Goal: Information Seeking & Learning: Learn about a topic

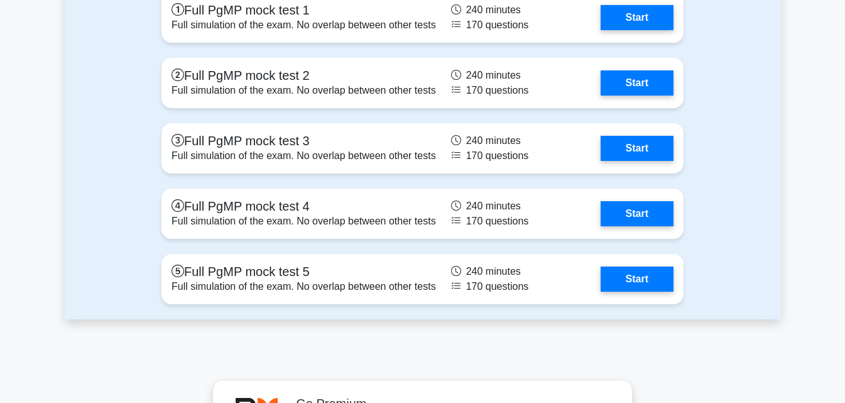
scroll to position [1759, 0]
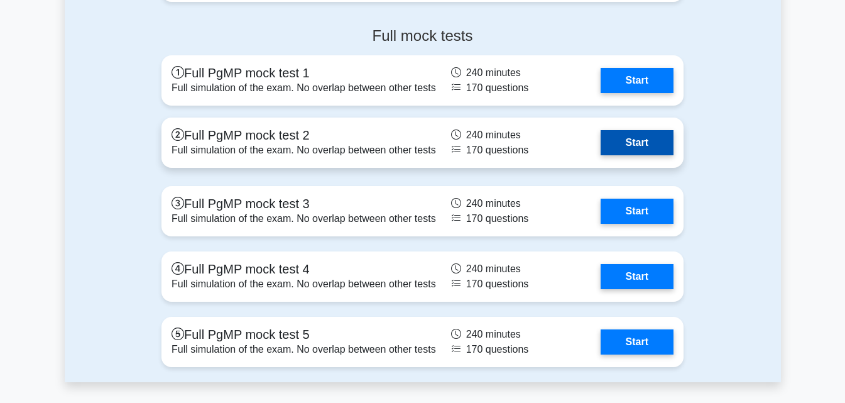
click at [641, 136] on link "Start" at bounding box center [637, 142] width 73 height 25
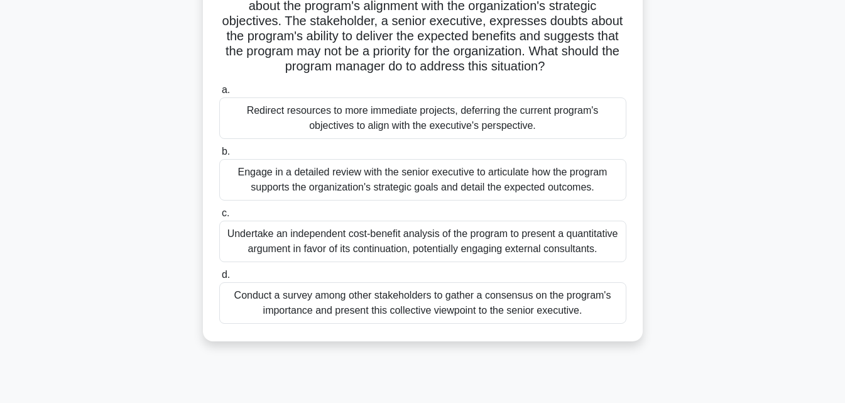
scroll to position [63, 0]
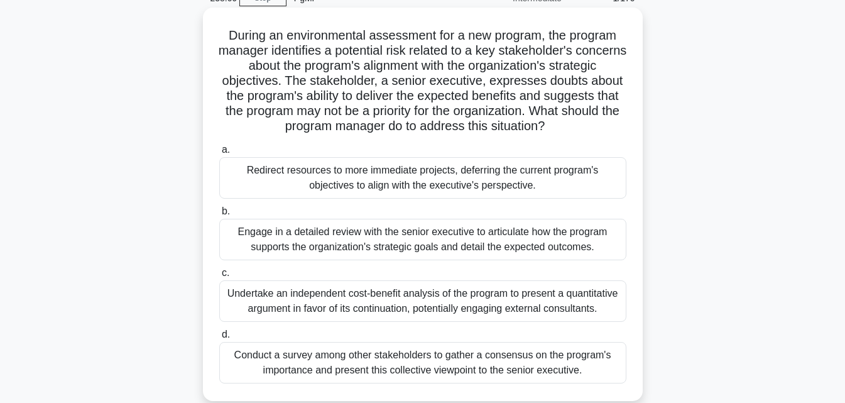
click at [369, 246] on div "Engage in a detailed review with the senior executive to articulate how the pro…" at bounding box center [422, 239] width 407 height 41
click at [219, 215] on input "b. Engage in a detailed review with the senior executive to articulate how the …" at bounding box center [219, 211] width 0 height 8
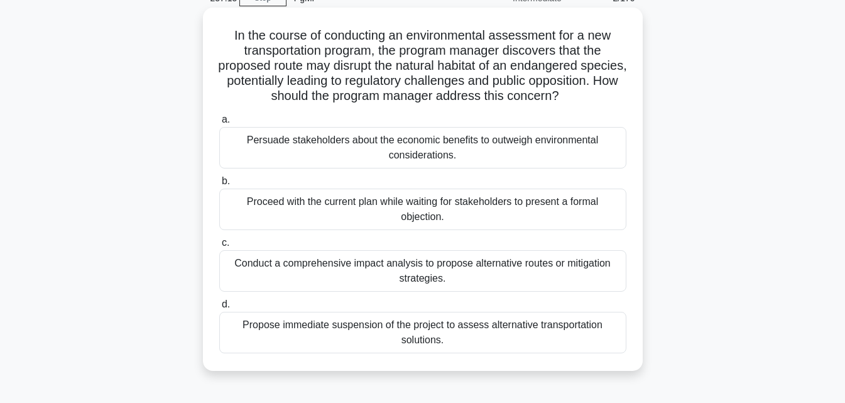
click at [443, 273] on div "Conduct a comprehensive impact analysis to propose alternative routes or mitiga…" at bounding box center [422, 270] width 407 height 41
click at [219, 247] on input "c. Conduct a comprehensive impact analysis to propose alternative routes or mit…" at bounding box center [219, 243] width 0 height 8
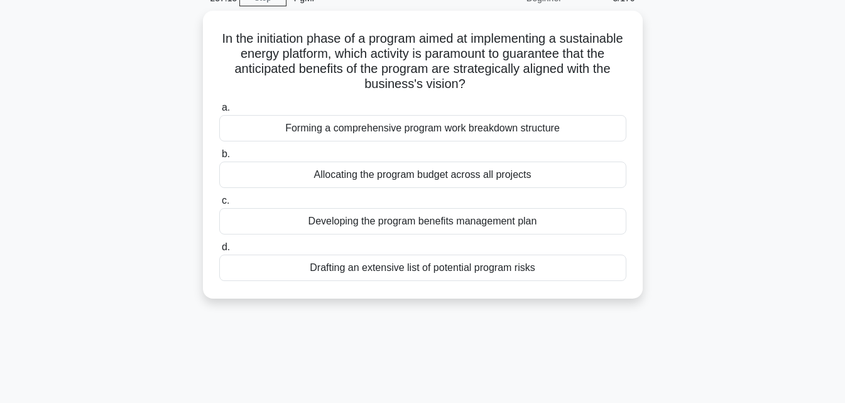
scroll to position [0, 0]
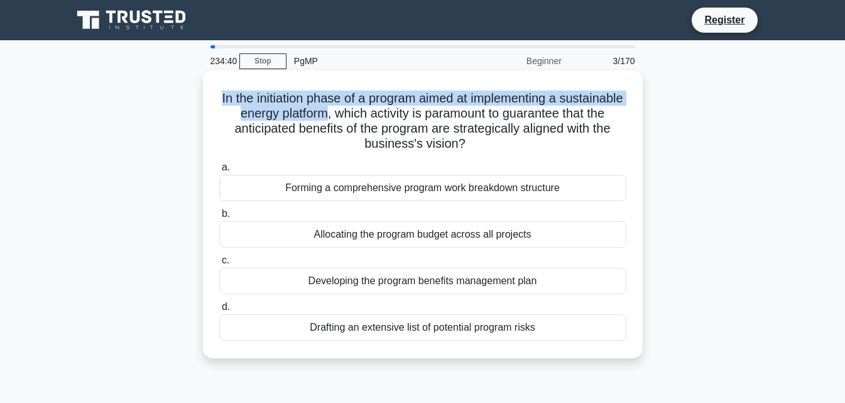
drag, startPoint x: 249, startPoint y: 97, endPoint x: 384, endPoint y: 112, distance: 135.9
click at [384, 112] on h5 "In the initiation phase of a program aimed at implementing a sustainable energy…" at bounding box center [423, 121] width 410 height 62
drag, startPoint x: 383, startPoint y: 112, endPoint x: 249, endPoint y: 98, distance: 135.2
click at [249, 98] on h5 "In the initiation phase of a program aimed at implementing a sustainable energy…" at bounding box center [423, 121] width 410 height 62
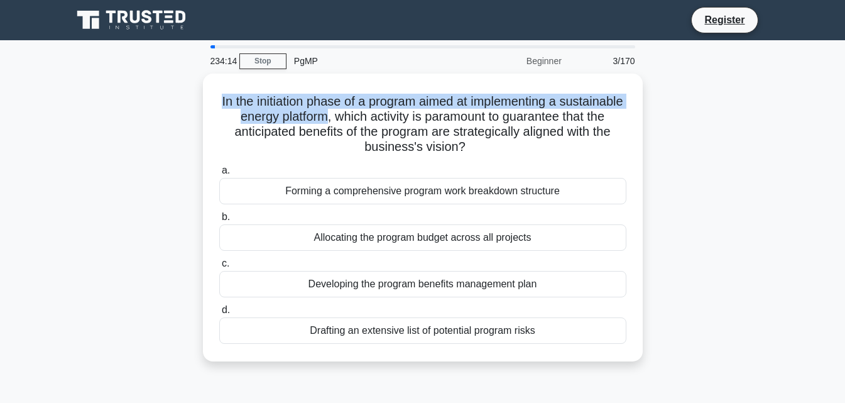
click at [162, 111] on div "In the initiation phase of a program aimed at implementing a sustainable energy…" at bounding box center [423, 225] width 716 height 303
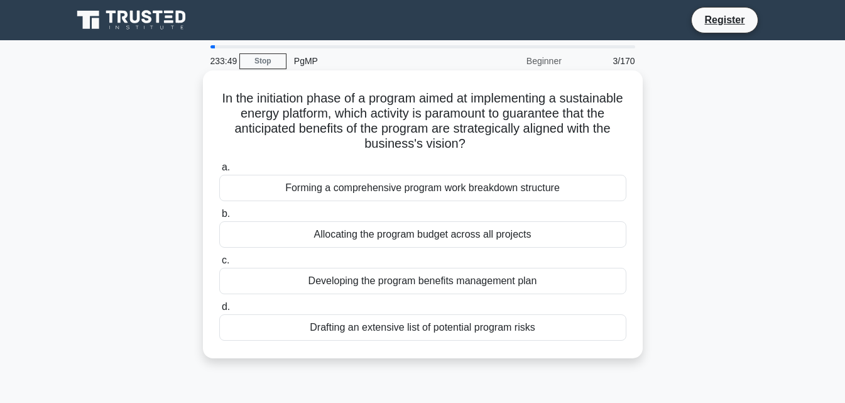
click at [431, 286] on div "Developing the program benefits management plan" at bounding box center [422, 281] width 407 height 26
click at [219, 264] on input "c. Developing the program benefits management plan" at bounding box center [219, 260] width 0 height 8
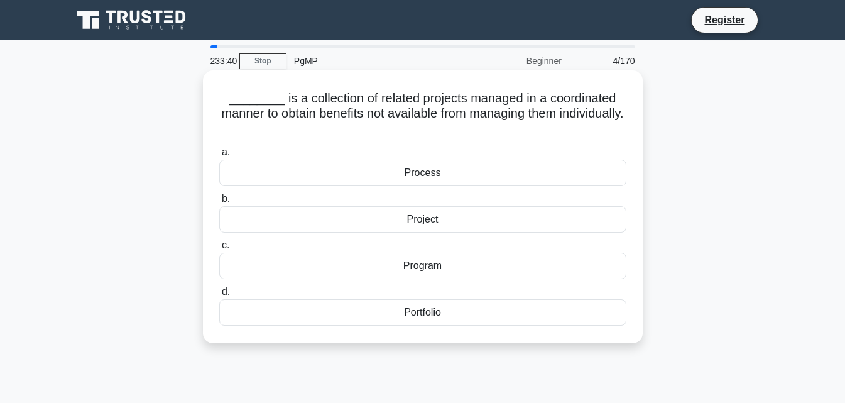
click at [395, 268] on div "Program" at bounding box center [422, 266] width 407 height 26
click at [219, 249] on input "c. Program" at bounding box center [219, 245] width 0 height 8
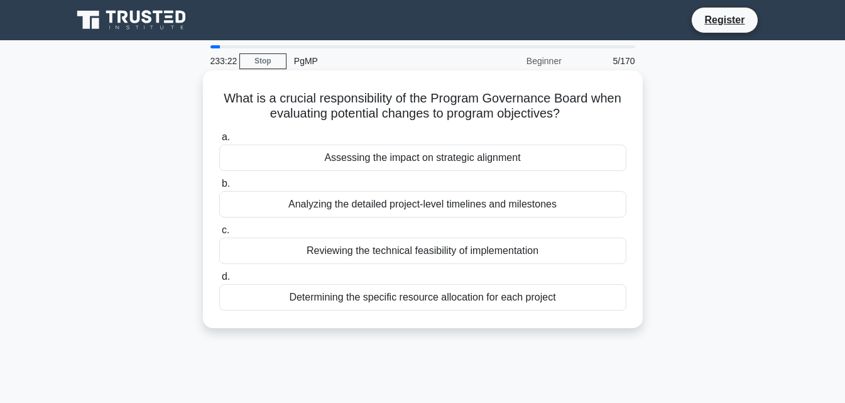
click at [352, 163] on div "Assessing the impact on strategic alignment" at bounding box center [422, 157] width 407 height 26
click at [219, 141] on input "a. Assessing the impact on strategic alignment" at bounding box center [219, 137] width 0 height 8
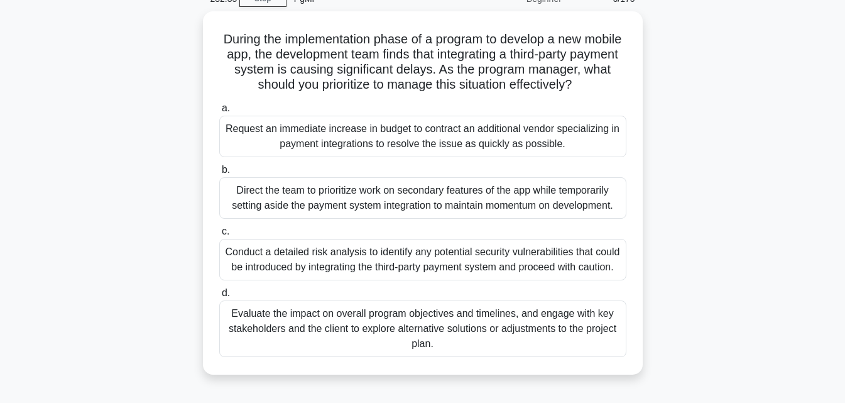
scroll to position [63, 0]
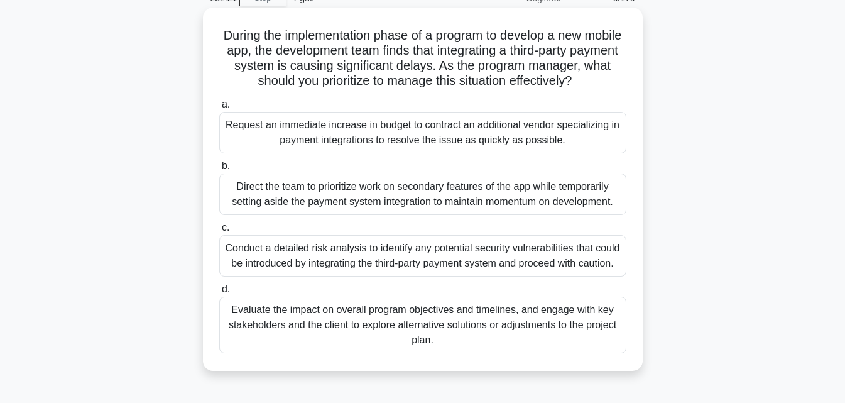
click at [427, 329] on div "Evaluate the impact on overall program objectives and timelines, and engage wit…" at bounding box center [422, 325] width 407 height 57
click at [219, 293] on input "d. Evaluate the impact on overall program objectives and timelines, and engage …" at bounding box center [219, 289] width 0 height 8
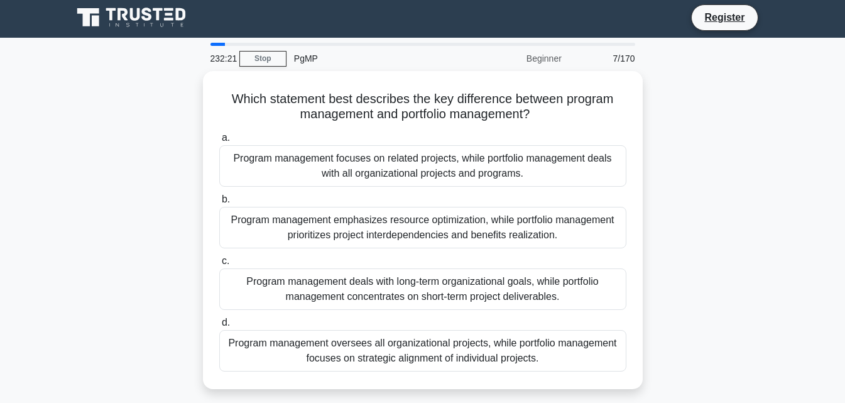
scroll to position [0, 0]
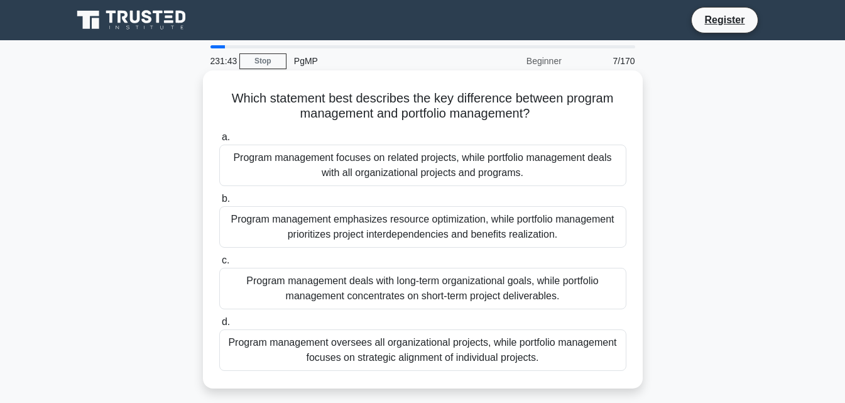
click at [380, 168] on div "Program management focuses on related projects, while portfolio management deal…" at bounding box center [422, 164] width 407 height 41
click at [219, 141] on input "a. Program management focuses on related projects, while portfolio management d…" at bounding box center [219, 137] width 0 height 8
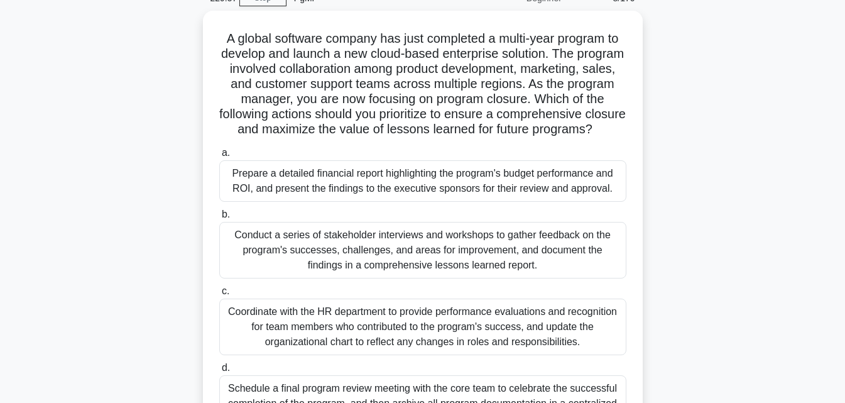
scroll to position [126, 0]
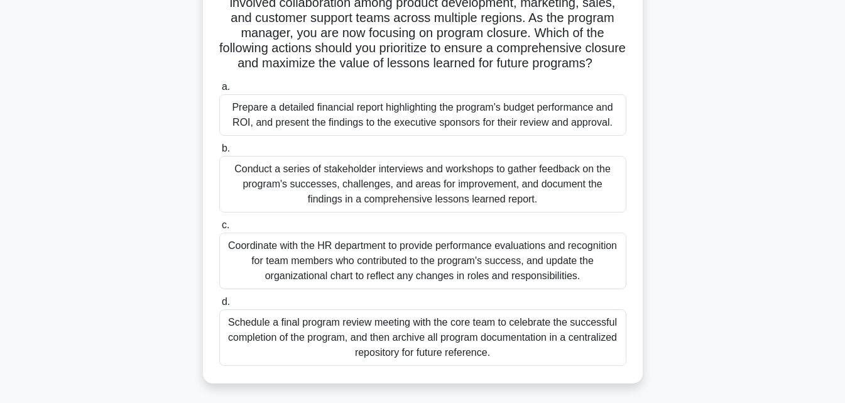
click at [352, 212] on div "Conduct a series of stakeholder interviews and workshops to gather feedback on …" at bounding box center [422, 184] width 407 height 57
click at [219, 153] on input "b. Conduct a series of stakeholder interviews and workshops to gather feedback …" at bounding box center [219, 148] width 0 height 8
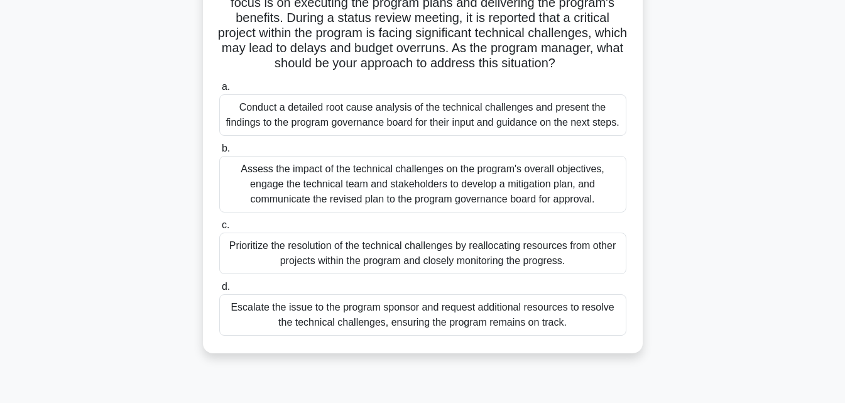
click at [486, 212] on div "Assess the impact of the technical challenges on the program's overall objectiv…" at bounding box center [422, 184] width 407 height 57
click at [219, 153] on input "b. Assess the impact of the technical challenges on the program's overall objec…" at bounding box center [219, 148] width 0 height 8
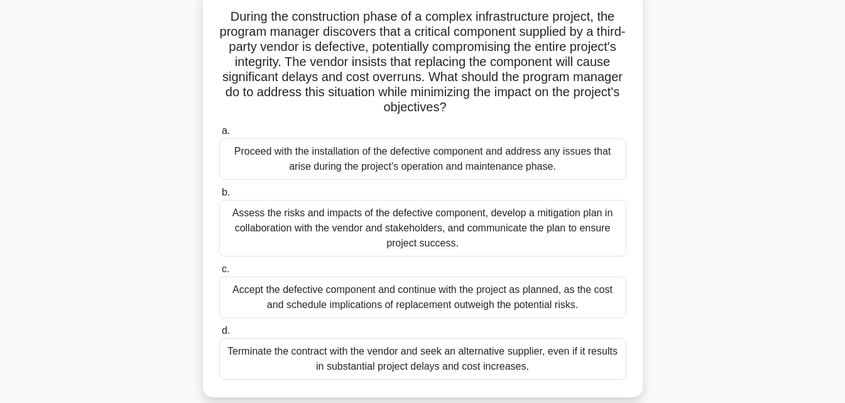
scroll to position [63, 0]
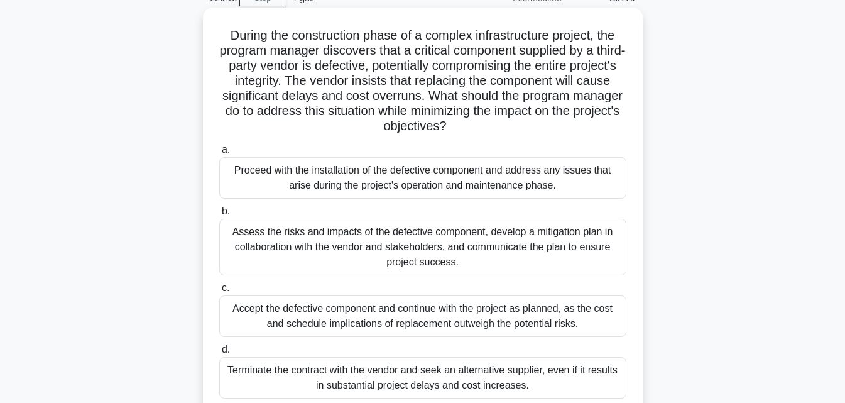
click at [457, 241] on div "Assess the risks and impacts of the defective component, develop a mitigation p…" at bounding box center [422, 247] width 407 height 57
click at [219, 215] on input "b. Assess the risks and impacts of the defective component, develop a mitigatio…" at bounding box center [219, 211] width 0 height 8
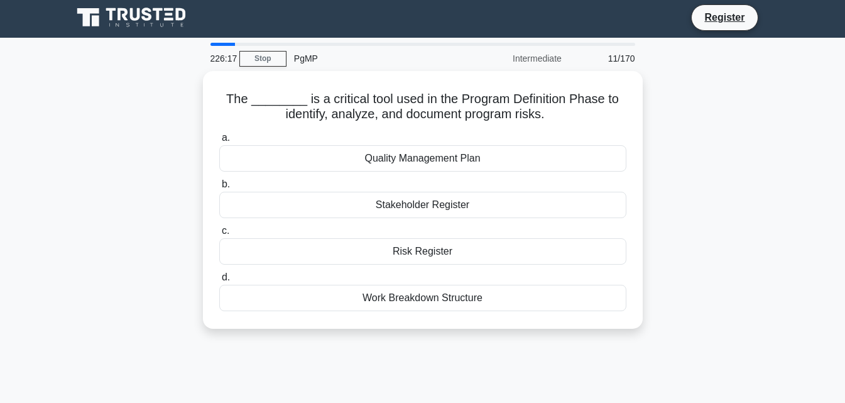
scroll to position [0, 0]
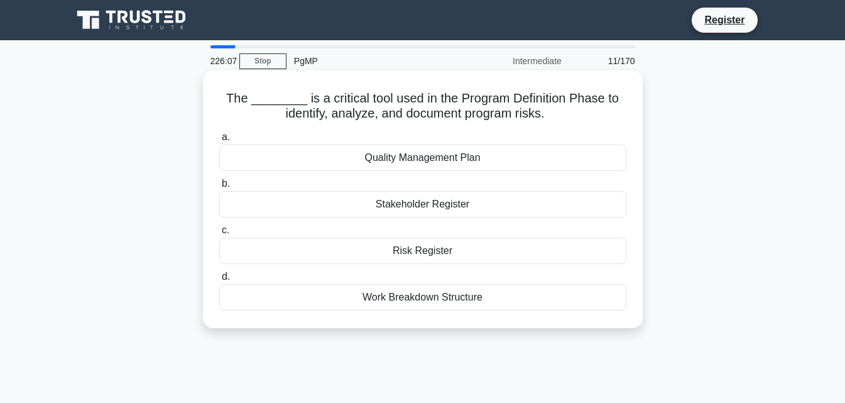
click at [427, 247] on div "Risk Register" at bounding box center [422, 250] width 407 height 26
click at [219, 234] on input "c. Risk Register" at bounding box center [219, 230] width 0 height 8
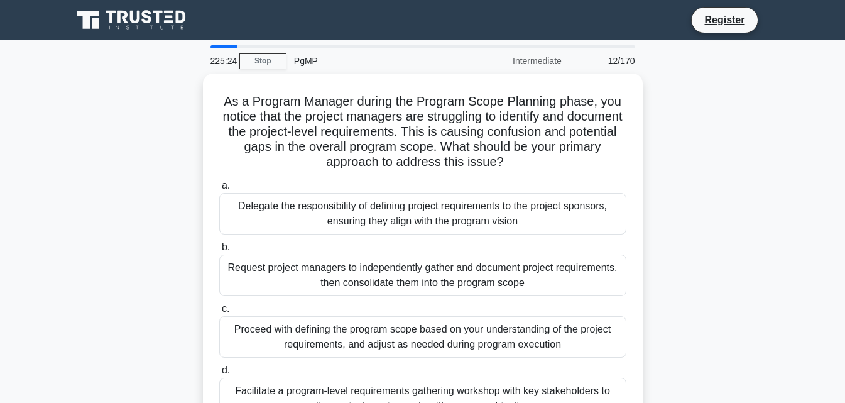
scroll to position [63, 0]
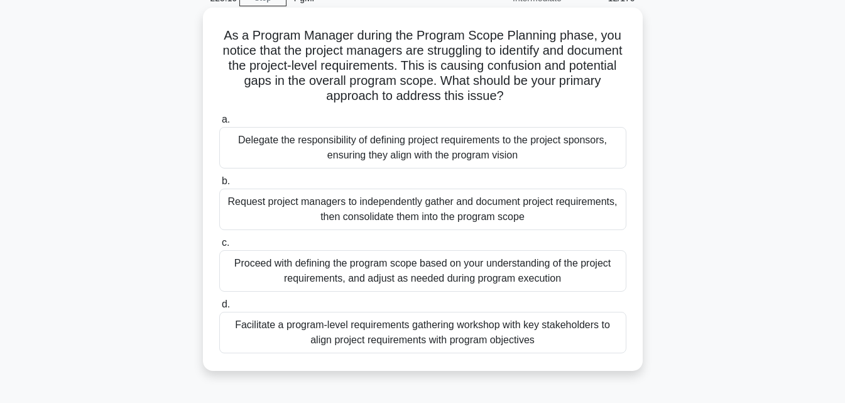
click at [414, 330] on div "Facilitate a program-level requirements gathering workshop with key stakeholder…" at bounding box center [422, 332] width 407 height 41
click at [219, 308] on input "d. Facilitate a program-level requirements gathering workshop with key stakehol…" at bounding box center [219, 304] width 0 height 8
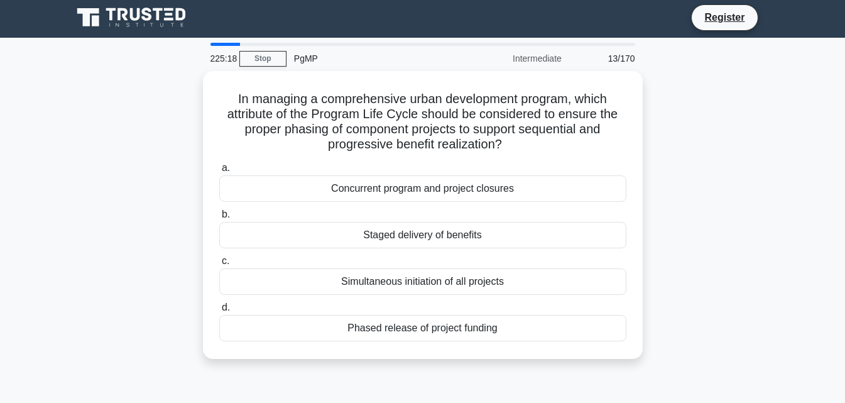
scroll to position [0, 0]
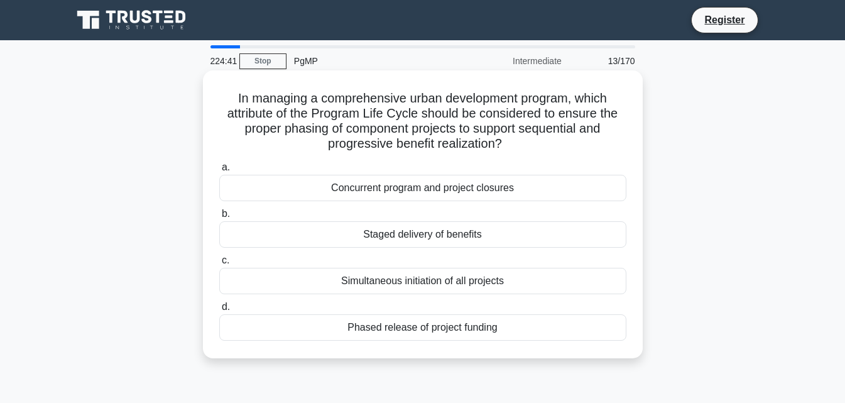
click at [408, 239] on div "Staged delivery of benefits" at bounding box center [422, 234] width 407 height 26
click at [219, 218] on input "b. Staged delivery of benefits" at bounding box center [219, 214] width 0 height 8
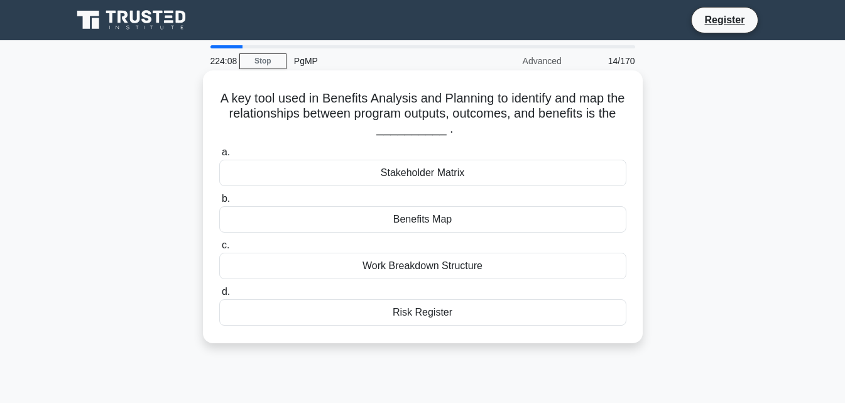
click at [427, 219] on div "Benefits Map" at bounding box center [422, 219] width 407 height 26
click at [219, 203] on input "b. Benefits Map" at bounding box center [219, 199] width 0 height 8
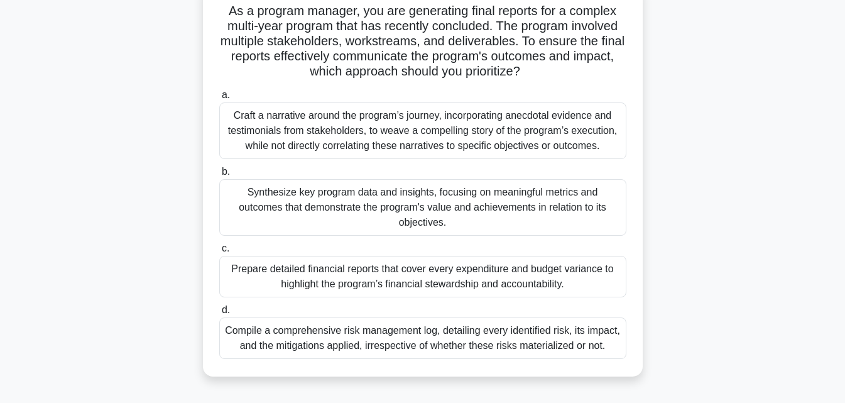
scroll to position [126, 0]
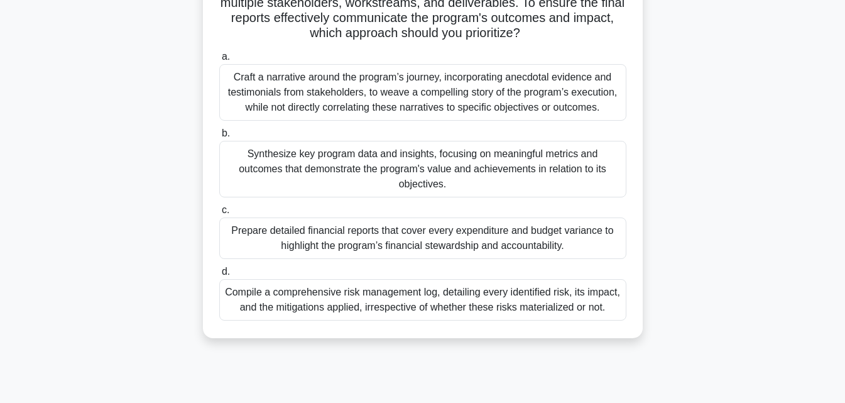
click at [374, 162] on div "Synthesize key program data and insights, focusing on meaningful metrics and ou…" at bounding box center [422, 169] width 407 height 57
click at [219, 138] on input "b. Synthesize key program data and insights, focusing on meaningful metrics and…" at bounding box center [219, 133] width 0 height 8
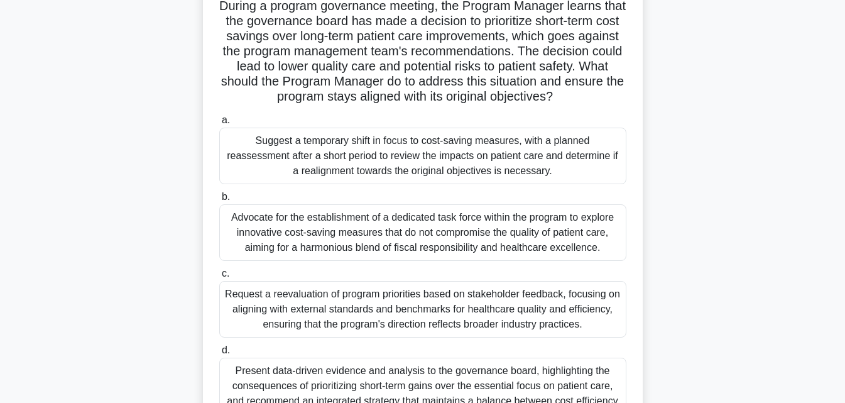
scroll to position [188, 0]
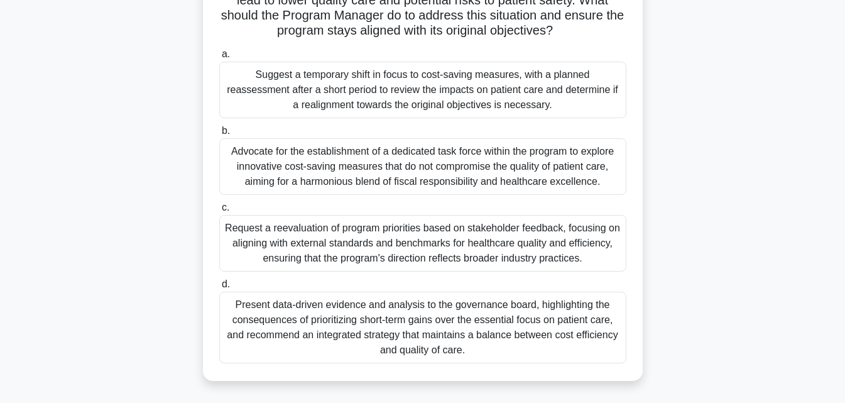
click at [521, 343] on div "Present data-driven evidence and analysis to the governance board, highlighting…" at bounding box center [422, 328] width 407 height 72
click at [219, 288] on input "d. Present data-driven evidence and analysis to the governance board, highlight…" at bounding box center [219, 284] width 0 height 8
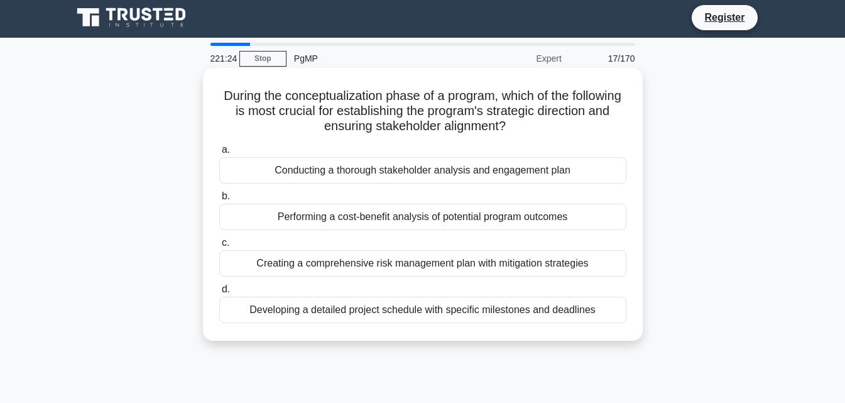
scroll to position [0, 0]
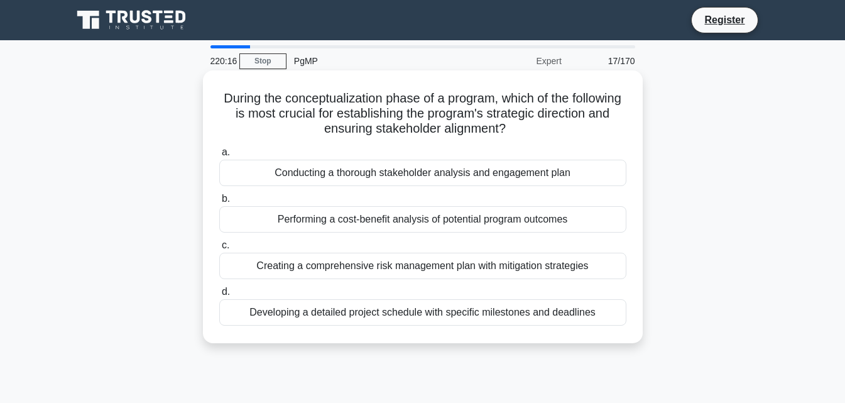
click at [396, 177] on div "Conducting a thorough stakeholder analysis and engagement plan" at bounding box center [422, 173] width 407 height 26
click at [219, 156] on input "a. Conducting a thorough stakeholder analysis and engagement plan" at bounding box center [219, 152] width 0 height 8
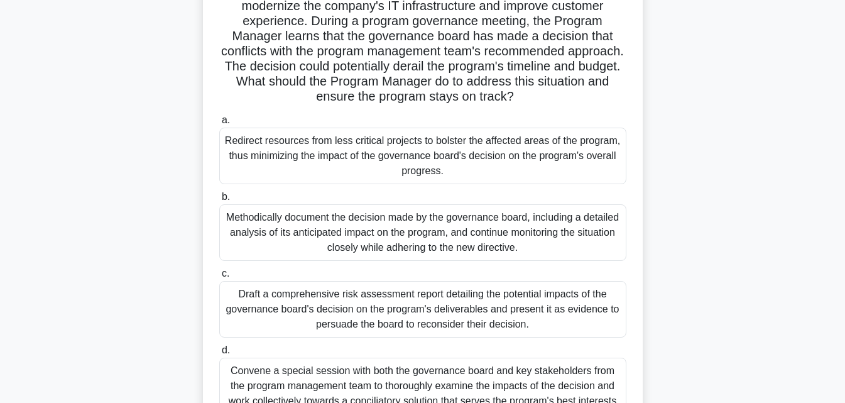
scroll to position [188, 0]
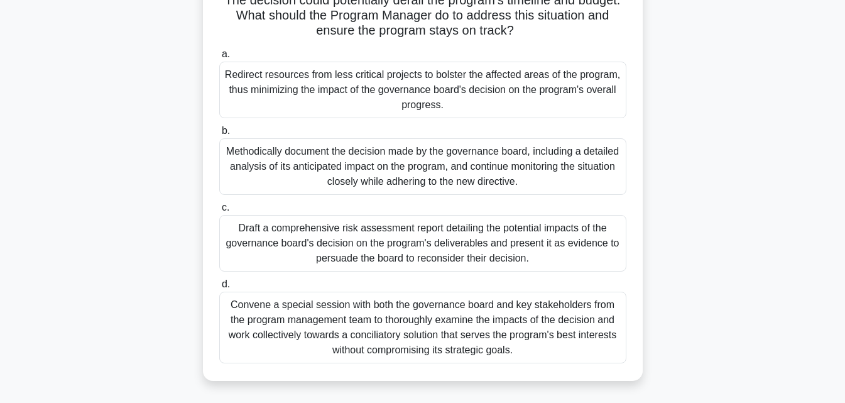
click at [374, 243] on div "Draft a comprehensive risk assessment report detailing the potential impacts of…" at bounding box center [422, 243] width 407 height 57
click at [219, 212] on input "c. Draft a comprehensive risk assessment report detailing the potential impacts…" at bounding box center [219, 208] width 0 height 8
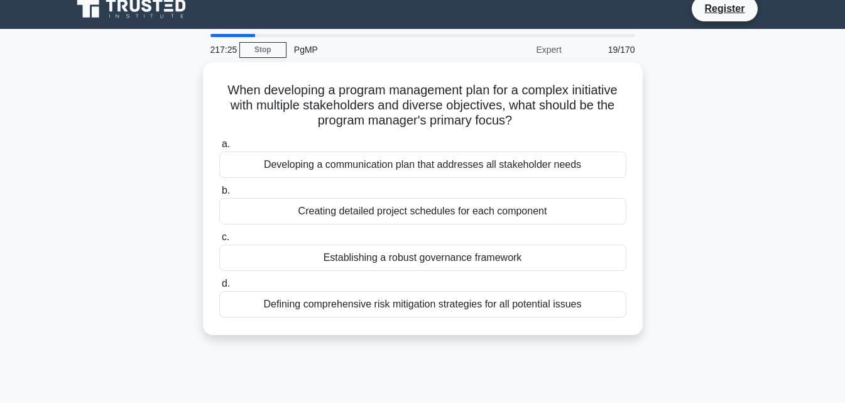
scroll to position [0, 0]
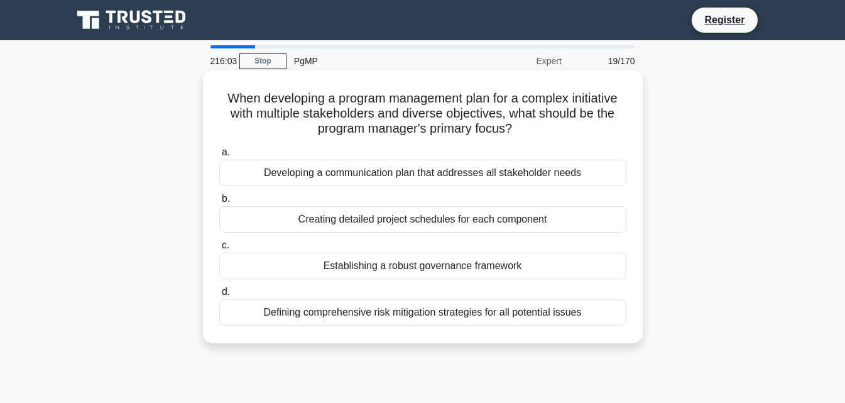
click at [440, 167] on div "Developing a communication plan that addresses all stakeholder needs" at bounding box center [422, 173] width 407 height 26
click at [219, 156] on input "a. Developing a communication plan that addresses all stakeholder needs" at bounding box center [219, 152] width 0 height 8
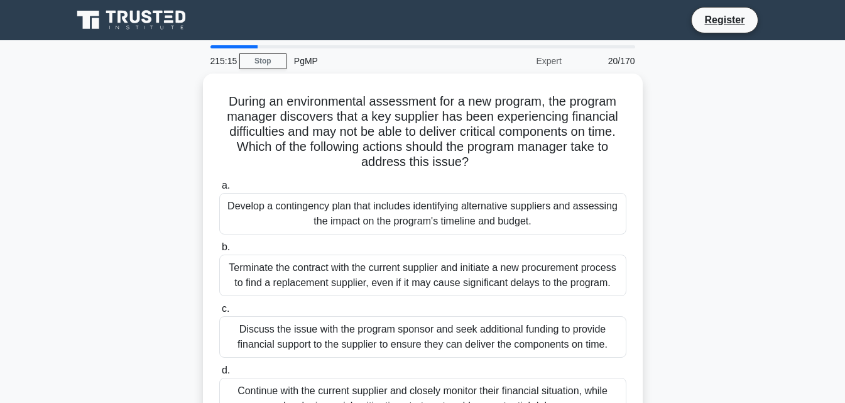
scroll to position [63, 0]
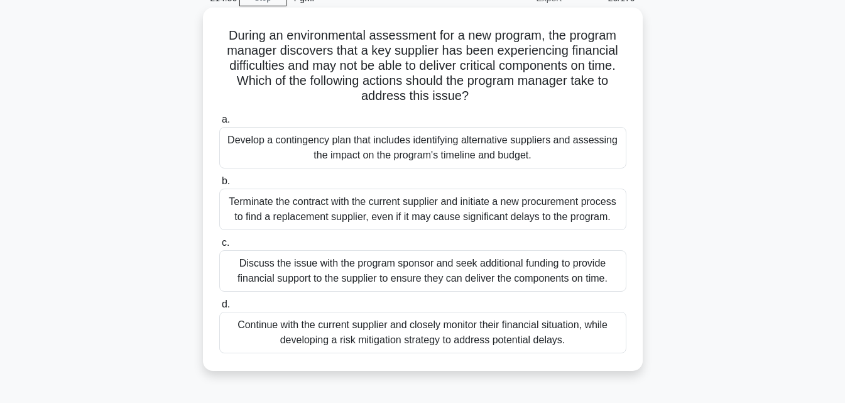
click at [422, 154] on div "Develop a contingency plan that includes identifying alternative suppliers and …" at bounding box center [422, 147] width 407 height 41
click at [219, 124] on input "a. Develop a contingency plan that includes identifying alternative suppliers a…" at bounding box center [219, 120] width 0 height 8
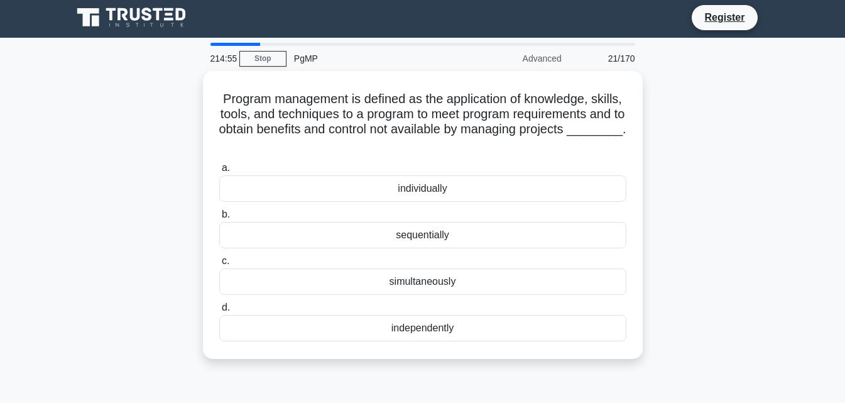
scroll to position [0, 0]
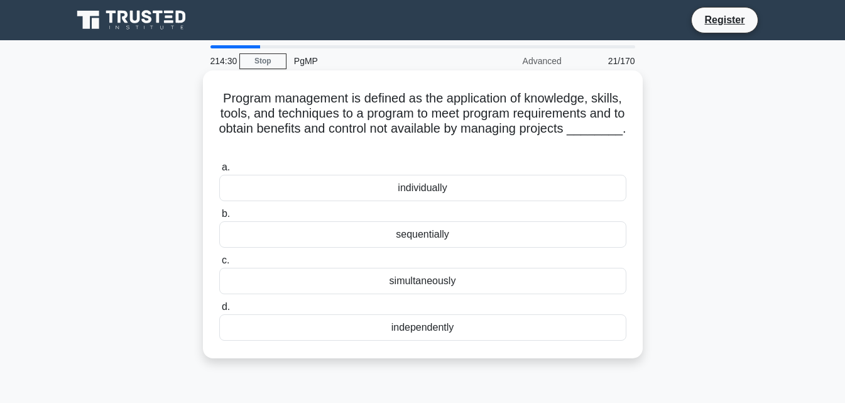
click at [467, 288] on div "simultaneously" at bounding box center [422, 281] width 407 height 26
click at [219, 264] on input "c. simultaneously" at bounding box center [219, 260] width 0 height 8
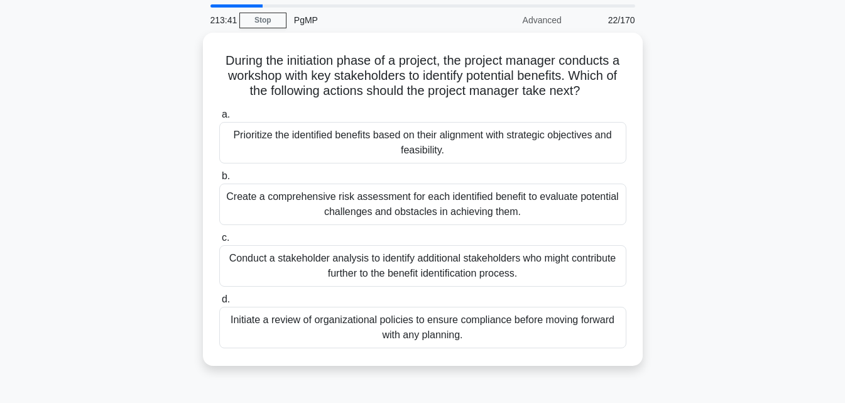
scroll to position [63, 0]
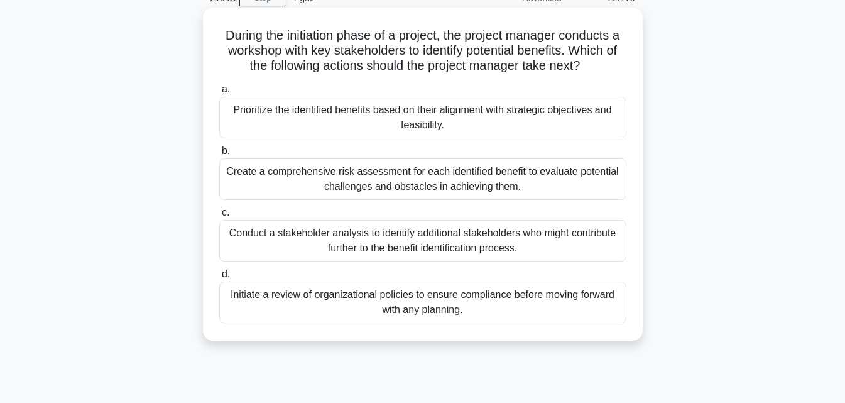
click at [438, 172] on div "Create a comprehensive risk assessment for each identified benefit to evaluate …" at bounding box center [422, 178] width 407 height 41
click at [219, 155] on input "b. Create a comprehensive risk assessment for each identified benefit to evalua…" at bounding box center [219, 151] width 0 height 8
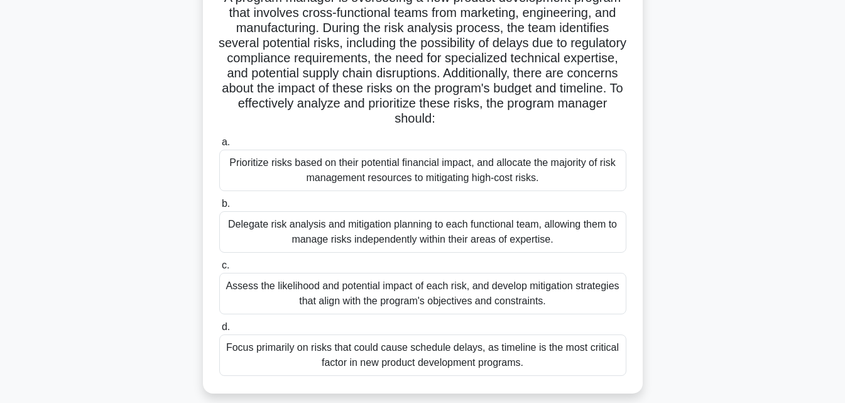
scroll to position [126, 0]
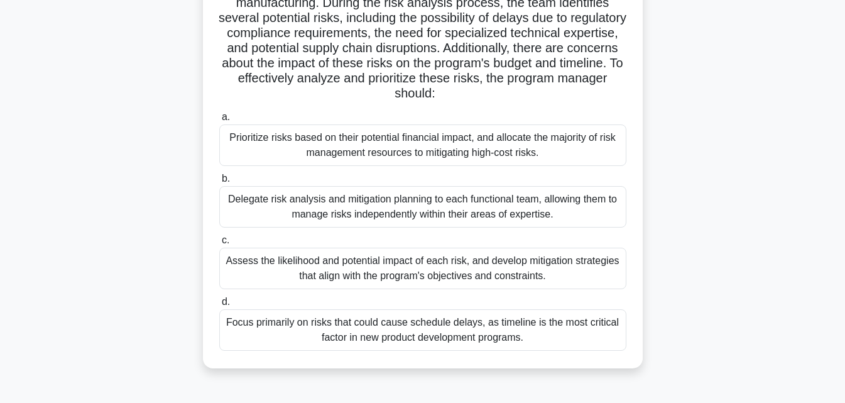
click at [474, 279] on div "Assess the likelihood and potential impact of each risk, and develop mitigation…" at bounding box center [422, 268] width 407 height 41
click at [219, 244] on input "c. Assess the likelihood and potential impact of each risk, and develop mitigat…" at bounding box center [219, 240] width 0 height 8
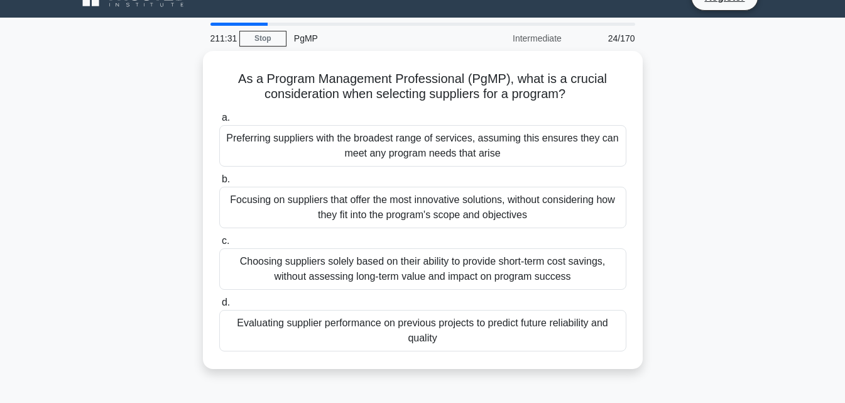
scroll to position [0, 0]
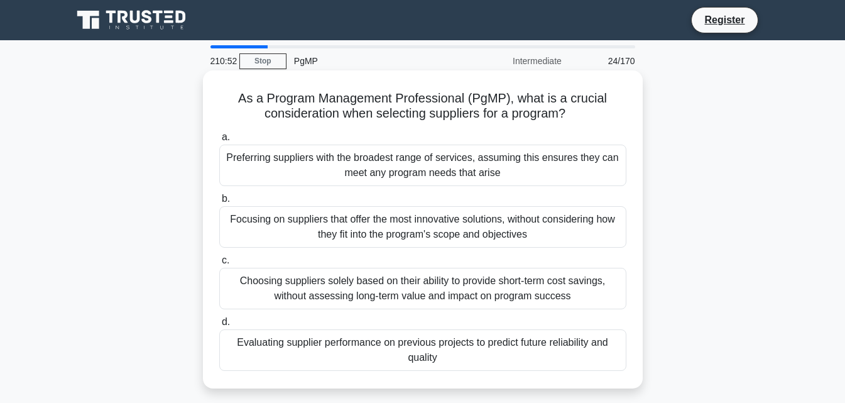
click at [524, 363] on div "Evaluating supplier performance on previous projects to predict future reliabil…" at bounding box center [422, 349] width 407 height 41
click at [219, 326] on input "d. Evaluating supplier performance on previous projects to predict future relia…" at bounding box center [219, 322] width 0 height 8
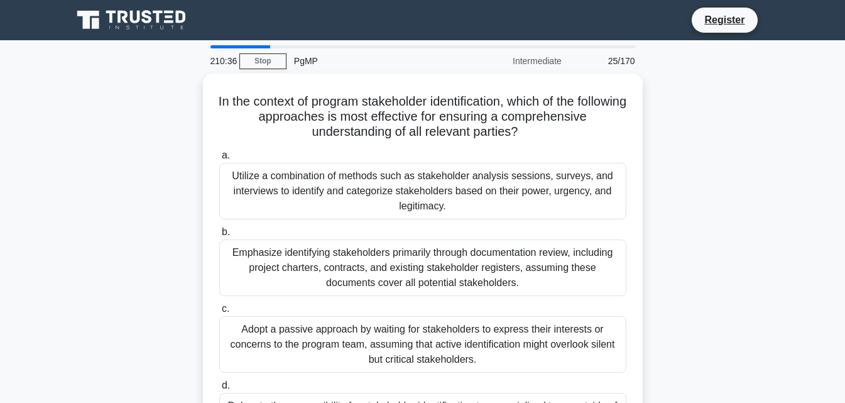
scroll to position [63, 0]
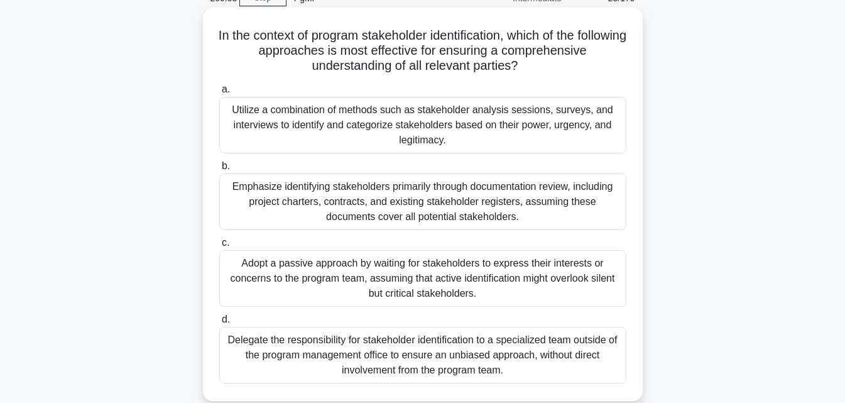
click at [397, 139] on div "Utilize a combination of methods such as stakeholder analysis sessions, surveys…" at bounding box center [422, 125] width 407 height 57
click at [219, 94] on input "a. Utilize a combination of methods such as stakeholder analysis sessions, surv…" at bounding box center [219, 89] width 0 height 8
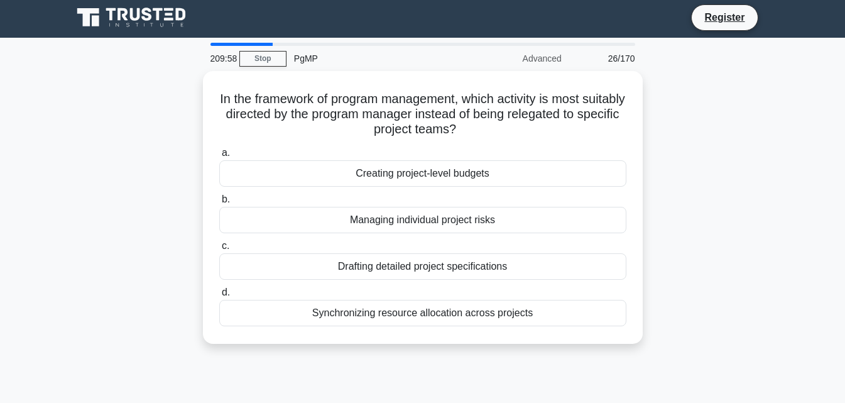
scroll to position [0, 0]
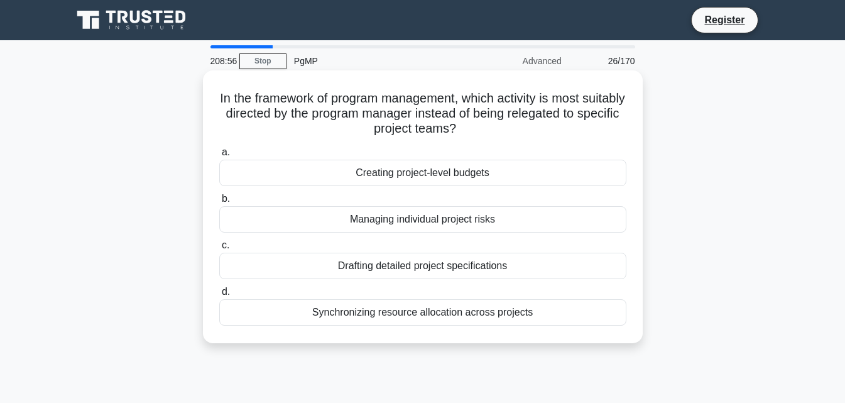
click at [462, 316] on div "Synchronizing resource allocation across projects" at bounding box center [422, 312] width 407 height 26
click at [219, 296] on input "d. Synchronizing resource allocation across projects" at bounding box center [219, 292] width 0 height 8
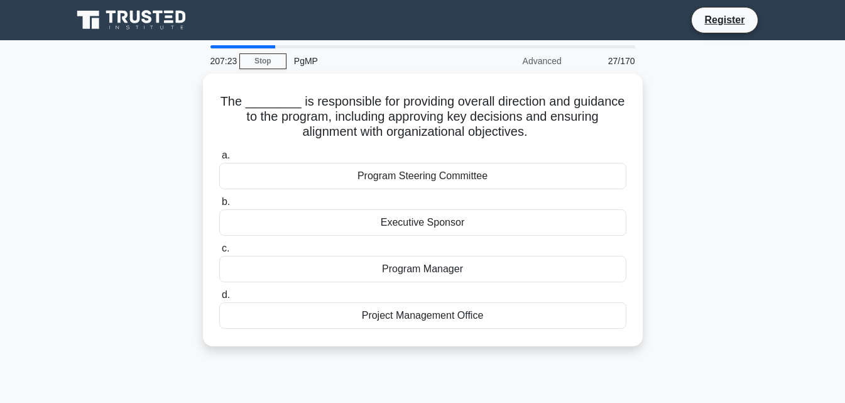
click at [722, 185] on div "The ________ is responsible for providing overall direction and guidance to the…" at bounding box center [423, 218] width 716 height 288
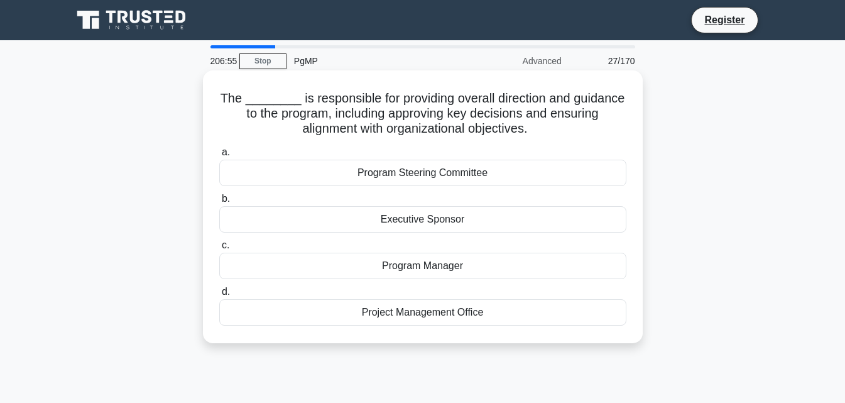
click at [423, 175] on div "Program Steering Committee" at bounding box center [422, 173] width 407 height 26
click at [219, 156] on input "a. Program Steering Committee" at bounding box center [219, 152] width 0 height 8
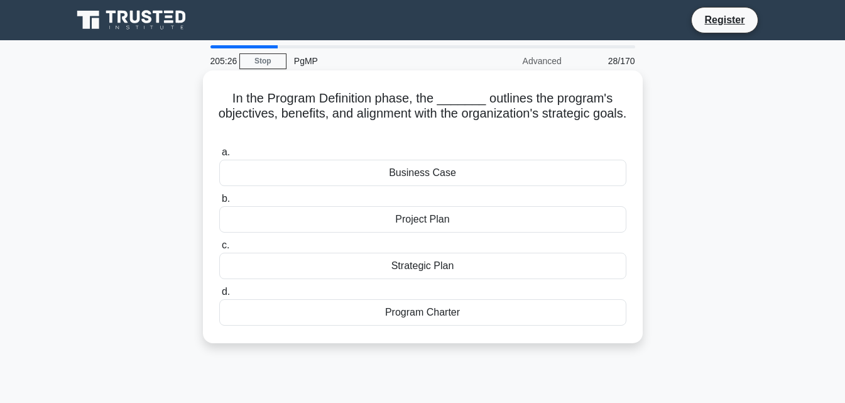
click at [440, 181] on div "Business Case" at bounding box center [422, 173] width 407 height 26
click at [219, 156] on input "a. Business Case" at bounding box center [219, 152] width 0 height 8
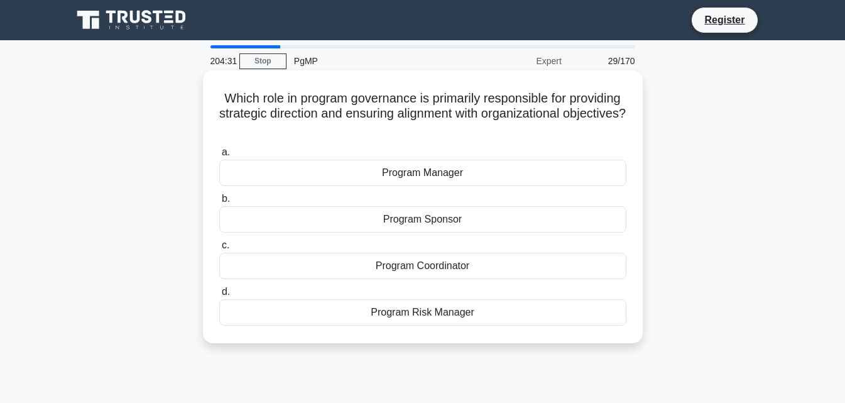
click at [439, 222] on div "Program Sponsor" at bounding box center [422, 219] width 407 height 26
click at [219, 203] on input "b. Program Sponsor" at bounding box center [219, 199] width 0 height 8
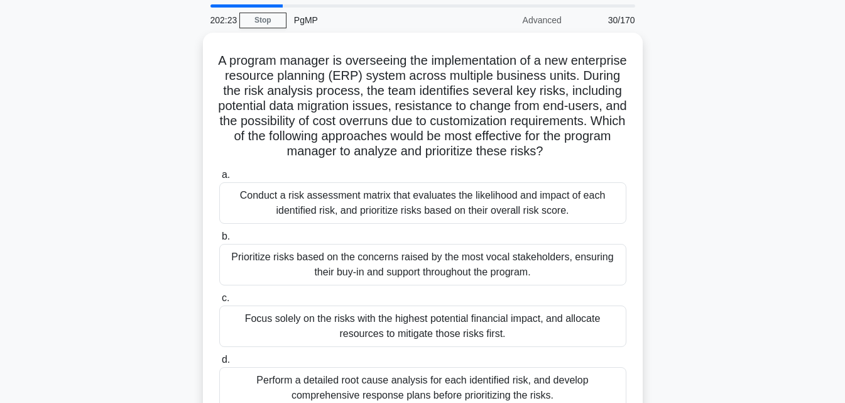
scroll to position [63, 0]
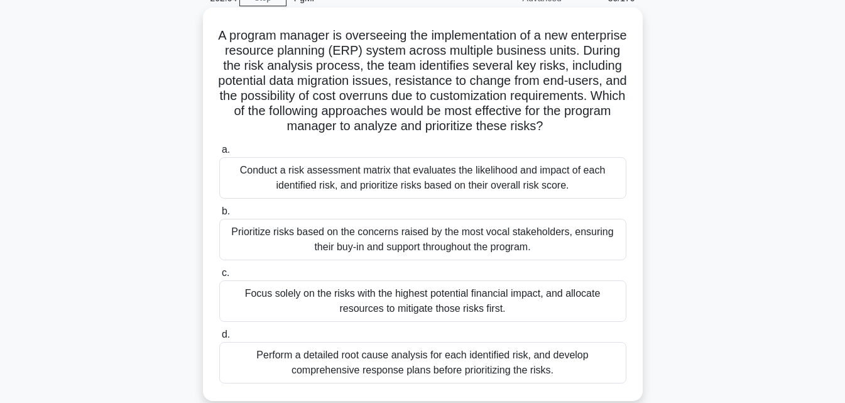
click at [428, 199] on div "Conduct a risk assessment matrix that evaluates the likelihood and impact of ea…" at bounding box center [422, 177] width 407 height 41
click at [219, 154] on input "a. Conduct a risk assessment matrix that evaluates the likelihood and impact of…" at bounding box center [219, 150] width 0 height 8
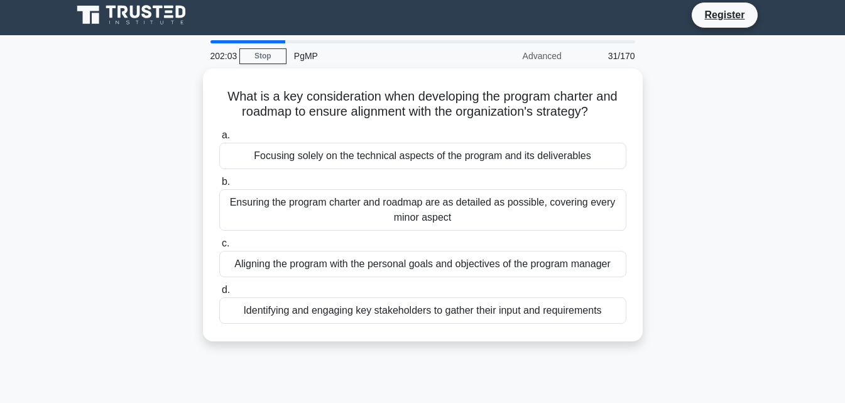
scroll to position [0, 0]
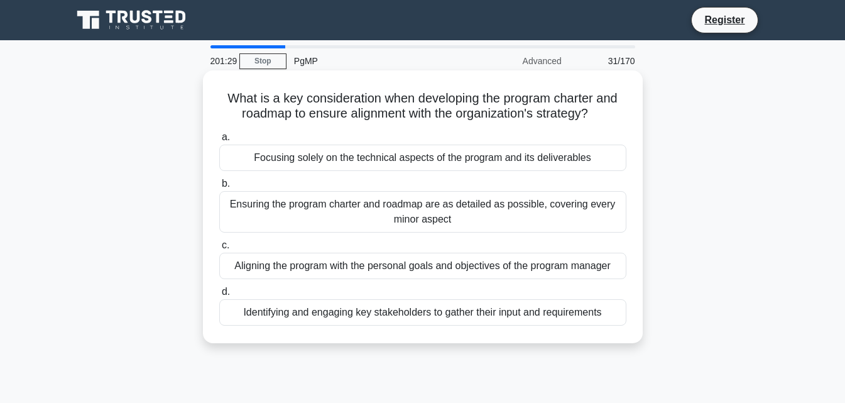
click at [393, 311] on div "Identifying and engaging key stakeholders to gather their input and requirements" at bounding box center [422, 312] width 407 height 26
click at [219, 296] on input "d. Identifying and engaging key stakeholders to gather their input and requirem…" at bounding box center [219, 292] width 0 height 8
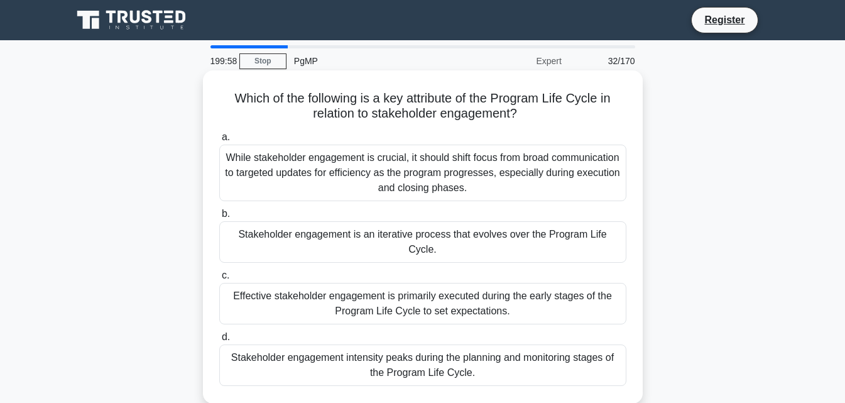
click at [520, 236] on div "Stakeholder engagement is an iterative process that evolves over the Program Li…" at bounding box center [422, 241] width 407 height 41
click at [219, 218] on input "b. Stakeholder engagement is an iterative process that evolves over the Program…" at bounding box center [219, 214] width 0 height 8
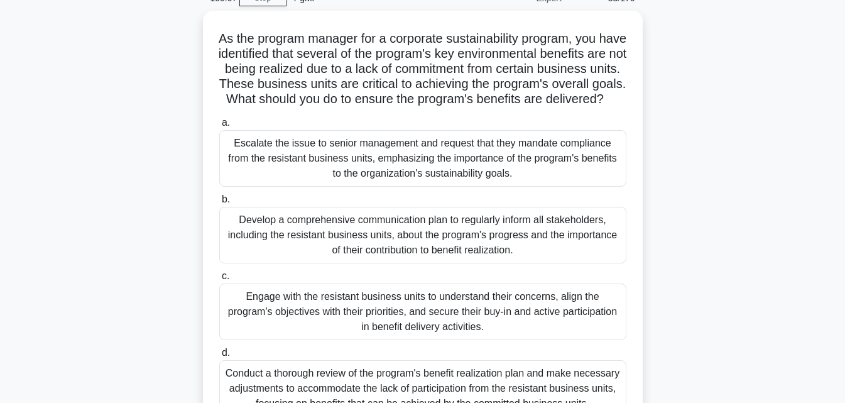
scroll to position [126, 0]
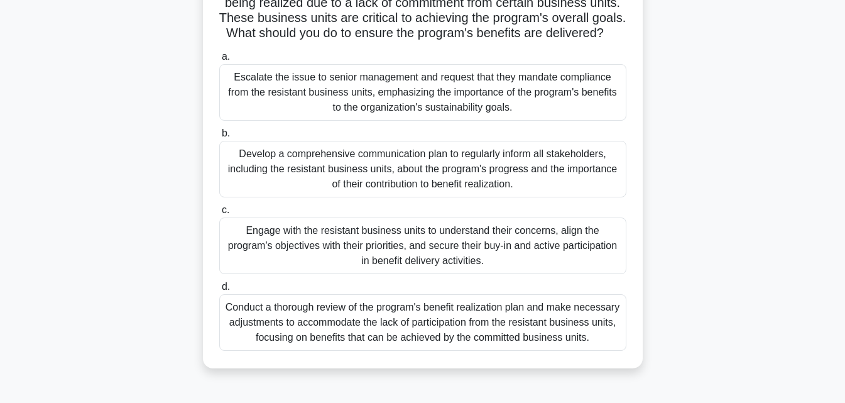
click at [477, 243] on div "Engage with the resistant business units to understand their concerns, align th…" at bounding box center [422, 245] width 407 height 57
click at [219, 214] on input "c. Engage with the resistant business units to understand their concerns, align…" at bounding box center [219, 210] width 0 height 8
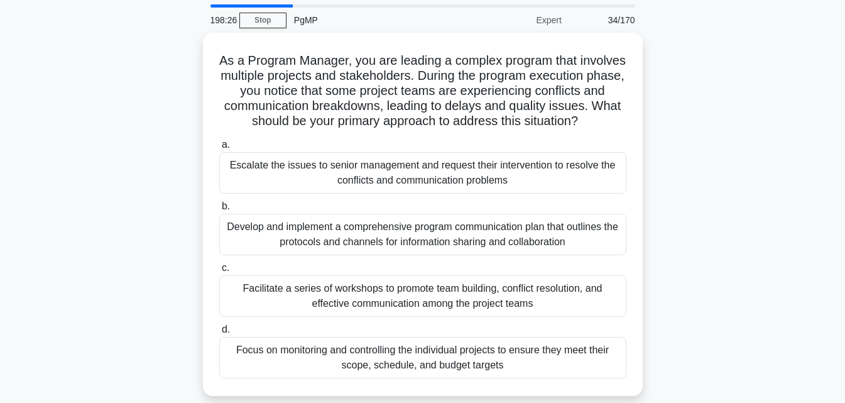
scroll to position [63, 0]
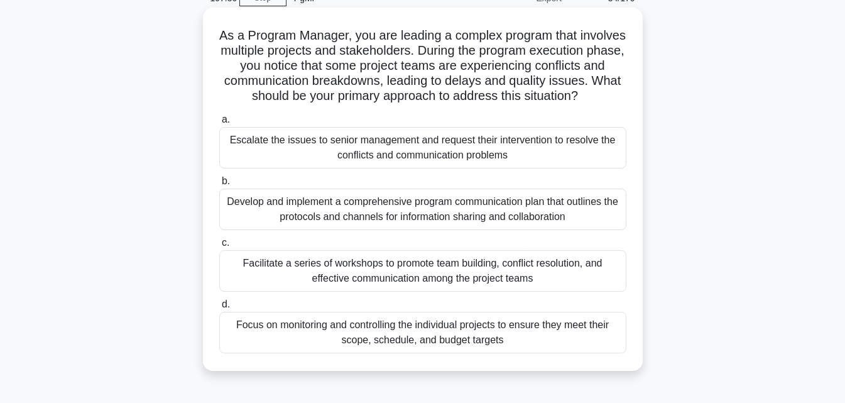
click at [574, 285] on div "Facilitate a series of workshops to promote team building, conflict resolution,…" at bounding box center [422, 270] width 407 height 41
click at [219, 247] on input "c. Facilitate a series of workshops to promote team building, conflict resoluti…" at bounding box center [219, 243] width 0 height 8
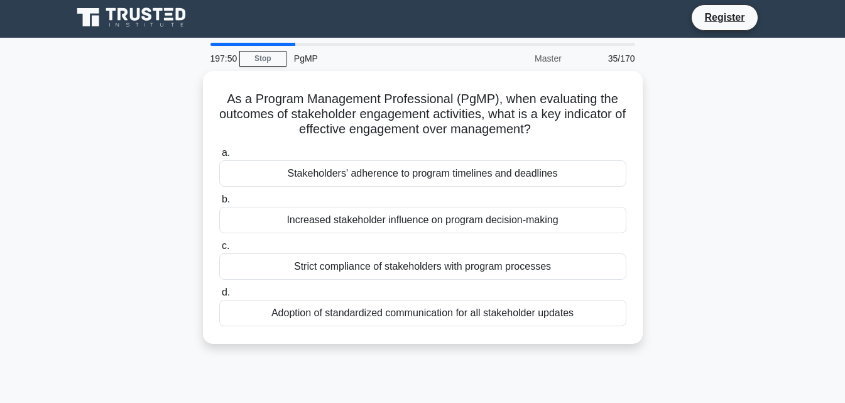
scroll to position [0, 0]
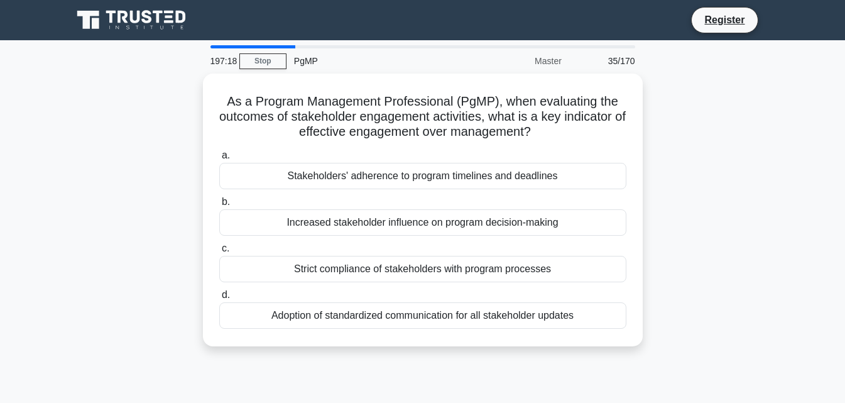
click at [101, 130] on div "As a Program Management Professional (PgMP), when evaluating the outcomes of st…" at bounding box center [423, 218] width 716 height 288
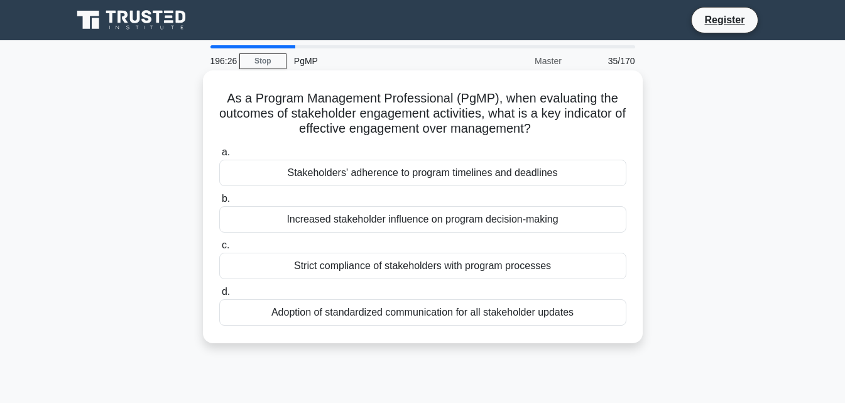
click at [428, 182] on div "Stakeholders' adherence to program timelines and deadlines" at bounding box center [422, 173] width 407 height 26
click at [219, 156] on input "a. Stakeholders' adherence to program timelines and deadlines" at bounding box center [219, 152] width 0 height 8
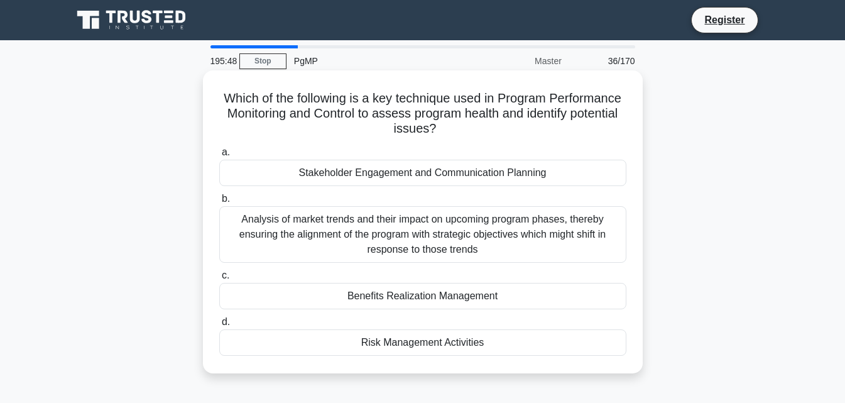
click at [420, 292] on div "Benefits Realization Management" at bounding box center [422, 296] width 407 height 26
click at [219, 280] on input "c. Benefits Realization Management" at bounding box center [219, 275] width 0 height 8
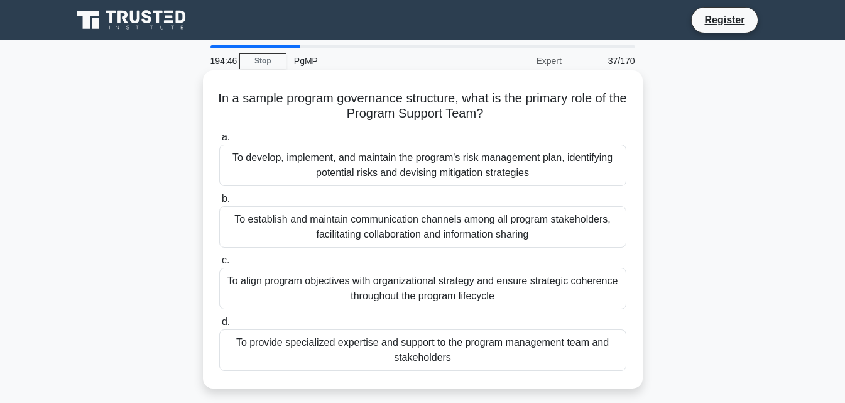
click at [503, 349] on div "To provide specialized expertise and support to the program management team and…" at bounding box center [422, 349] width 407 height 41
click at [219, 326] on input "d. To provide specialized expertise and support to the program management team …" at bounding box center [219, 322] width 0 height 8
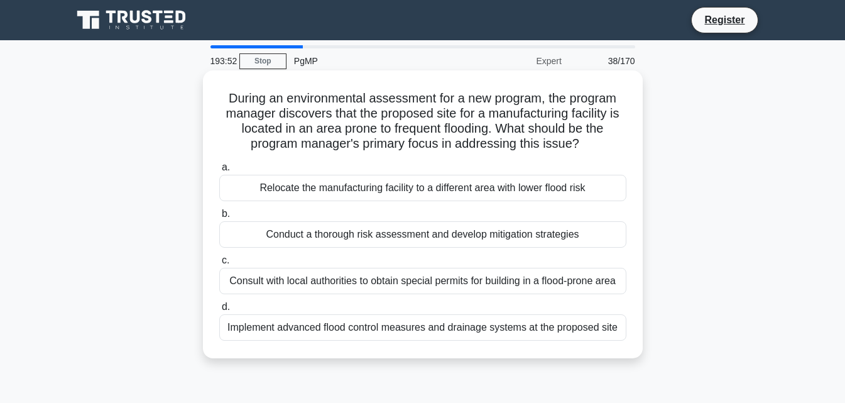
click at [526, 193] on div "Relocate the manufacturing facility to a different area with lower flood risk" at bounding box center [422, 188] width 407 height 26
click at [219, 172] on input "a. Relocate the manufacturing facility to a different area with lower flood risk" at bounding box center [219, 167] width 0 height 8
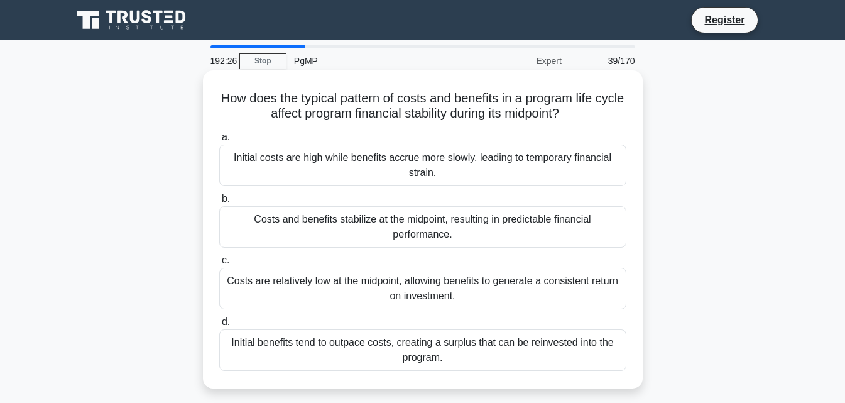
click at [445, 212] on div "Costs and benefits stabilize at the midpoint, resulting in predictable financia…" at bounding box center [422, 226] width 407 height 41
click at [219, 203] on input "b. Costs and benefits stabilize at the midpoint, resulting in predictable finan…" at bounding box center [219, 199] width 0 height 8
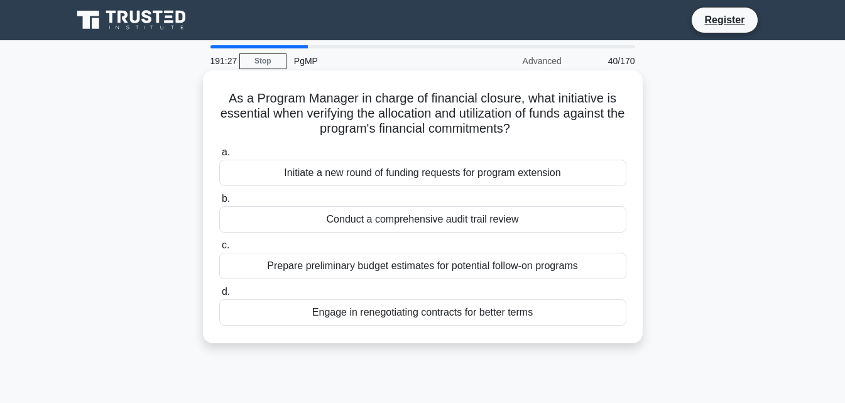
click at [460, 224] on div "Conduct a comprehensive audit trail review" at bounding box center [422, 219] width 407 height 26
click at [219, 203] on input "b. Conduct a comprehensive audit trail review" at bounding box center [219, 199] width 0 height 8
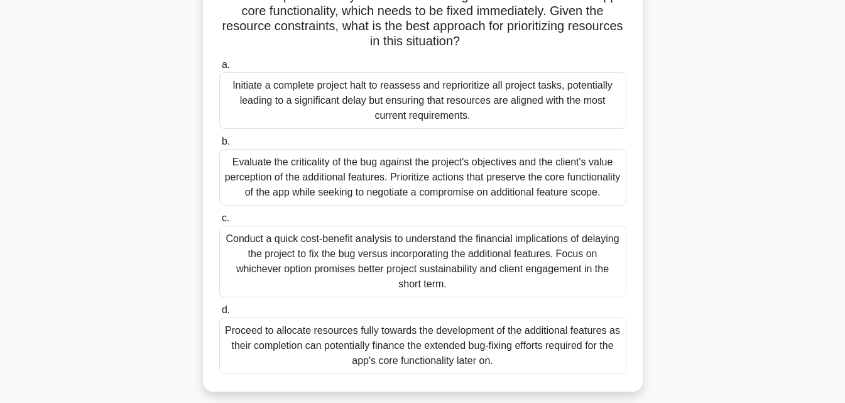
scroll to position [188, 0]
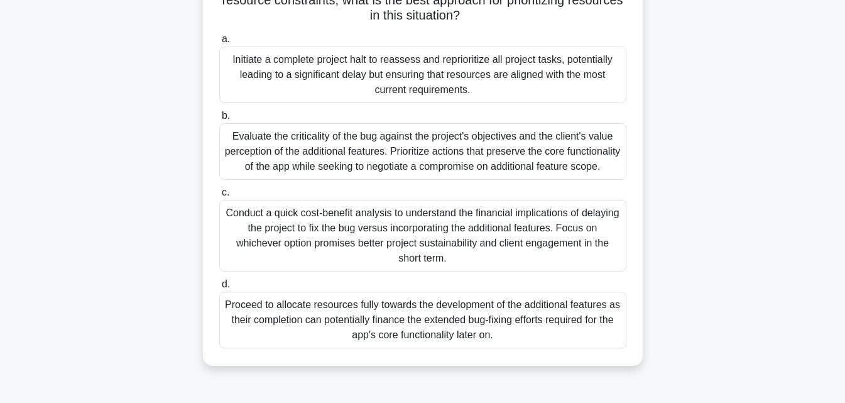
click at [450, 170] on div "Evaluate the criticality of the bug against the project's objectives and the cl…" at bounding box center [422, 151] width 407 height 57
click at [219, 120] on input "b. Evaluate the criticality of the bug against the project's objectives and the…" at bounding box center [219, 116] width 0 height 8
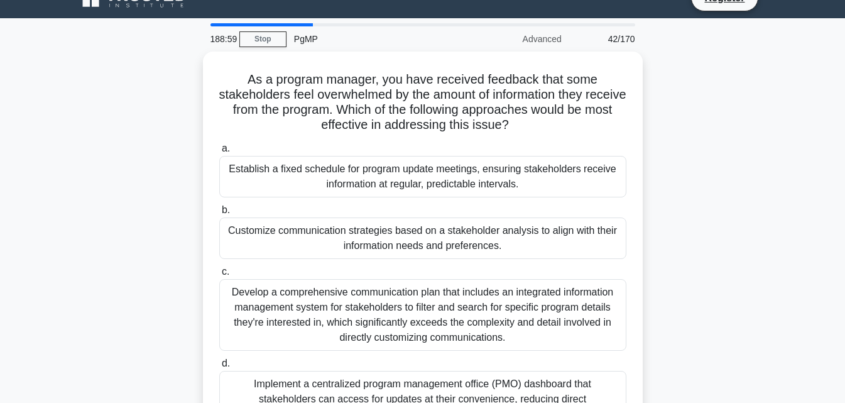
scroll to position [0, 0]
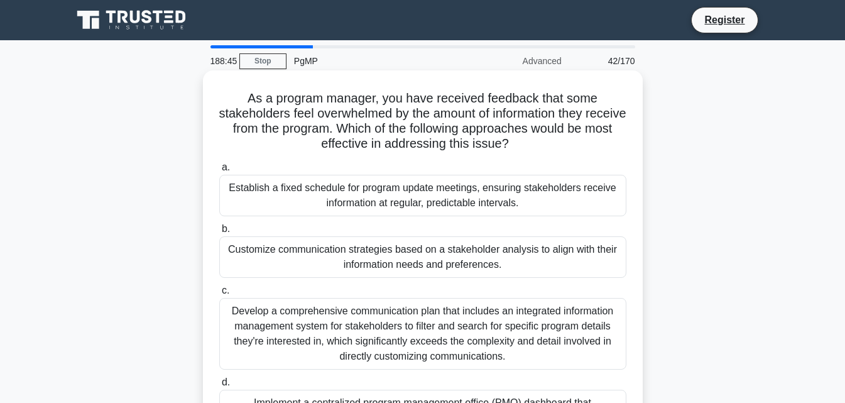
click at [488, 256] on div "Customize communication strategies based on a stakeholder analysis to align wit…" at bounding box center [422, 256] width 407 height 41
click at [219, 233] on input "b. Customize communication strategies based on a stakeholder analysis to align …" at bounding box center [219, 229] width 0 height 8
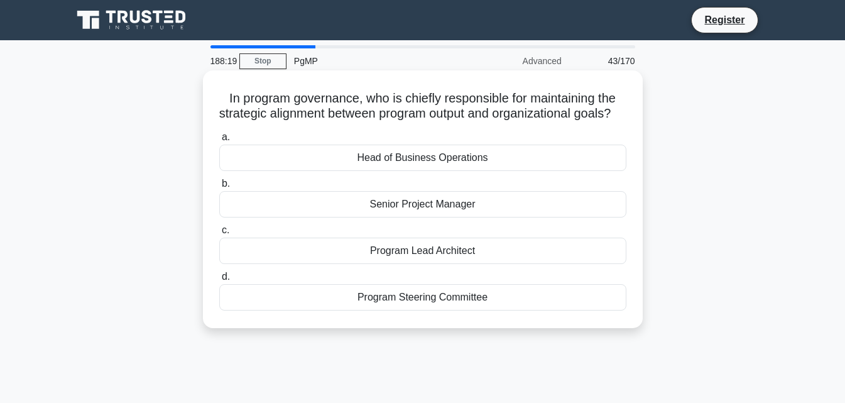
click at [490, 310] on div "Program Steering Committee" at bounding box center [422, 297] width 407 height 26
click at [219, 281] on input "d. Program Steering Committee" at bounding box center [219, 277] width 0 height 8
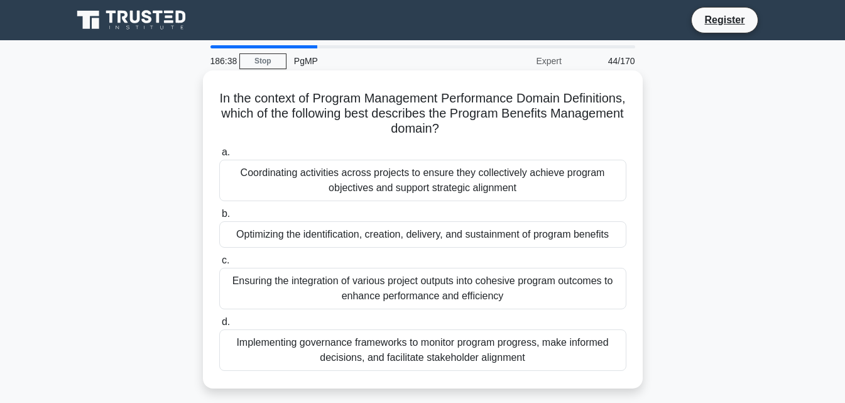
click at [513, 298] on div "Ensuring the integration of various project outputs into cohesive program outco…" at bounding box center [422, 288] width 407 height 41
click at [219, 264] on input "c. Ensuring the integration of various project outputs into cohesive program ou…" at bounding box center [219, 260] width 0 height 8
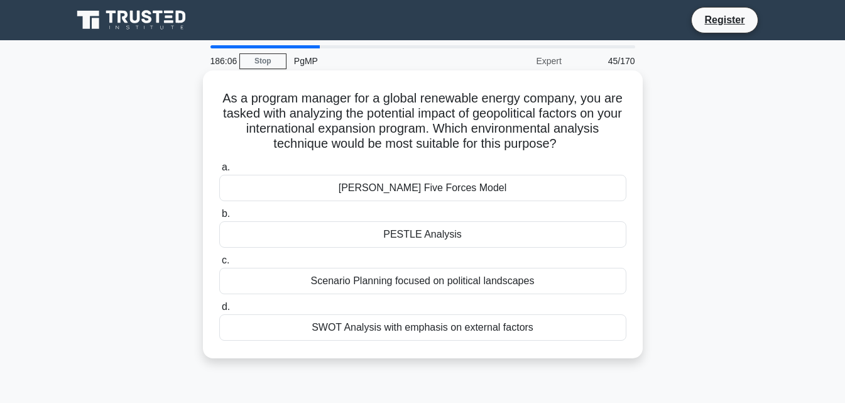
click at [411, 337] on div "SWOT Analysis with emphasis on external factors" at bounding box center [422, 327] width 407 height 26
click at [219, 311] on input "d. SWOT Analysis with emphasis on external factors" at bounding box center [219, 307] width 0 height 8
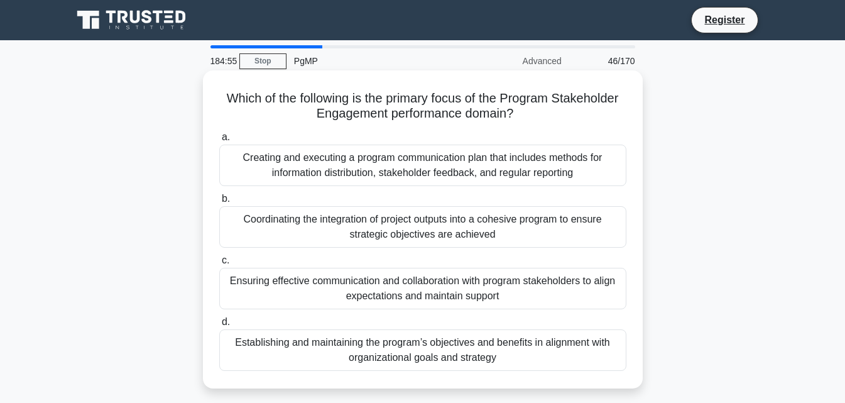
click at [518, 297] on div "Ensuring effective communication and collaboration with program stakeholders to…" at bounding box center [422, 288] width 407 height 41
click at [219, 264] on input "c. Ensuring effective communication and collaboration with program stakeholders…" at bounding box center [219, 260] width 0 height 8
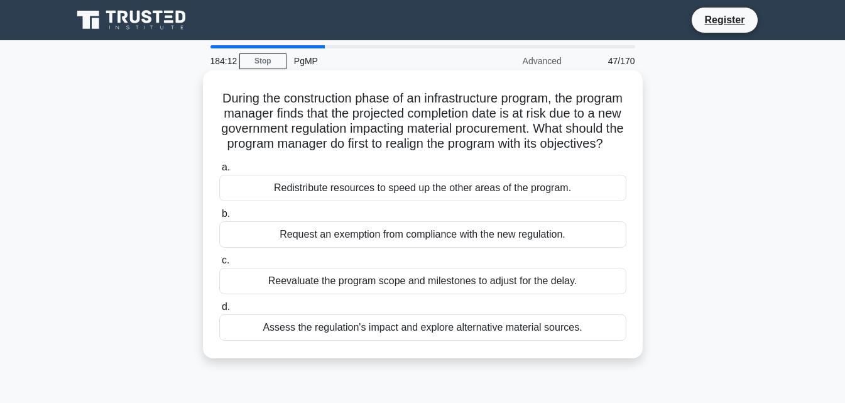
click at [412, 341] on div "Assess the regulation's impact and explore alternative material sources." at bounding box center [422, 327] width 407 height 26
click at [219, 311] on input "d. Assess the regulation's impact and explore alternative material sources." at bounding box center [219, 307] width 0 height 8
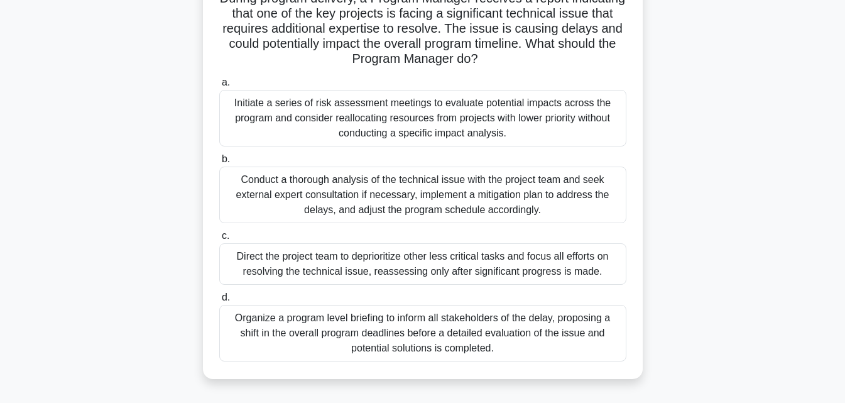
scroll to position [126, 0]
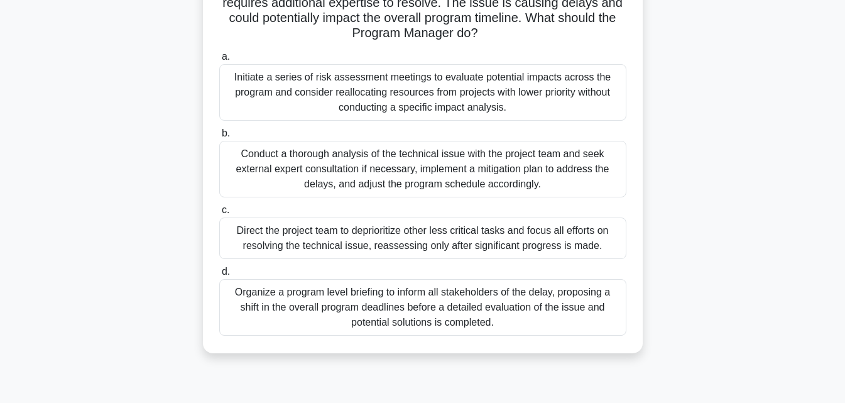
click at [433, 183] on div "Conduct a thorough analysis of the technical issue with the project team and se…" at bounding box center [422, 169] width 407 height 57
click at [219, 138] on input "b. Conduct a thorough analysis of the technical issue with the project team and…" at bounding box center [219, 133] width 0 height 8
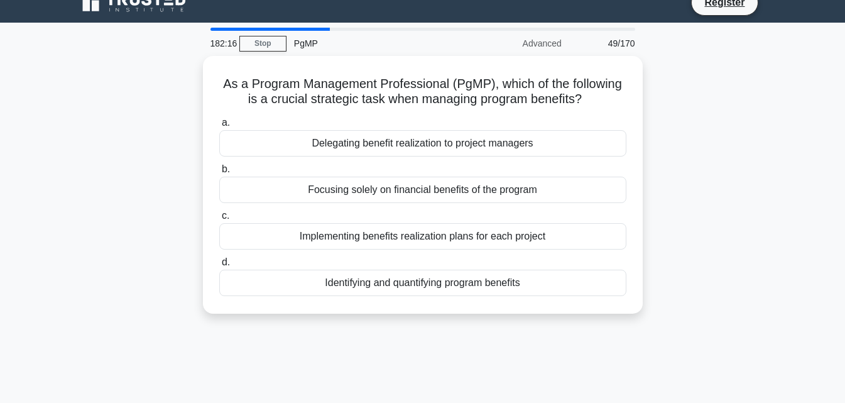
scroll to position [0, 0]
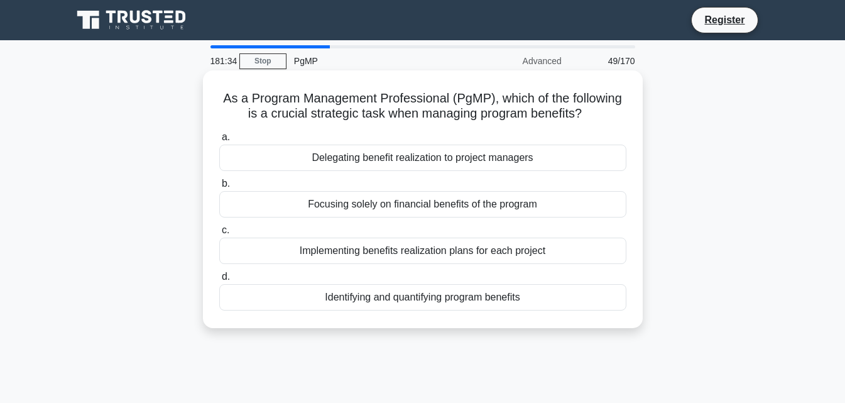
click at [428, 297] on div "Identifying and quantifying program benefits" at bounding box center [422, 297] width 407 height 26
click at [219, 281] on input "d. Identifying and quantifying program benefits" at bounding box center [219, 277] width 0 height 8
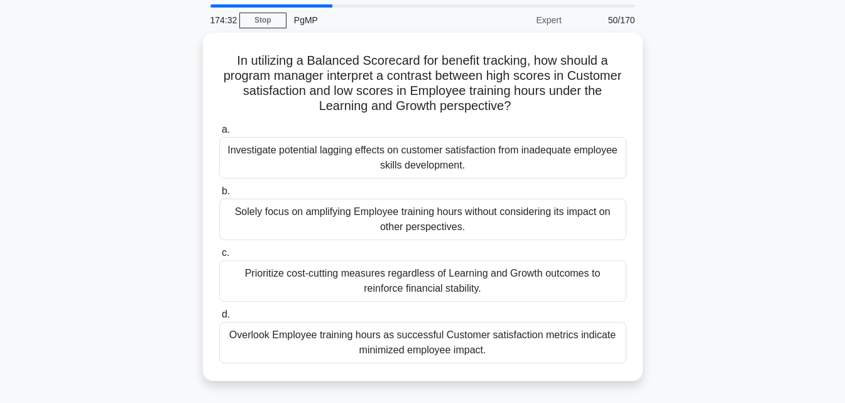
scroll to position [63, 0]
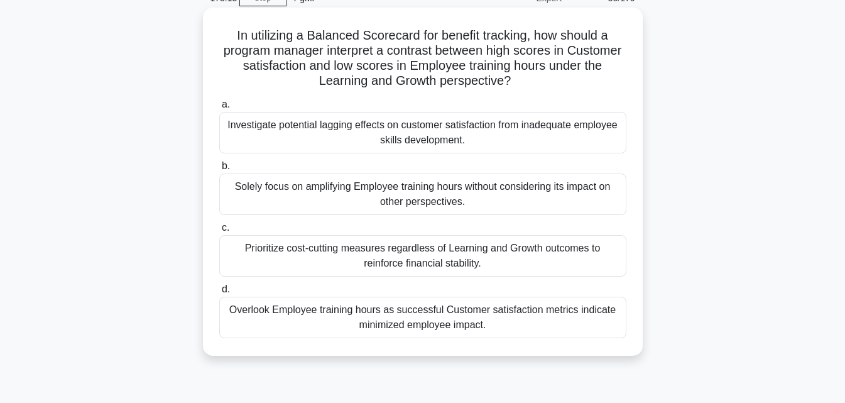
click at [460, 321] on div "Overlook Employee training hours as successful Customer satisfaction metrics in…" at bounding box center [422, 317] width 407 height 41
click at [219, 293] on input "d. Overlook Employee training hours as successful Customer satisfaction metrics…" at bounding box center [219, 289] width 0 height 8
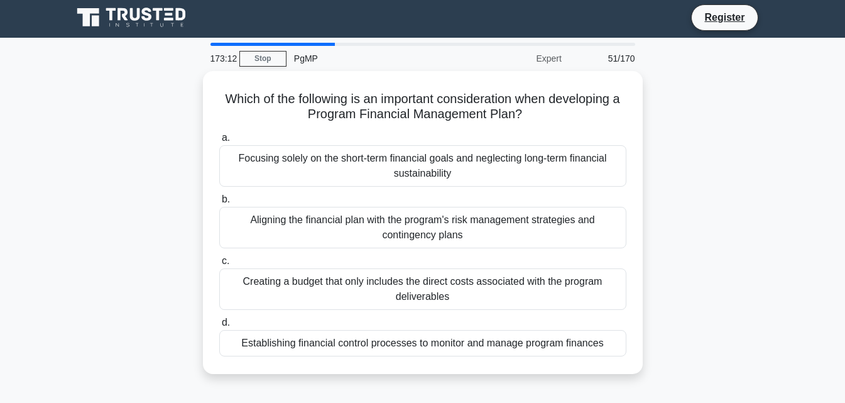
scroll to position [0, 0]
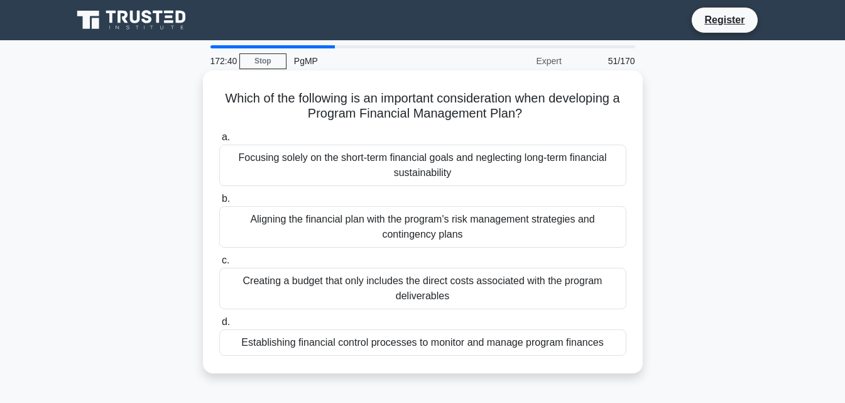
click at [430, 349] on div "Establishing financial control processes to monitor and manage program finances" at bounding box center [422, 342] width 407 height 26
click at [219, 326] on input "d. Establishing financial control processes to monitor and manage program finan…" at bounding box center [219, 322] width 0 height 8
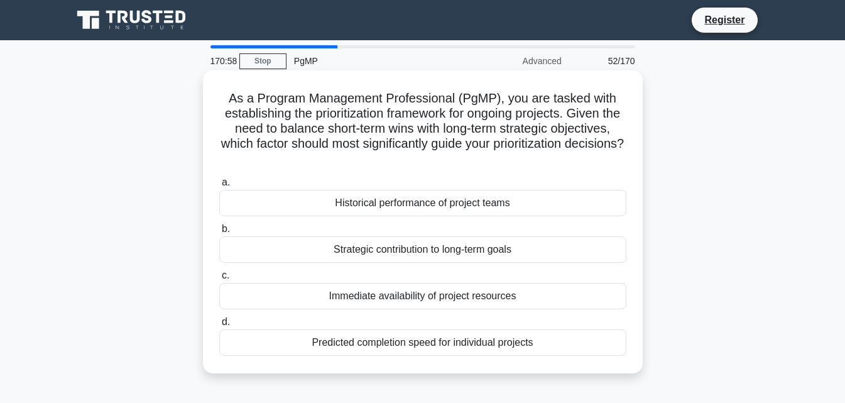
click at [450, 254] on div "Strategic contribution to long-term goals" at bounding box center [422, 249] width 407 height 26
click at [219, 233] on input "b. Strategic contribution to long-term goals" at bounding box center [219, 229] width 0 height 8
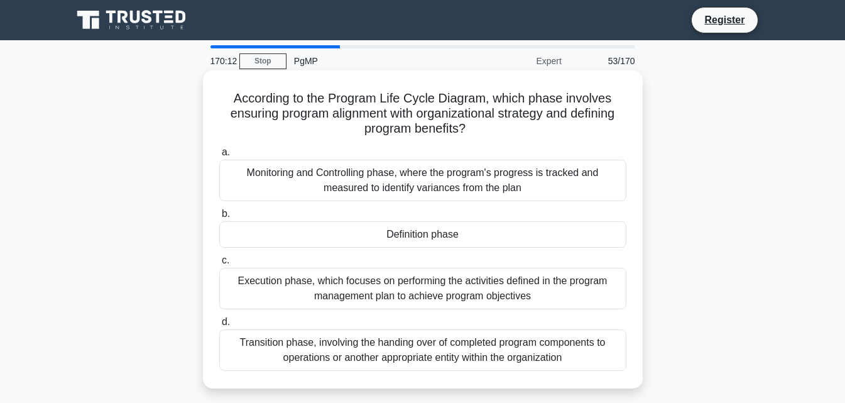
click at [417, 231] on div "Definition phase" at bounding box center [422, 234] width 407 height 26
click at [219, 218] on input "b. Definition phase" at bounding box center [219, 214] width 0 height 8
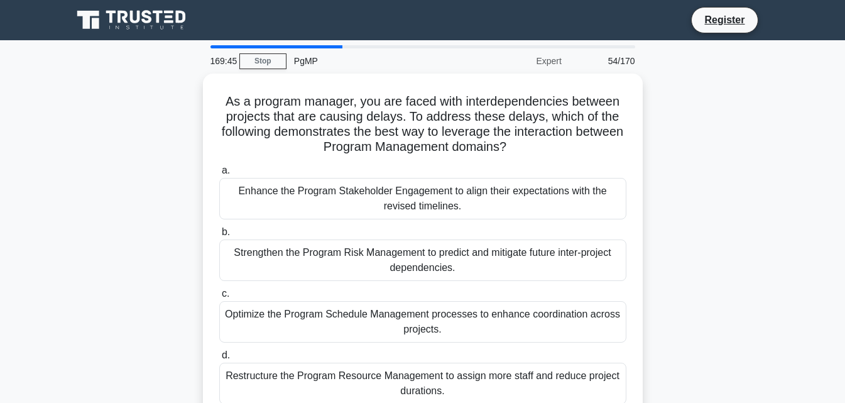
scroll to position [63, 0]
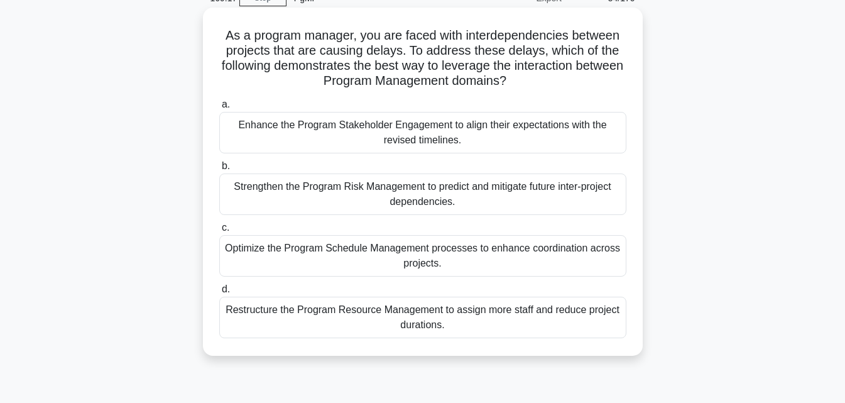
click at [459, 266] on div "Optimize the Program Schedule Management processes to enhance coordination acro…" at bounding box center [422, 255] width 407 height 41
click at [219, 232] on input "c. Optimize the Program Schedule Management processes to enhance coordination a…" at bounding box center [219, 228] width 0 height 8
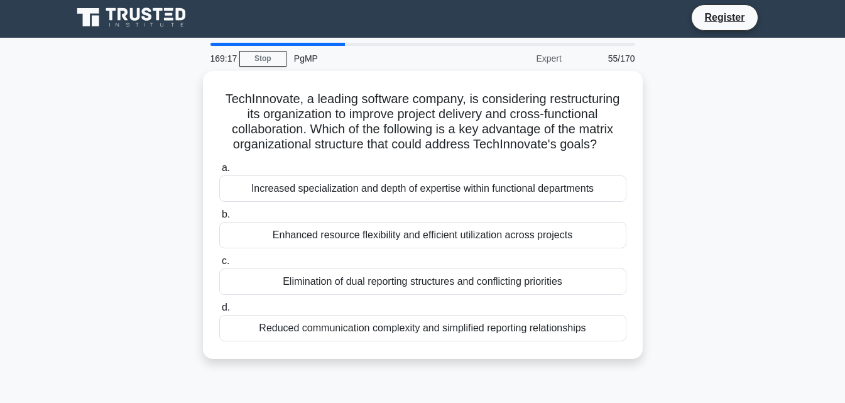
scroll to position [0, 0]
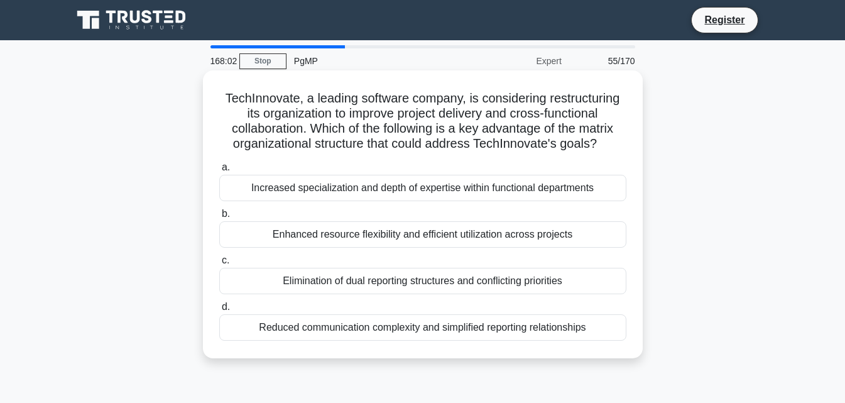
click at [476, 237] on div "Enhanced resource flexibility and efficient utilization across projects" at bounding box center [422, 234] width 407 height 26
click at [219, 218] on input "b. Enhanced resource flexibility and efficient utilization across projects" at bounding box center [219, 214] width 0 height 8
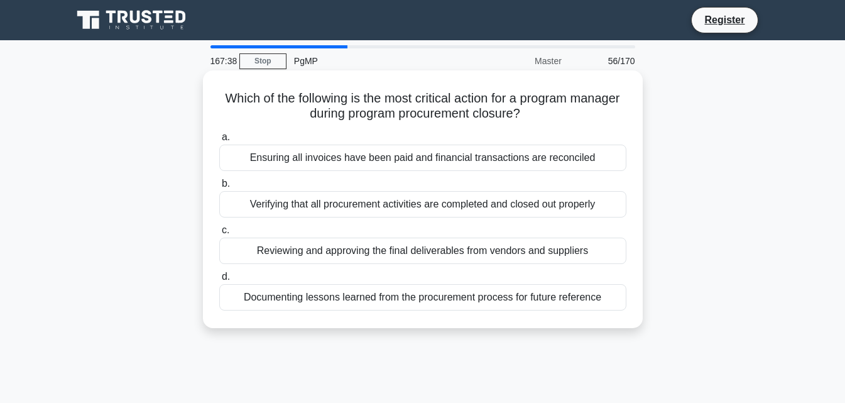
click at [359, 205] on div "Verifying that all procurement activities are completed and closed out properly" at bounding box center [422, 204] width 407 height 26
click at [219, 188] on input "b. Verifying that all procurement activities are completed and closed out prope…" at bounding box center [219, 184] width 0 height 8
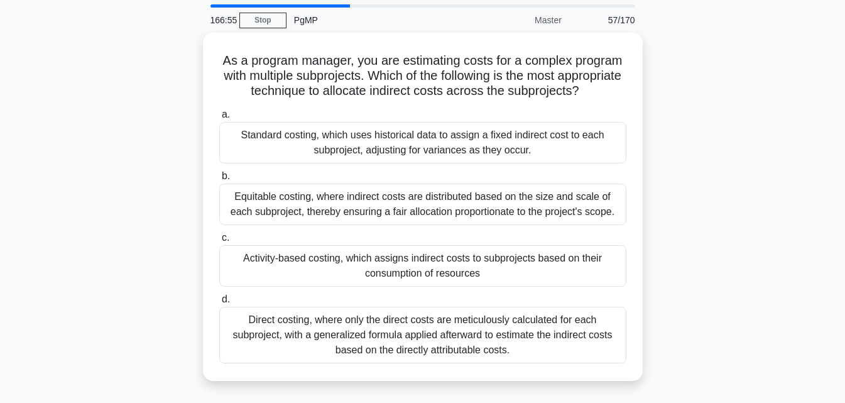
scroll to position [63, 0]
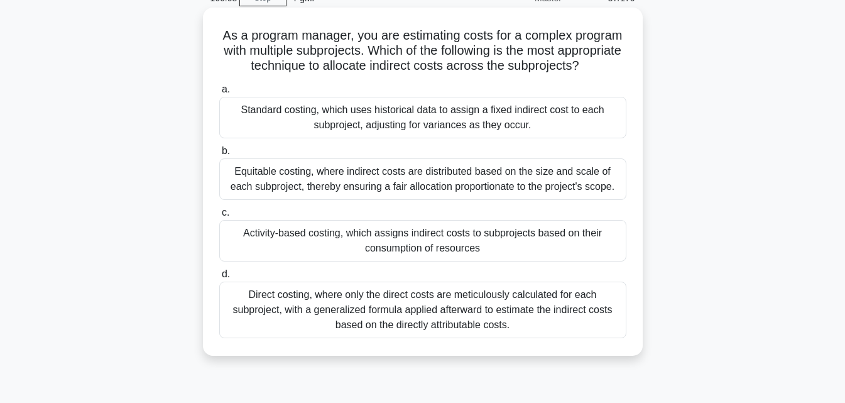
click at [492, 337] on div "Direct costing, where only the direct costs are meticulously calculated for eac…" at bounding box center [422, 309] width 407 height 57
click at [219, 278] on input "d. Direct costing, where only the direct costs are meticulously calculated for …" at bounding box center [219, 274] width 0 height 8
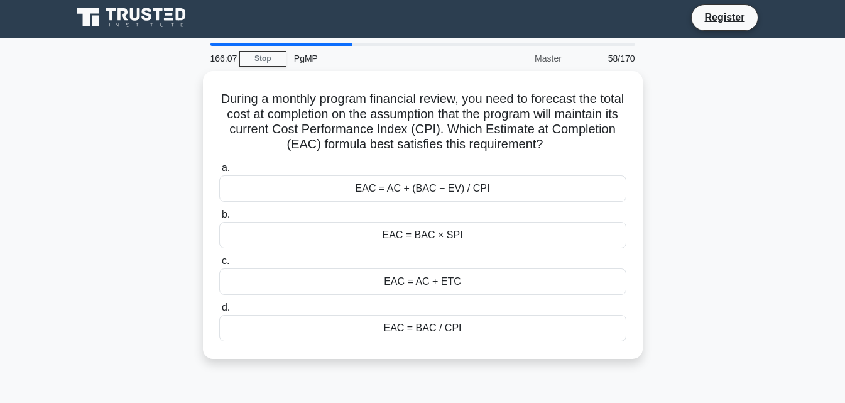
scroll to position [0, 0]
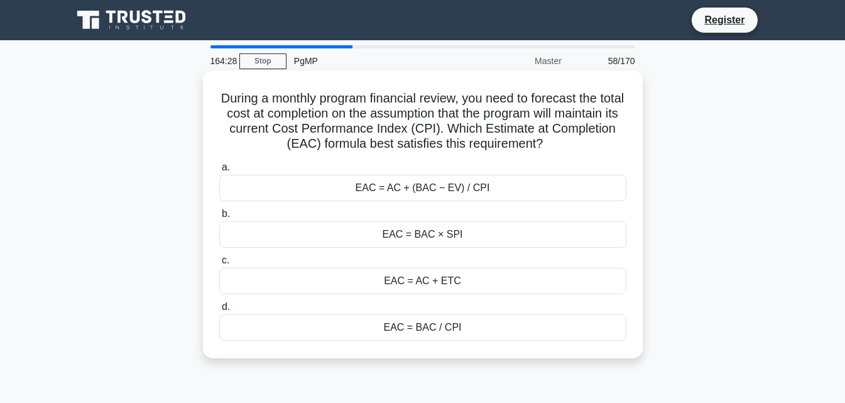
click at [449, 328] on div "EAC = BAC / CPI" at bounding box center [422, 327] width 407 height 26
click at [219, 311] on input "d. EAC = BAC / CPI" at bounding box center [219, 307] width 0 height 8
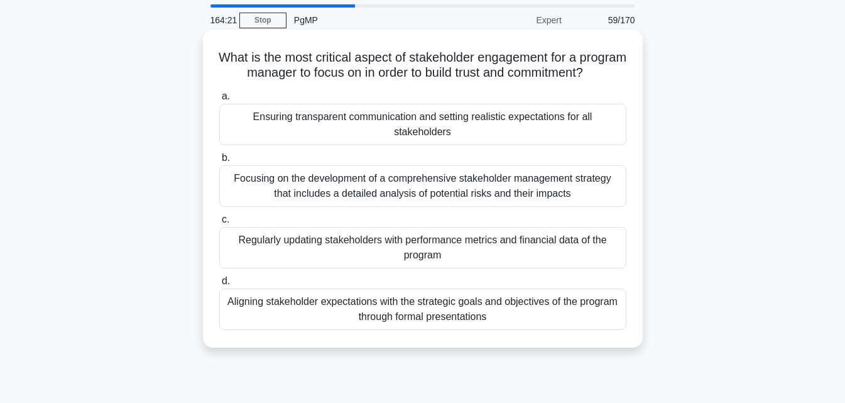
scroll to position [63, 0]
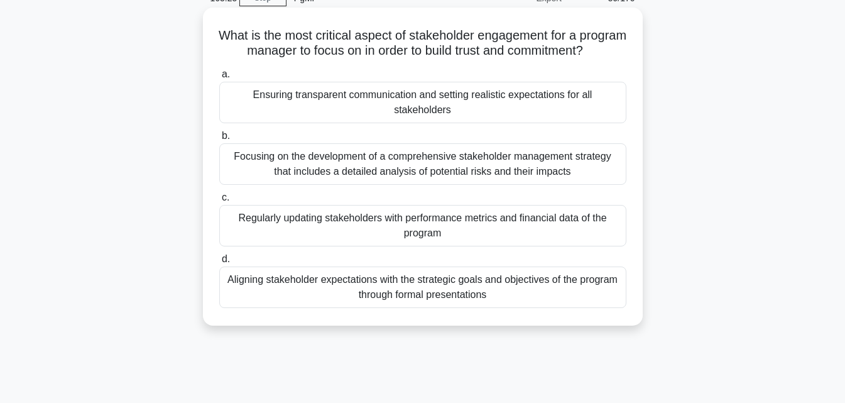
click at [549, 246] on div "Regularly updating stakeholders with performance metrics and financial data of …" at bounding box center [422, 225] width 407 height 41
click at [219, 202] on input "c. Regularly updating stakeholders with performance metrics and financial data …" at bounding box center [219, 198] width 0 height 8
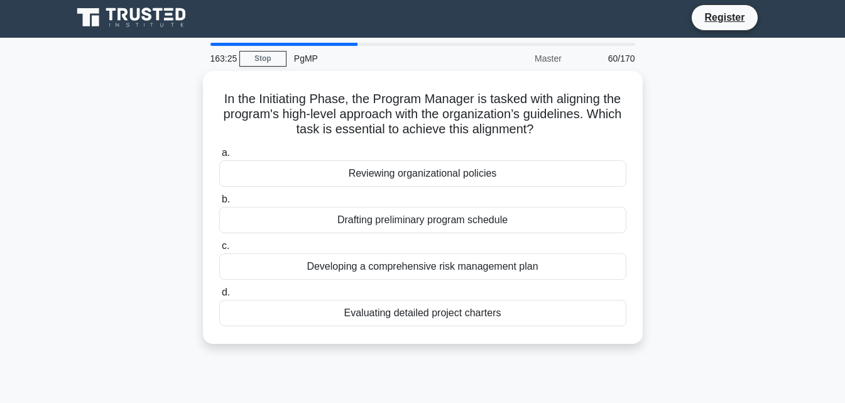
scroll to position [0, 0]
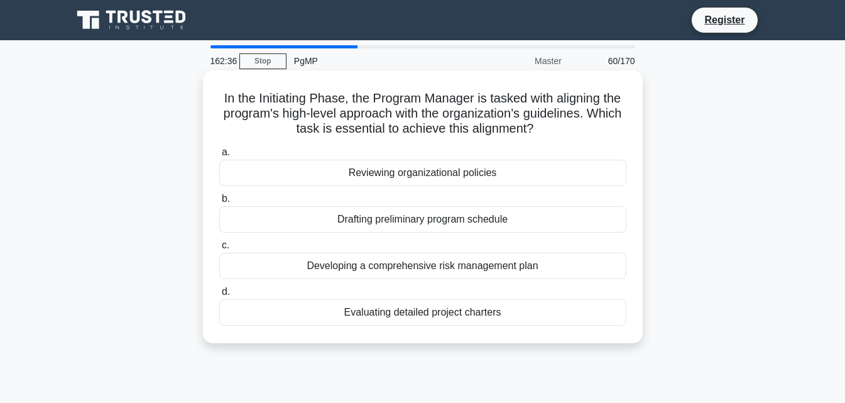
click at [481, 221] on div "Drafting preliminary program schedule" at bounding box center [422, 219] width 407 height 26
click at [219, 203] on input "b. Drafting preliminary program schedule" at bounding box center [219, 199] width 0 height 8
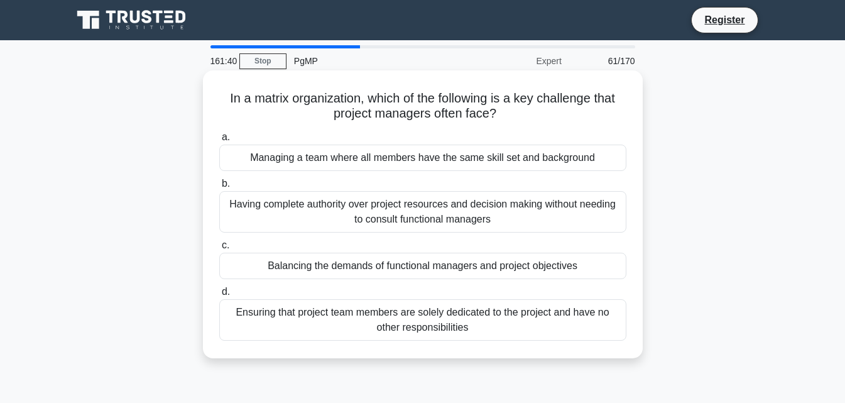
click at [489, 262] on div "Balancing the demands of functional managers and project objectives" at bounding box center [422, 266] width 407 height 26
click at [219, 249] on input "c. Balancing the demands of functional managers and project objectives" at bounding box center [219, 245] width 0 height 8
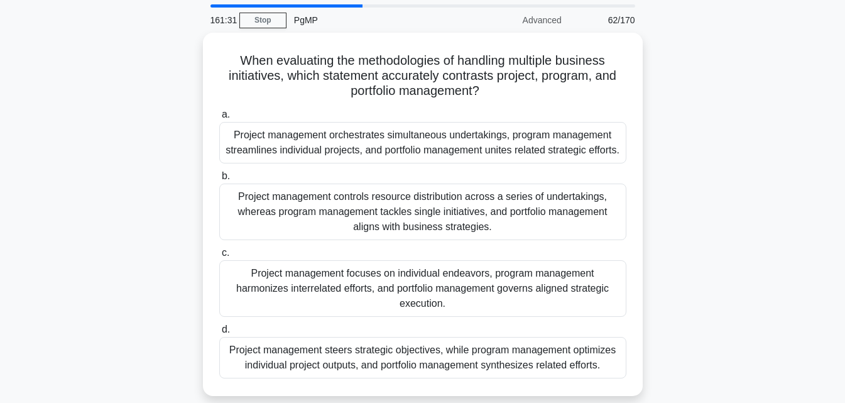
scroll to position [63, 0]
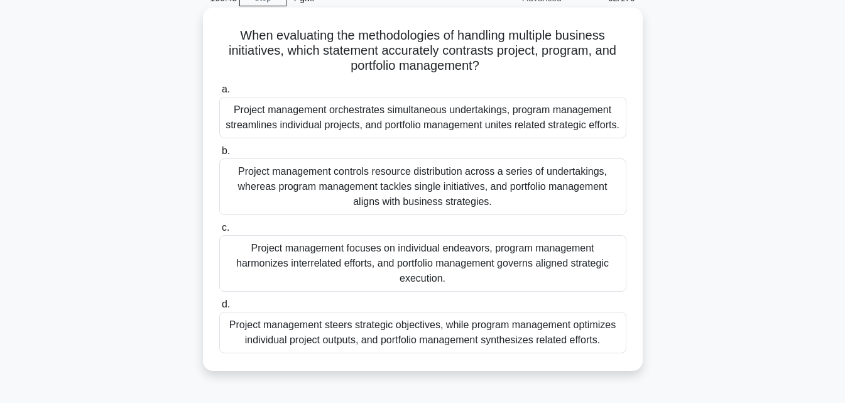
click at [472, 264] on div "Project management focuses on individual endeavors, program management harmoniz…" at bounding box center [422, 263] width 407 height 57
click at [219, 232] on input "c. Project management focuses on individual endeavors, program management harmo…" at bounding box center [219, 228] width 0 height 8
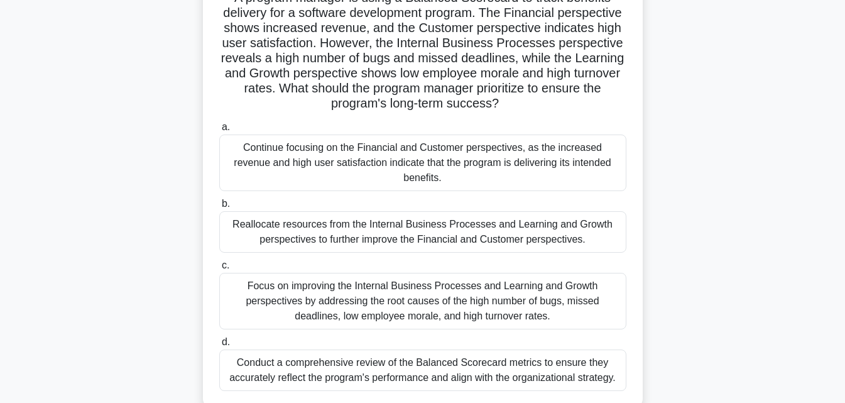
scroll to position [126, 0]
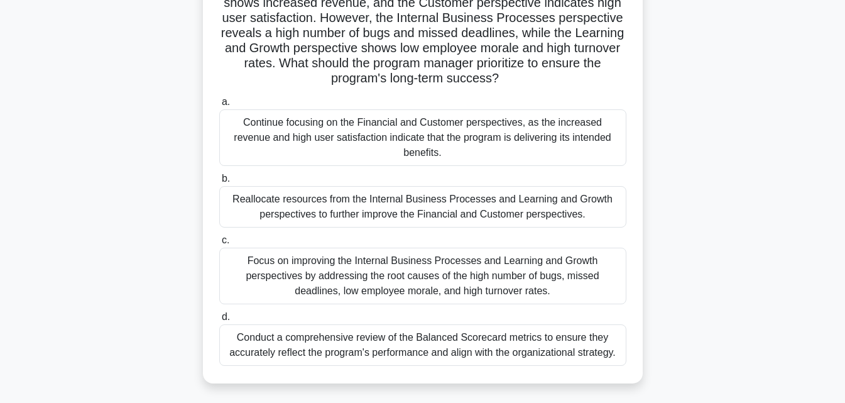
click at [484, 268] on div "Focus on improving the Internal Business Processes and Learning and Growth pers…" at bounding box center [422, 276] width 407 height 57
click at [219, 244] on input "c. Focus on improving the Internal Business Processes and Learning and Growth p…" at bounding box center [219, 240] width 0 height 8
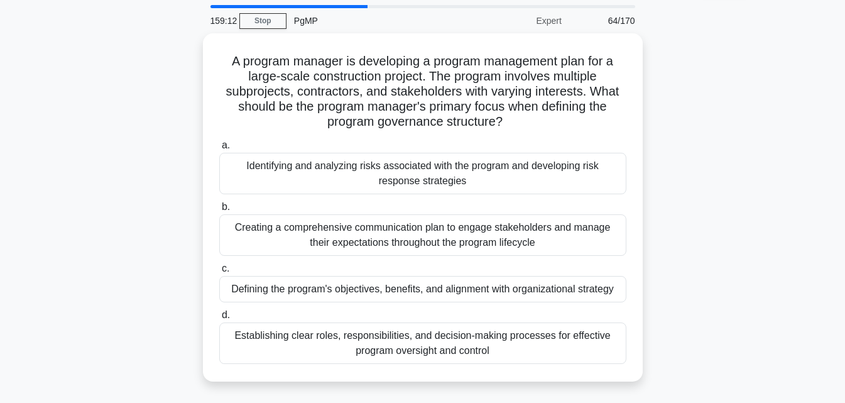
scroll to position [63, 0]
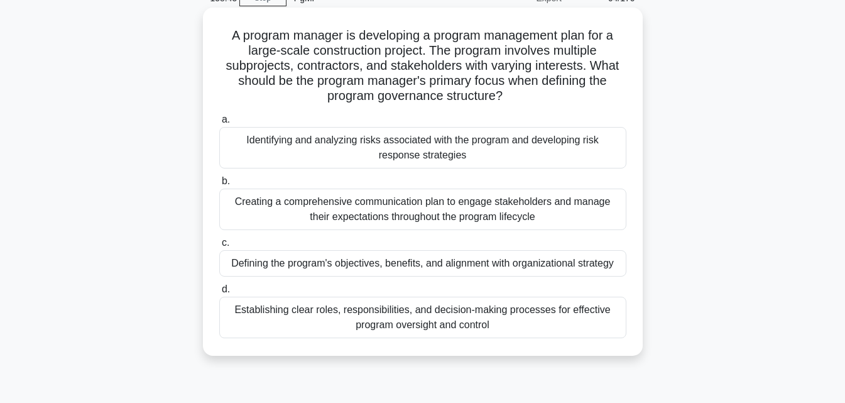
click at [563, 312] on div "Establishing clear roles, responsibilities, and decision-making processes for e…" at bounding box center [422, 317] width 407 height 41
click at [219, 293] on input "d. Establishing clear roles, responsibilities, and decision-making processes fo…" at bounding box center [219, 289] width 0 height 8
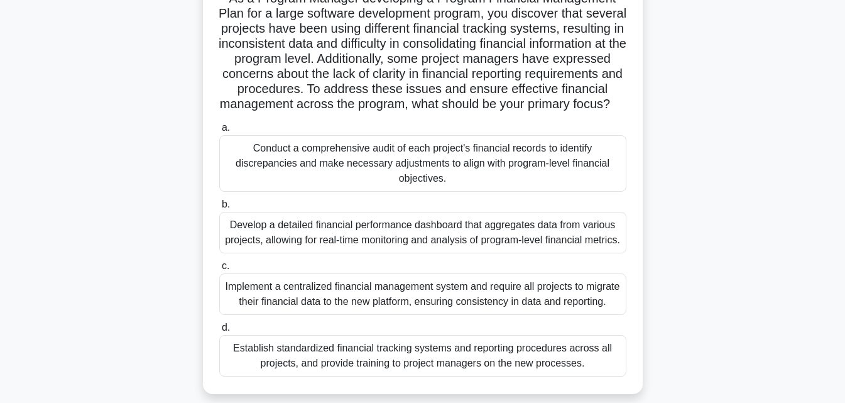
scroll to position [126, 0]
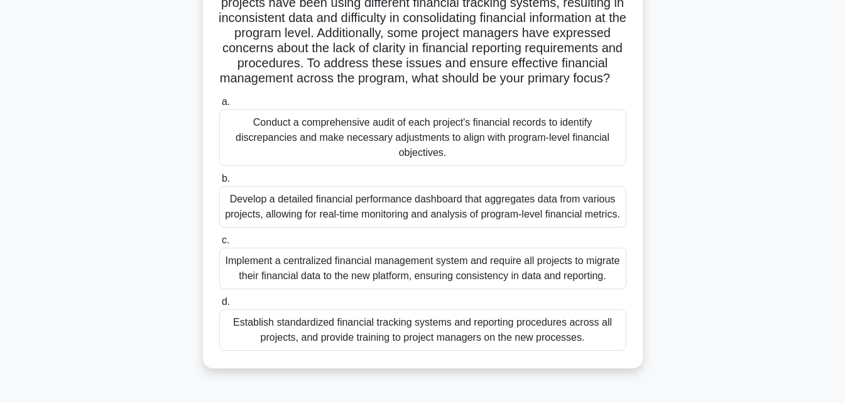
click at [405, 166] on div "Conduct a comprehensive audit of each project's financial records to identify d…" at bounding box center [422, 137] width 407 height 57
click at [219, 106] on input "a. Conduct a comprehensive audit of each project's financial records to identif…" at bounding box center [219, 102] width 0 height 8
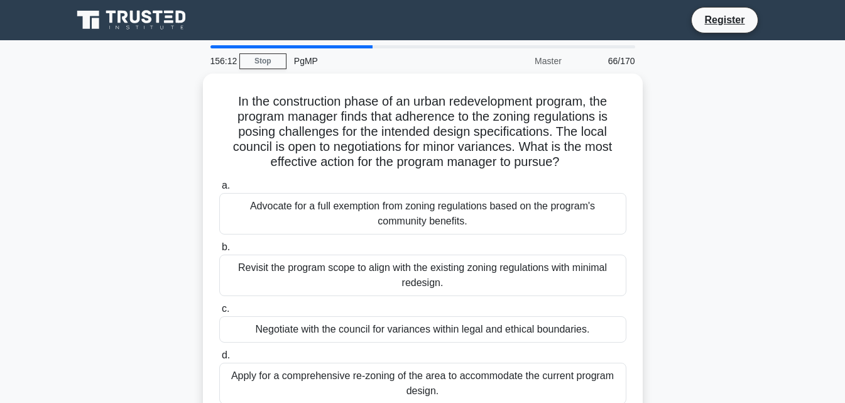
scroll to position [63, 0]
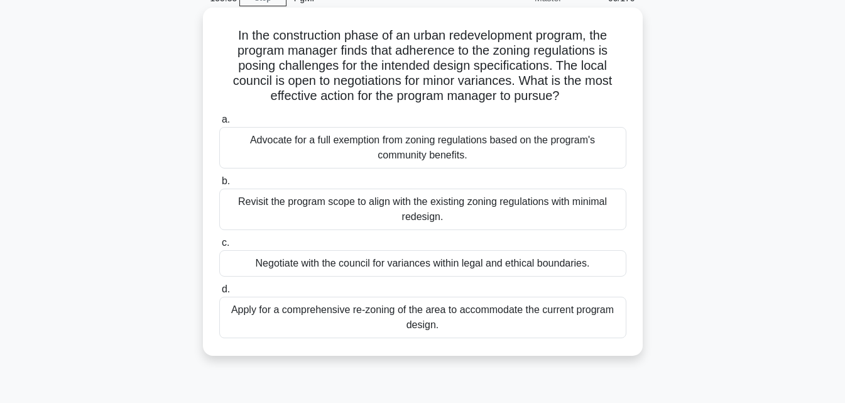
click at [463, 207] on div "Revisit the program scope to align with the existing zoning regulations with mi…" at bounding box center [422, 208] width 407 height 41
click at [219, 185] on input "b. Revisit the program scope to align with the existing zoning regulations with…" at bounding box center [219, 181] width 0 height 8
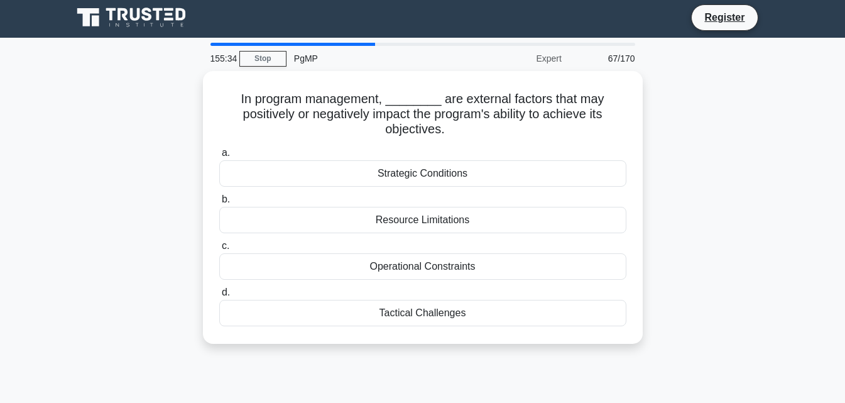
scroll to position [0, 0]
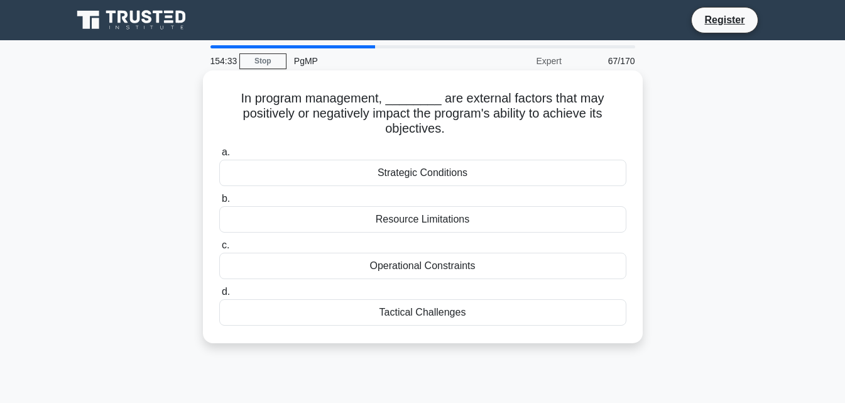
click at [462, 171] on div "Strategic Conditions" at bounding box center [422, 173] width 407 height 26
click at [219, 156] on input "a. Strategic Conditions" at bounding box center [219, 152] width 0 height 8
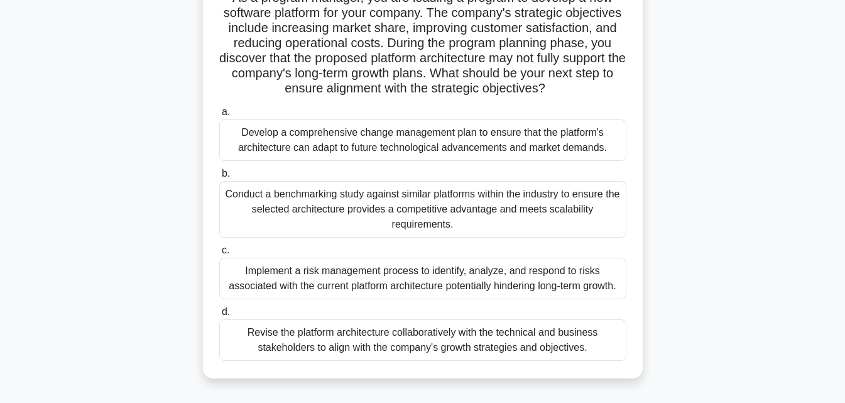
scroll to position [126, 0]
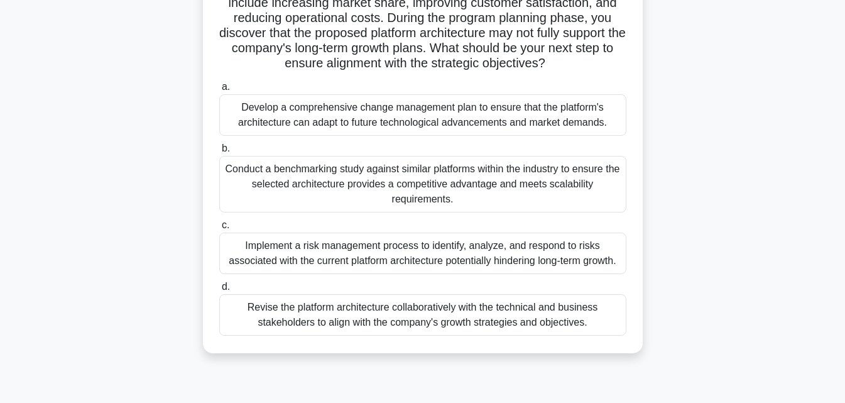
click at [504, 335] on div "Revise the platform architecture collaboratively with the technical and busines…" at bounding box center [422, 314] width 407 height 41
click at [219, 291] on input "d. Revise the platform architecture collaboratively with the technical and busi…" at bounding box center [219, 287] width 0 height 8
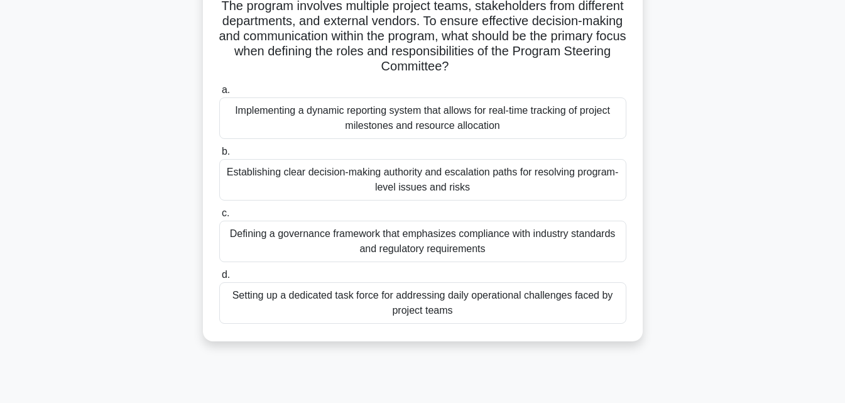
scroll to position [63, 0]
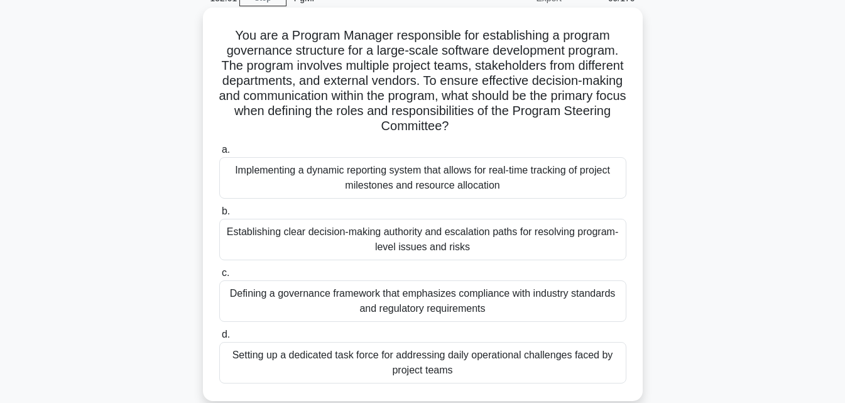
click at [561, 254] on div "Establishing clear decision-making authority and escalation paths for resolving…" at bounding box center [422, 239] width 407 height 41
click at [219, 215] on input "b. Establishing clear decision-making authority and escalation paths for resolv…" at bounding box center [219, 211] width 0 height 8
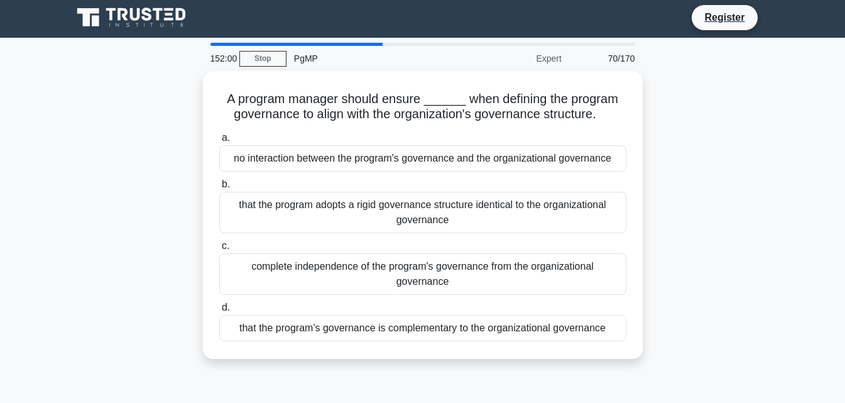
scroll to position [0, 0]
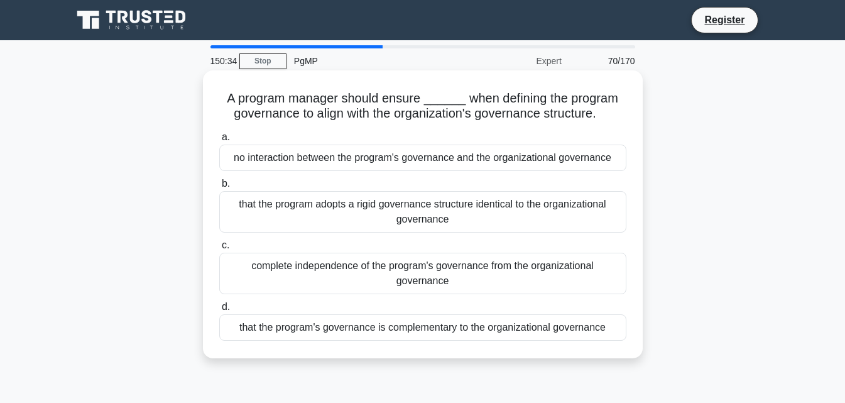
click at [487, 330] on div "that the program's governance is complementary to the organizational governance" at bounding box center [422, 327] width 407 height 26
click at [219, 311] on input "d. that the program's governance is complementary to the organizational governa…" at bounding box center [219, 307] width 0 height 8
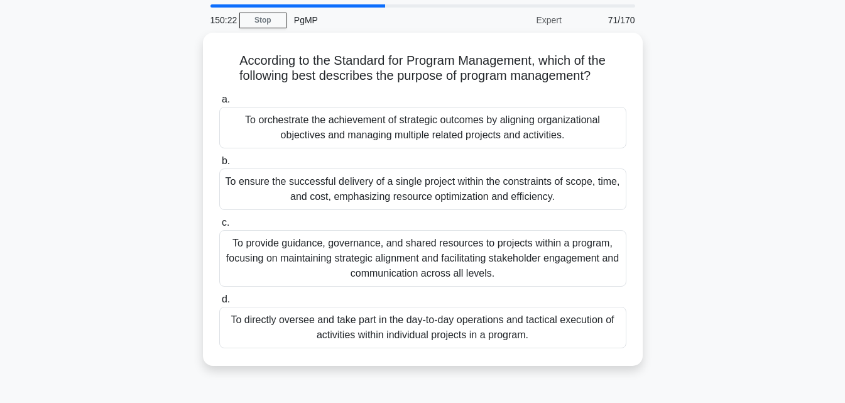
scroll to position [63, 0]
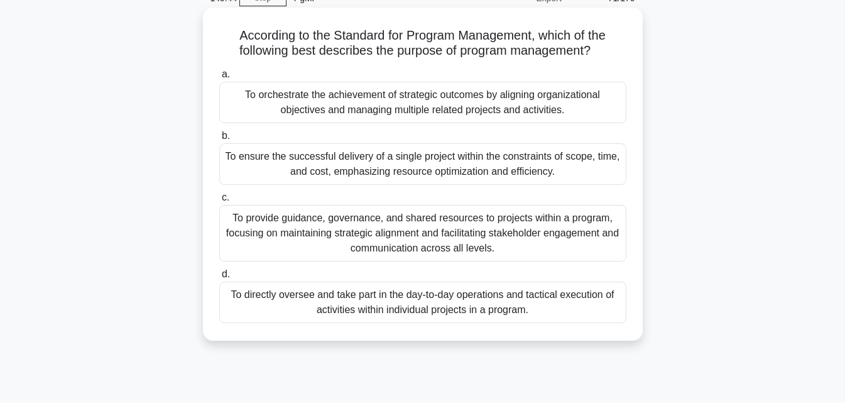
click at [399, 104] on div "To orchestrate the achievement of strategic outcomes by aligning organizational…" at bounding box center [422, 102] width 407 height 41
click at [219, 79] on input "a. To orchestrate the achievement of strategic outcomes by aligning organizatio…" at bounding box center [219, 74] width 0 height 8
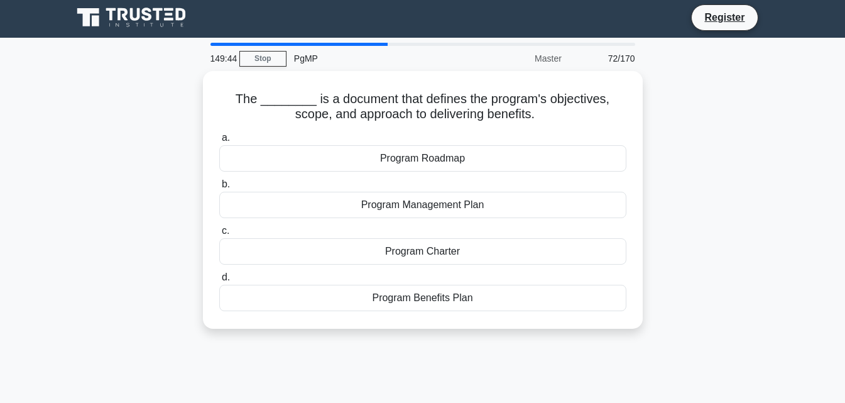
scroll to position [0, 0]
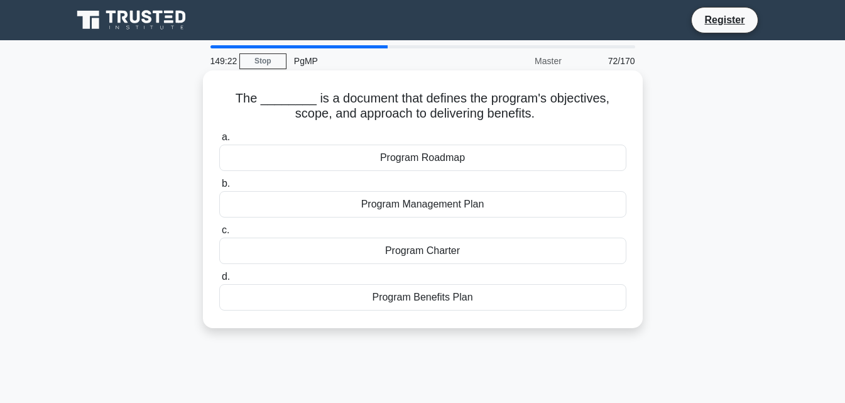
click at [456, 248] on div "Program Charter" at bounding box center [422, 250] width 407 height 26
click at [219, 234] on input "c. Program Charter" at bounding box center [219, 230] width 0 height 8
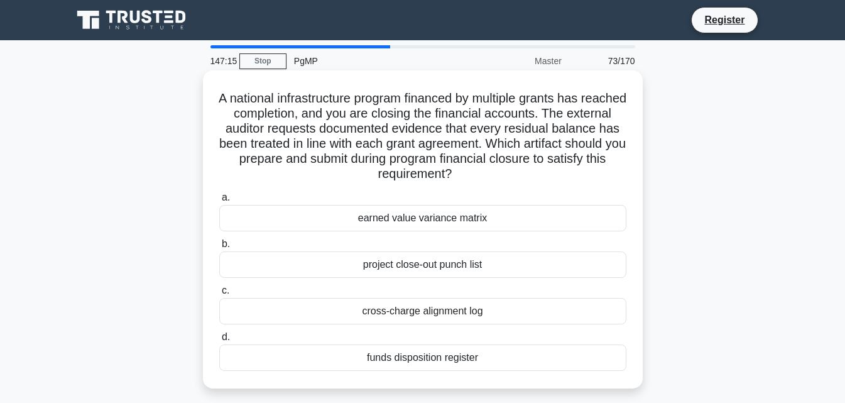
click at [408, 360] on div "funds disposition register" at bounding box center [422, 357] width 407 height 26
click at [219, 341] on input "d. funds disposition register" at bounding box center [219, 337] width 0 height 8
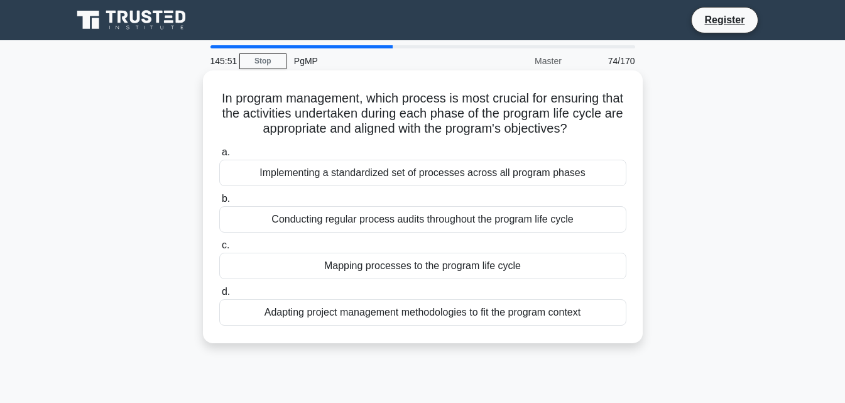
click at [474, 265] on div "Mapping processes to the program life cycle" at bounding box center [422, 266] width 407 height 26
click at [219, 249] on input "c. Mapping processes to the program life cycle" at bounding box center [219, 245] width 0 height 8
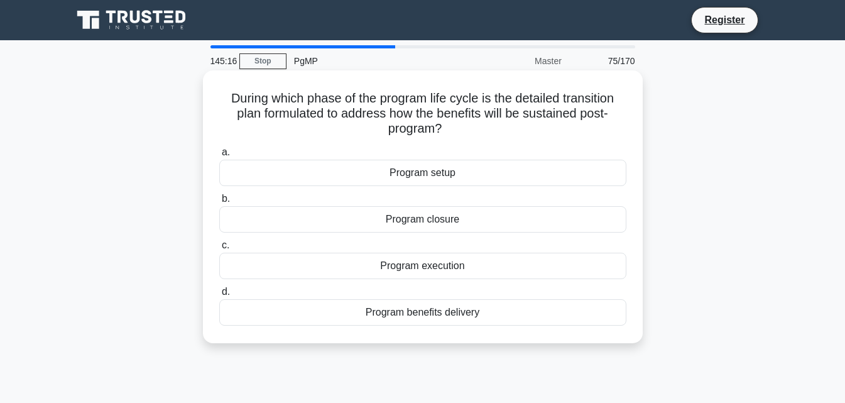
click at [502, 210] on div "Program closure" at bounding box center [422, 219] width 407 height 26
click at [219, 203] on input "b. Program closure" at bounding box center [219, 199] width 0 height 8
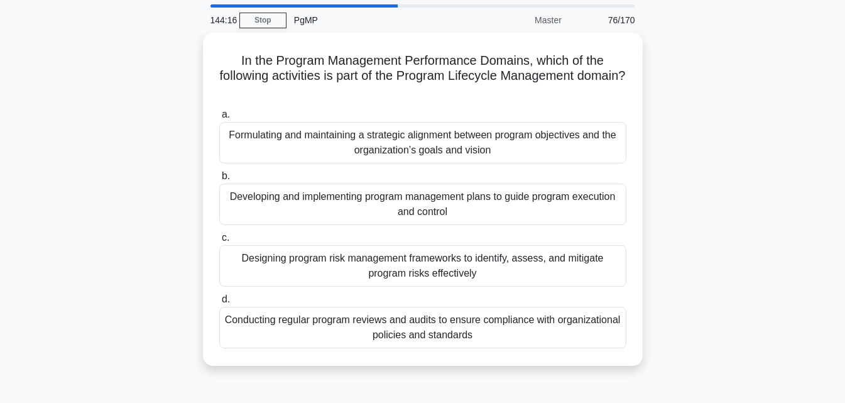
scroll to position [63, 0]
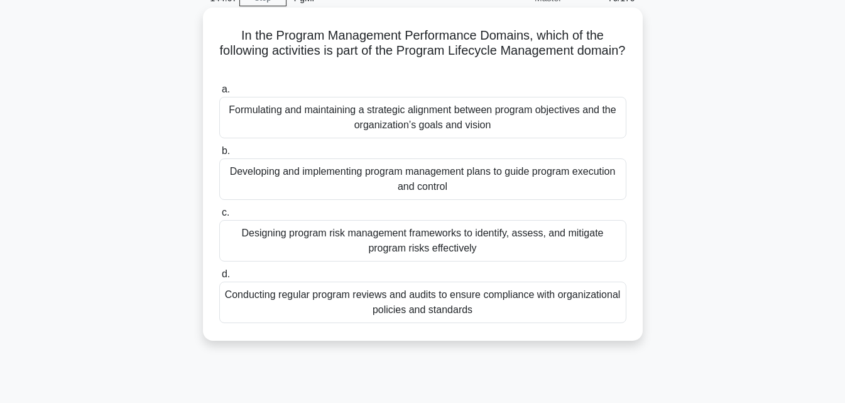
click at [516, 192] on div "Developing and implementing program management plans to guide program execution…" at bounding box center [422, 178] width 407 height 41
click at [219, 155] on input "b. Developing and implementing program management plans to guide program execut…" at bounding box center [219, 151] width 0 height 8
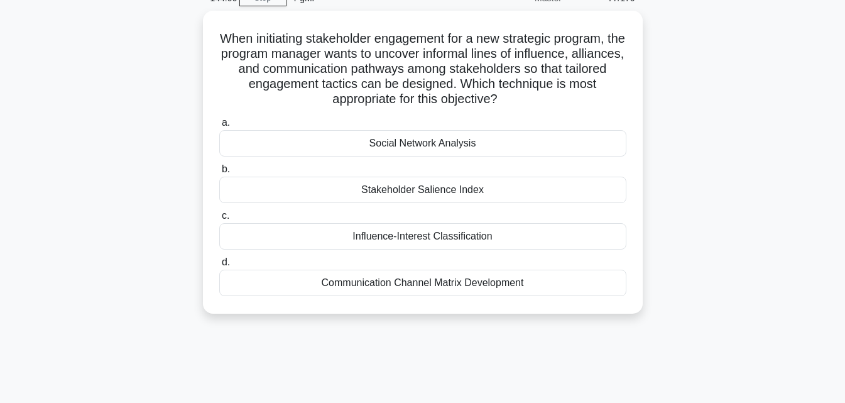
scroll to position [0, 0]
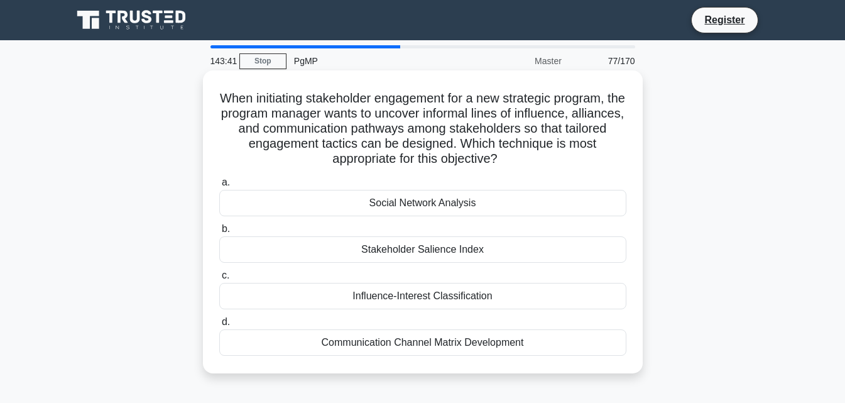
click at [452, 291] on div "Influence-Interest Classification" at bounding box center [422, 296] width 407 height 26
click at [219, 280] on input "c. Influence-Interest Classification" at bounding box center [219, 275] width 0 height 8
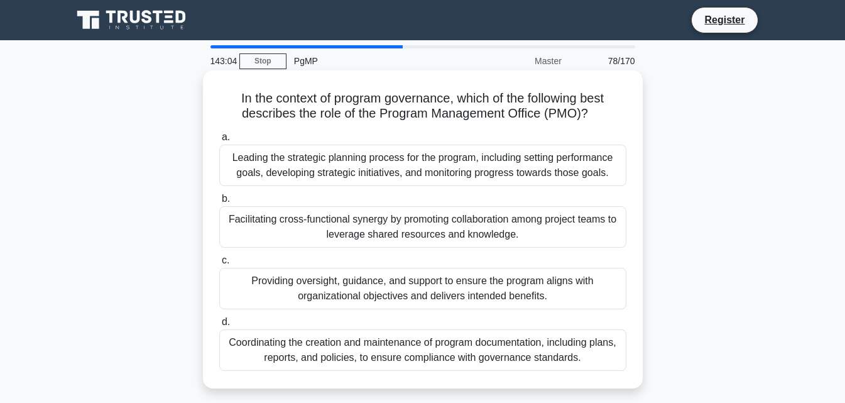
click at [520, 347] on div "Coordinating the creation and maintenance of program documentation, including p…" at bounding box center [422, 349] width 407 height 41
click at [219, 326] on input "d. Coordinating the creation and maintenance of program documentation, includin…" at bounding box center [219, 322] width 0 height 8
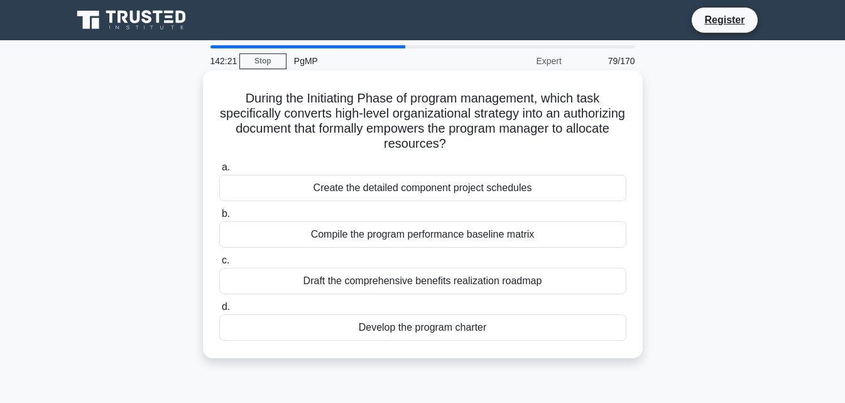
click at [471, 330] on div "Develop the program charter" at bounding box center [422, 327] width 407 height 26
click at [219, 311] on input "d. Develop the program charter" at bounding box center [219, 307] width 0 height 8
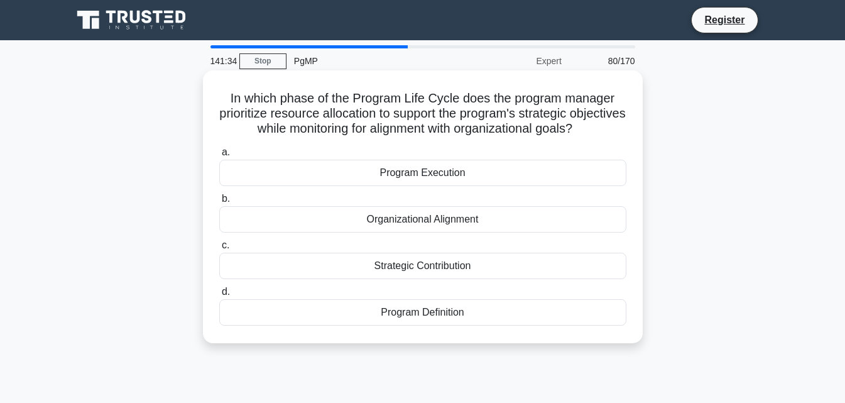
click at [412, 186] on div "Program Execution" at bounding box center [422, 173] width 407 height 26
click at [219, 156] on input "a. Program Execution" at bounding box center [219, 152] width 0 height 8
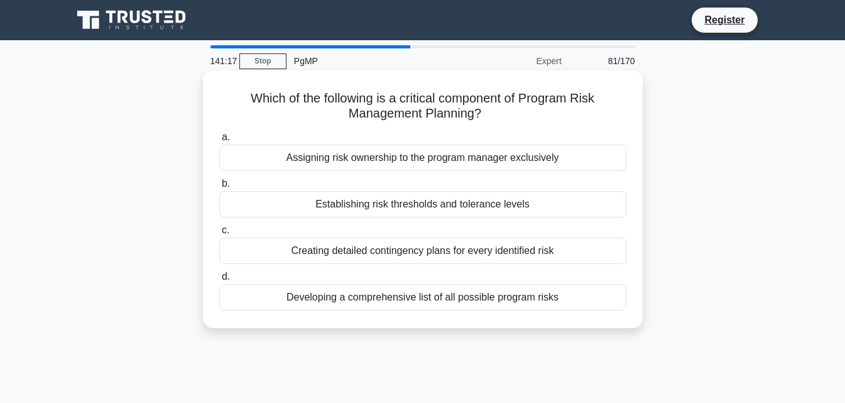
click at [440, 207] on div "Establishing risk thresholds and tolerance levels" at bounding box center [422, 204] width 407 height 26
click at [219, 188] on input "b. Establishing risk thresholds and tolerance levels" at bounding box center [219, 184] width 0 height 8
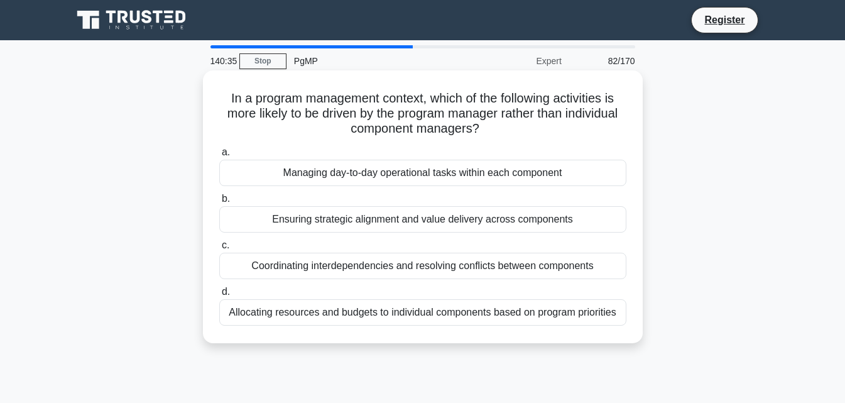
click at [501, 266] on div "Coordinating interdependencies and resolving conflicts between components" at bounding box center [422, 266] width 407 height 26
click at [219, 249] on input "c. Coordinating interdependencies and resolving conflicts between components" at bounding box center [219, 245] width 0 height 8
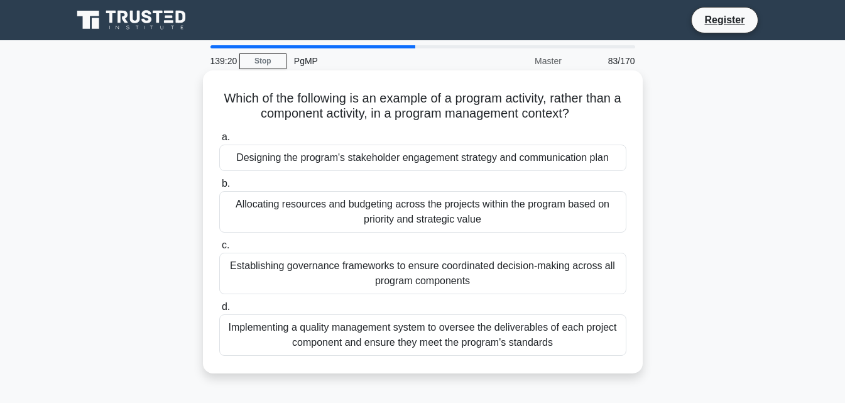
click at [436, 272] on div "Establishing governance frameworks to ensure coordinated decision-making across…" at bounding box center [422, 273] width 407 height 41
click at [219, 249] on input "c. Establishing governance frameworks to ensure coordinated decision-making acr…" at bounding box center [219, 245] width 0 height 8
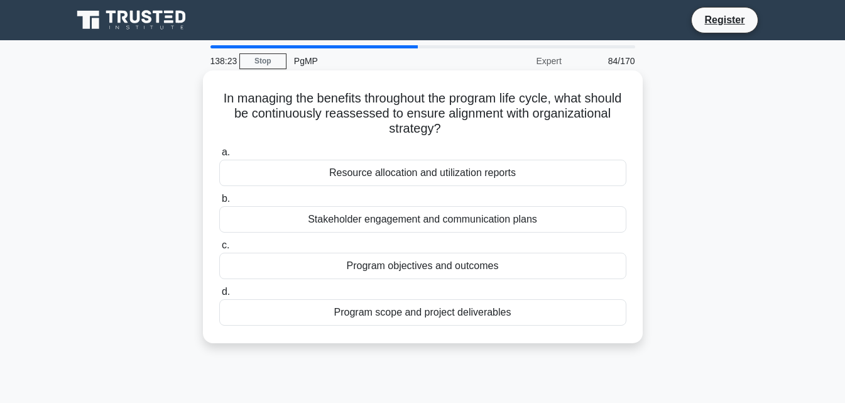
click at [441, 316] on div "Program scope and project deliverables" at bounding box center [422, 312] width 407 height 26
click at [219, 296] on input "d. Program scope and project deliverables" at bounding box center [219, 292] width 0 height 8
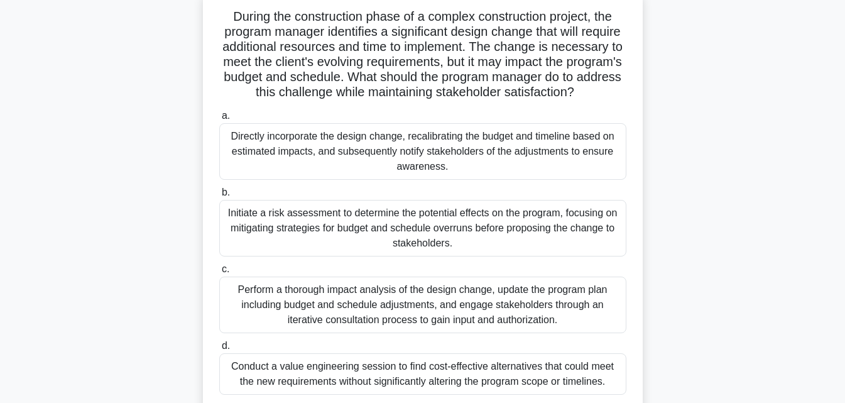
scroll to position [63, 0]
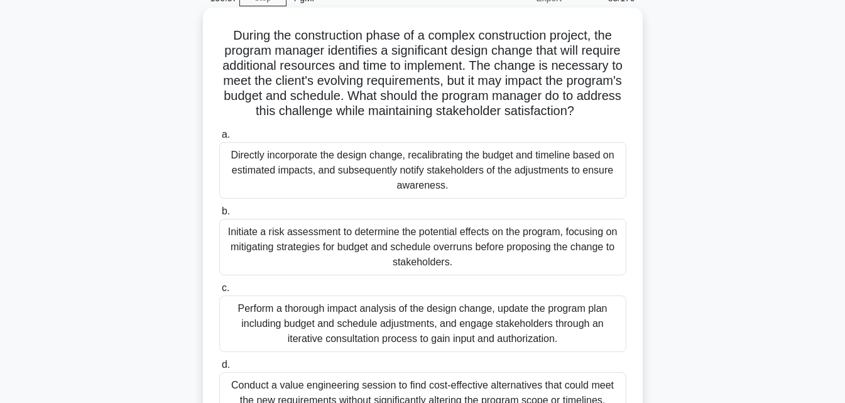
click at [545, 259] on div "Initiate a risk assessment to determine the potential effects on the program, f…" at bounding box center [422, 247] width 407 height 57
click at [219, 215] on input "b. Initiate a risk assessment to determine the potential effects on the program…" at bounding box center [219, 211] width 0 height 8
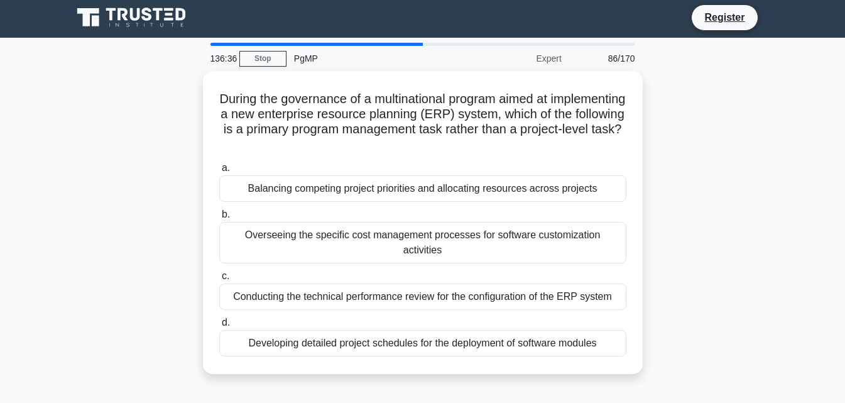
scroll to position [0, 0]
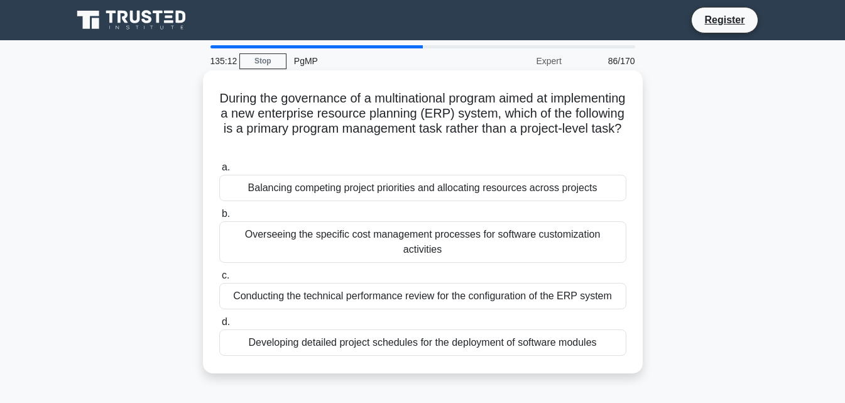
click at [454, 194] on div "Balancing competing project priorities and allocating resources across projects" at bounding box center [422, 188] width 407 height 26
click at [219, 172] on input "a. Balancing competing project priorities and allocating resources across proje…" at bounding box center [219, 167] width 0 height 8
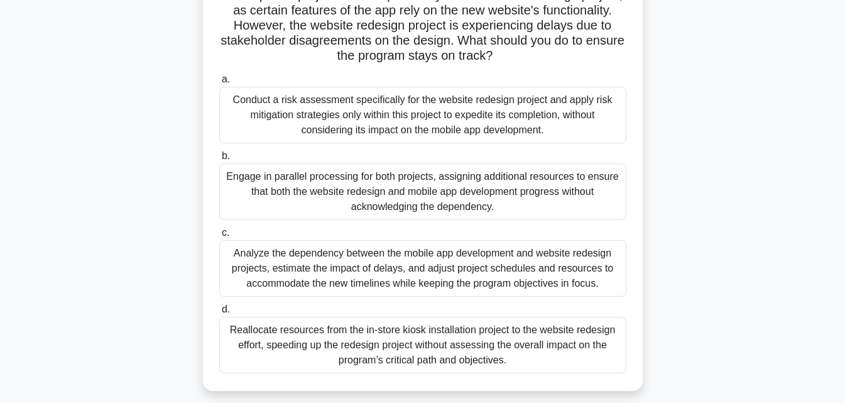
scroll to position [188, 0]
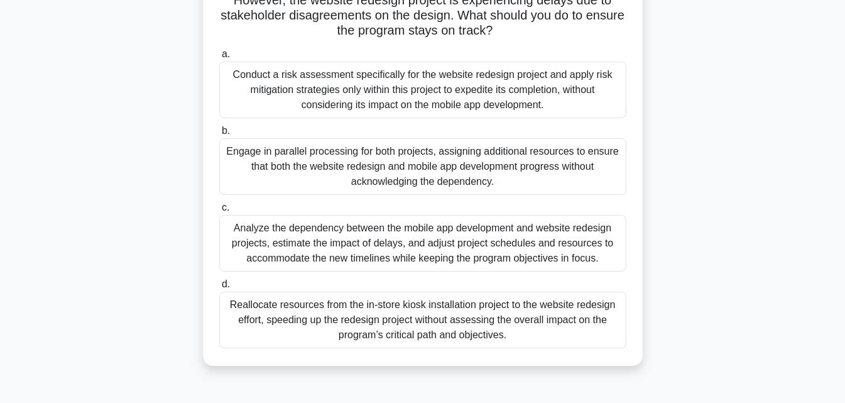
click at [438, 251] on div "Analyze the dependency between the mobile app development and website redesign …" at bounding box center [422, 243] width 407 height 57
click at [219, 212] on input "c. Analyze the dependency between the mobile app development and website redesi…" at bounding box center [219, 208] width 0 height 8
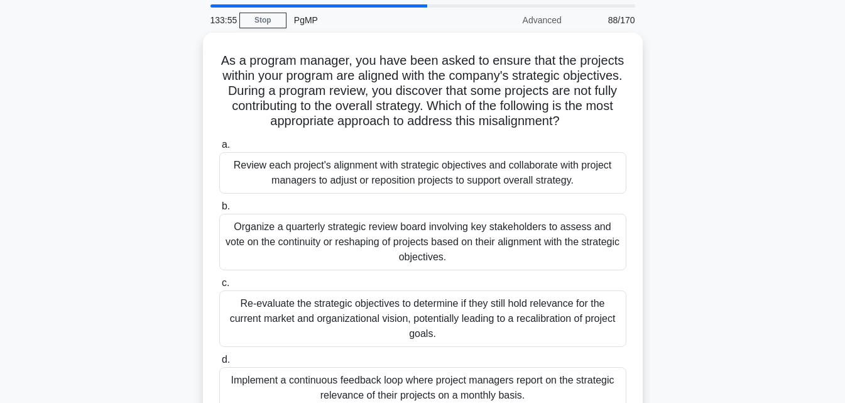
scroll to position [63, 0]
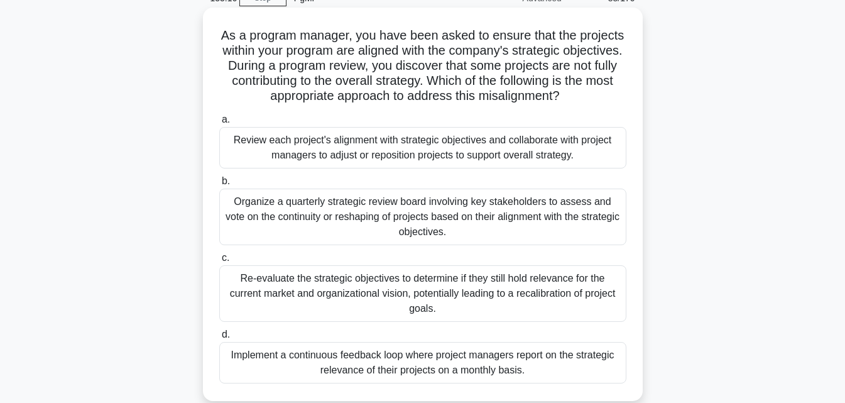
click at [456, 161] on div "Review each project's alignment with strategic objectives and collaborate with …" at bounding box center [422, 147] width 407 height 41
click at [219, 124] on input "a. Review each project's alignment with strategic objectives and collaborate wi…" at bounding box center [219, 120] width 0 height 8
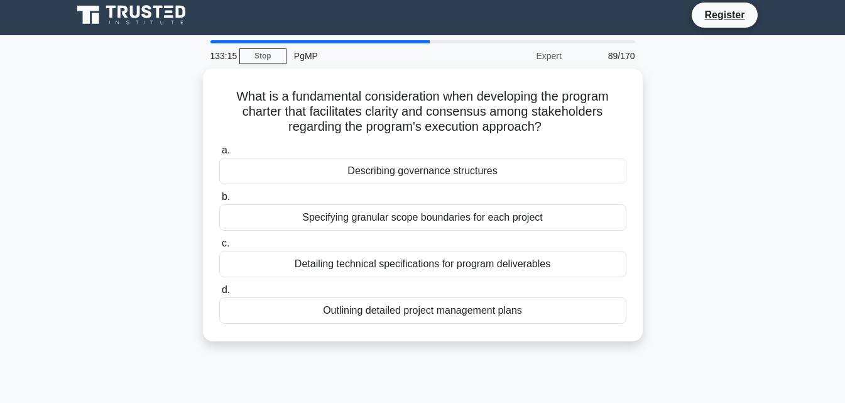
scroll to position [0, 0]
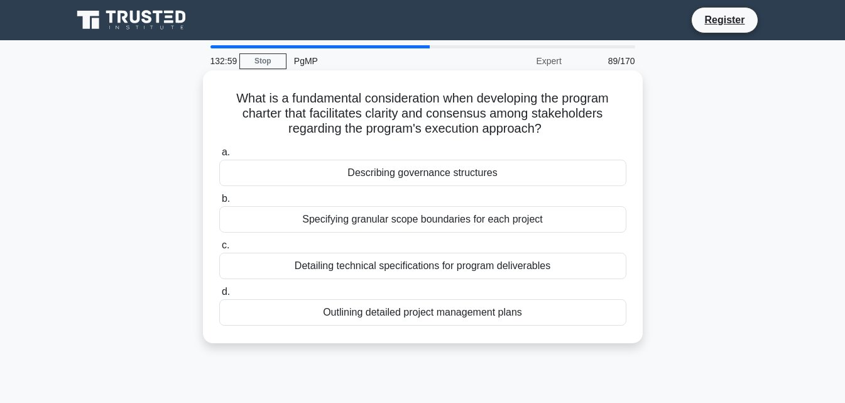
click at [473, 170] on div "Describing governance structures" at bounding box center [422, 173] width 407 height 26
click at [219, 156] on input "a. Describing governance structures" at bounding box center [219, 152] width 0 height 8
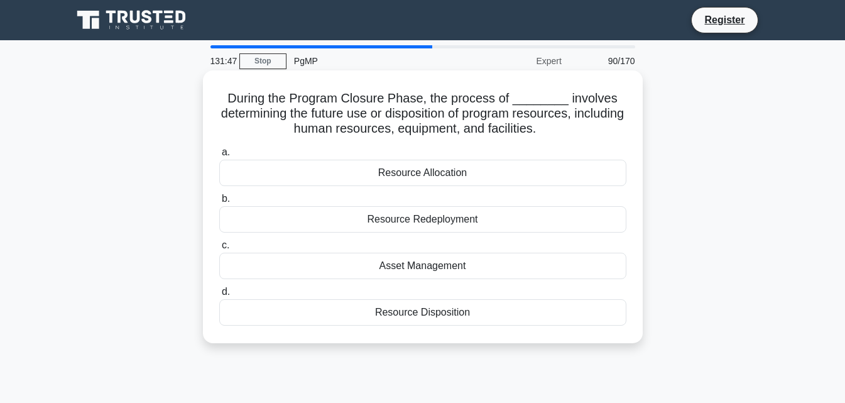
click at [455, 315] on div "Resource Disposition" at bounding box center [422, 312] width 407 height 26
click at [219, 296] on input "d. Resource Disposition" at bounding box center [219, 292] width 0 height 8
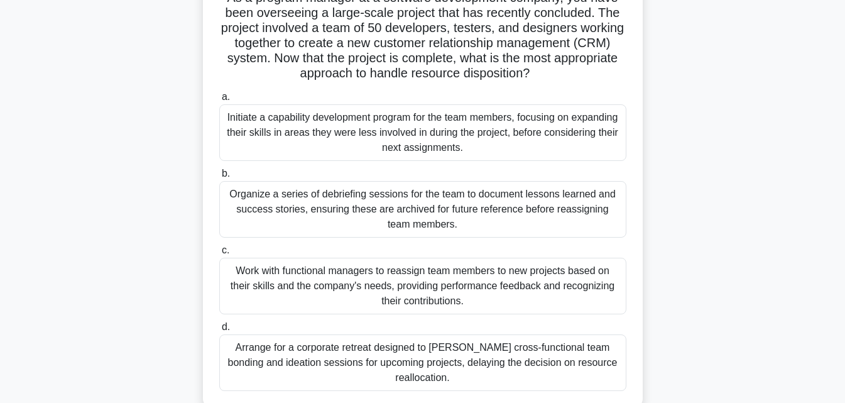
scroll to position [126, 0]
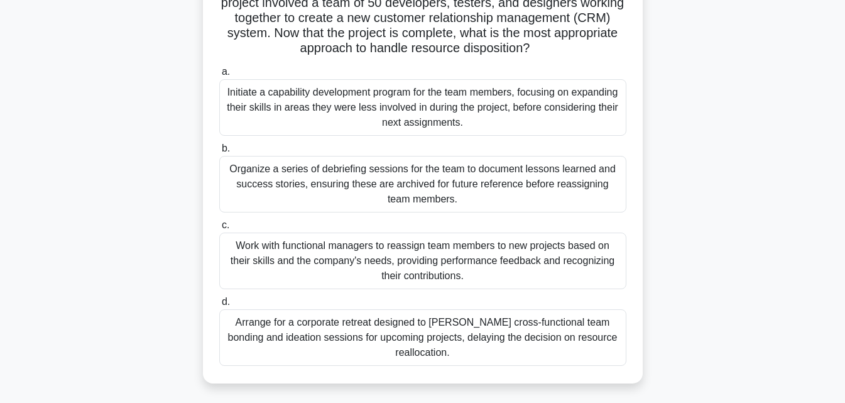
click at [424, 179] on div "Organize a series of debriefing sessions for the team to document lessons learn…" at bounding box center [422, 184] width 407 height 57
click at [219, 153] on input "b. Organize a series of debriefing sessions for the team to document lessons le…" at bounding box center [219, 148] width 0 height 8
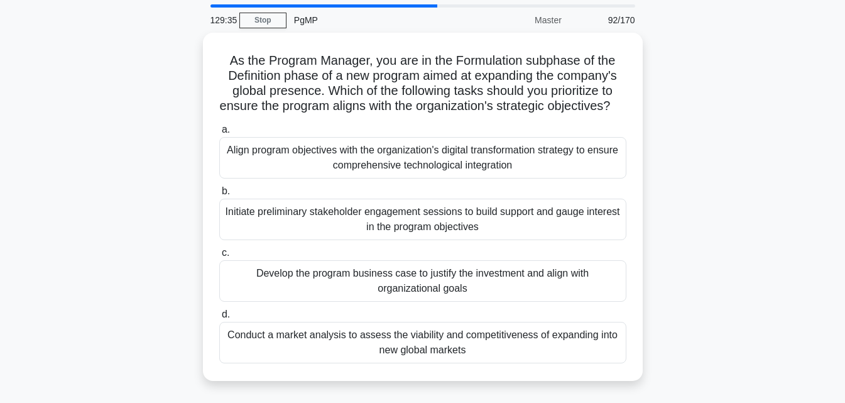
scroll to position [63, 0]
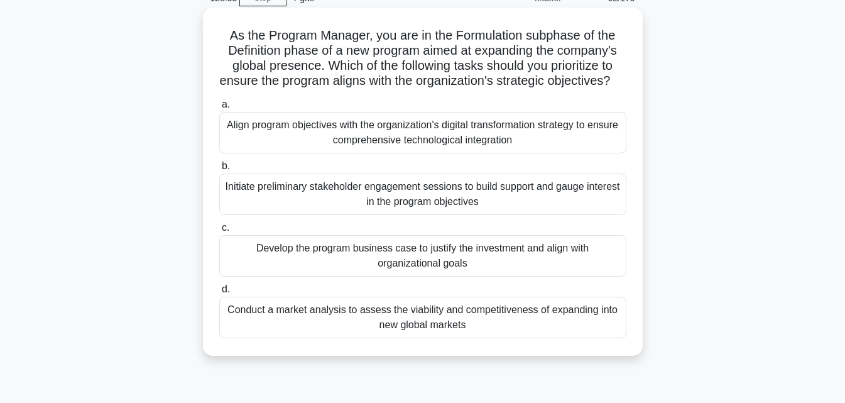
click at [479, 276] on div "Develop the program business case to justify the investment and align with orga…" at bounding box center [422, 255] width 407 height 41
click at [219, 232] on input "c. Develop the program business case to justify the investment and align with o…" at bounding box center [219, 228] width 0 height 8
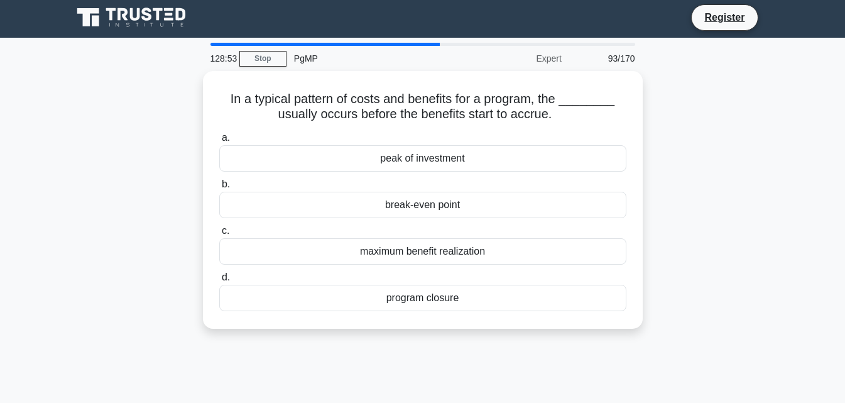
scroll to position [0, 0]
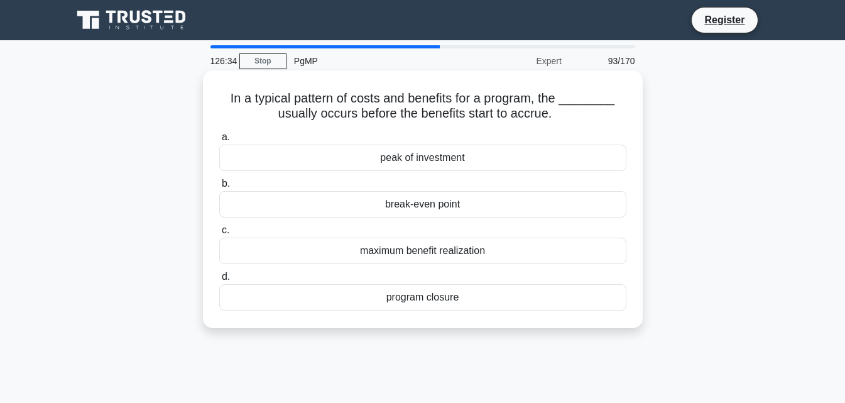
click at [483, 303] on div "program closure" at bounding box center [422, 297] width 407 height 26
click at [219, 281] on input "d. program closure" at bounding box center [219, 277] width 0 height 8
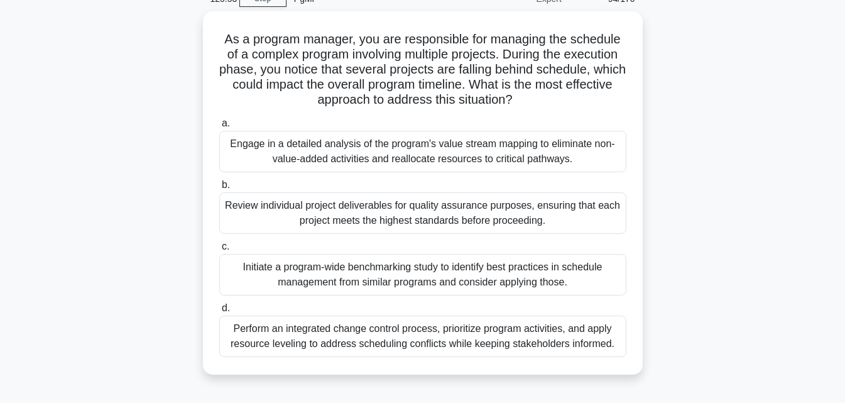
scroll to position [63, 0]
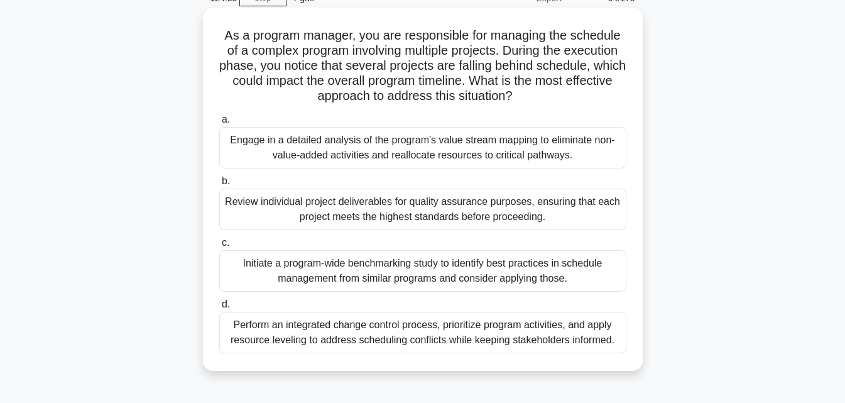
click at [444, 342] on div "Perform an integrated change control process, prioritize program activities, an…" at bounding box center [422, 332] width 407 height 41
click at [219, 308] on input "d. Perform an integrated change control process, prioritize program activities,…" at bounding box center [219, 304] width 0 height 8
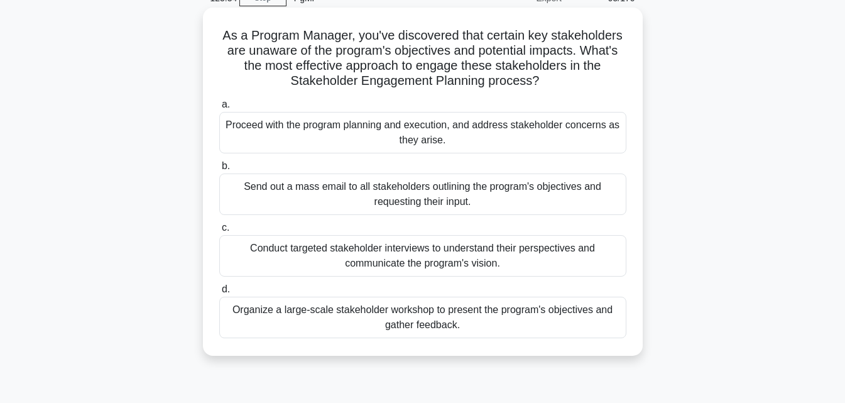
click at [484, 265] on div "Conduct targeted stakeholder interviews to understand their perspectives and co…" at bounding box center [422, 255] width 407 height 41
click at [219, 232] on input "c. Conduct targeted stakeholder interviews to understand their perspectives and…" at bounding box center [219, 228] width 0 height 8
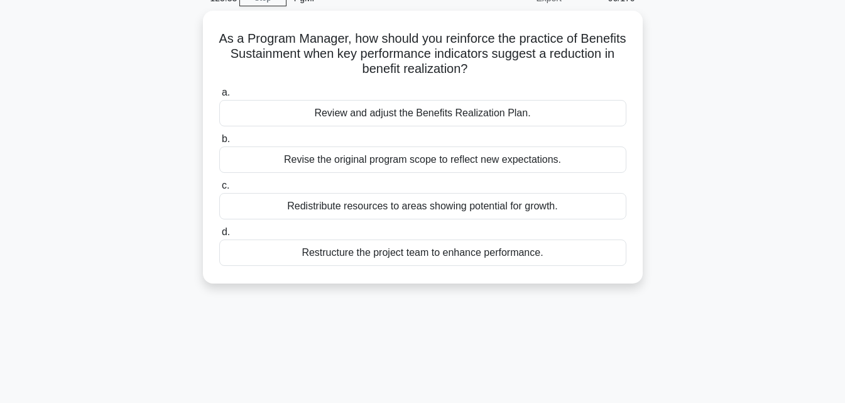
scroll to position [0, 0]
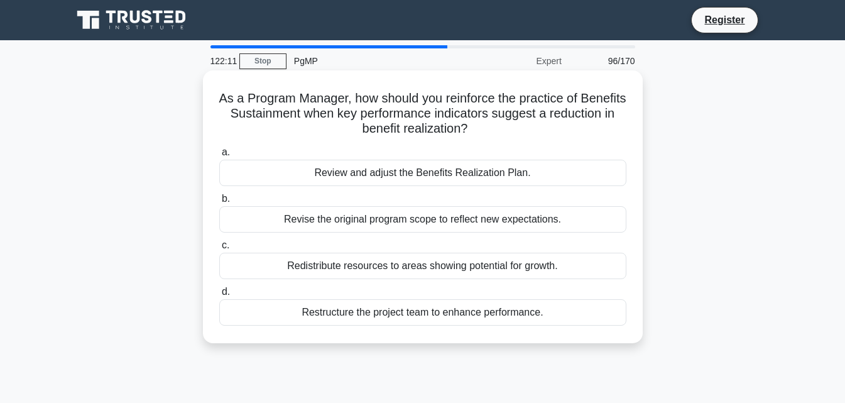
click at [481, 175] on div "Review and adjust the Benefits Realization Plan." at bounding box center [422, 173] width 407 height 26
click at [219, 156] on input "a. Review and adjust the Benefits Realization Plan." at bounding box center [219, 152] width 0 height 8
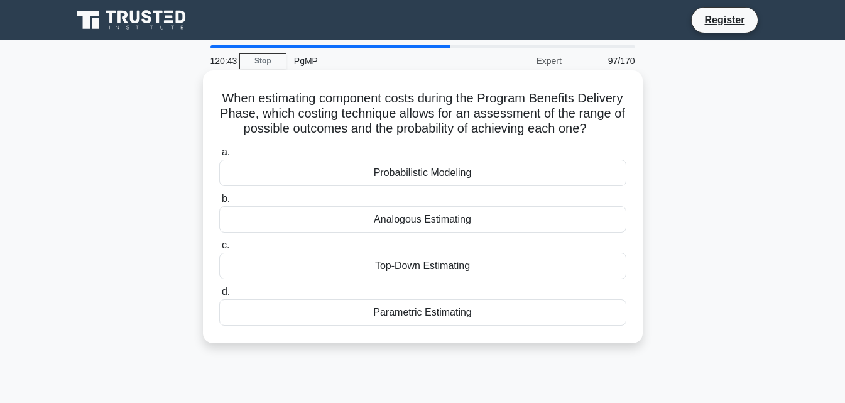
click at [437, 186] on div "Probabilistic Modeling" at bounding box center [422, 173] width 407 height 26
click at [219, 156] on input "a. Probabilistic Modeling" at bounding box center [219, 152] width 0 height 8
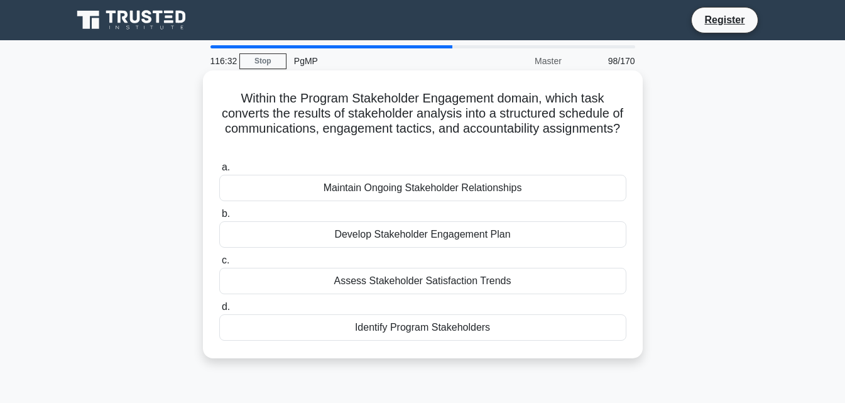
click at [483, 241] on div "Develop Stakeholder Engagement Plan" at bounding box center [422, 234] width 407 height 26
click at [219, 218] on input "b. Develop Stakeholder Engagement Plan" at bounding box center [219, 214] width 0 height 8
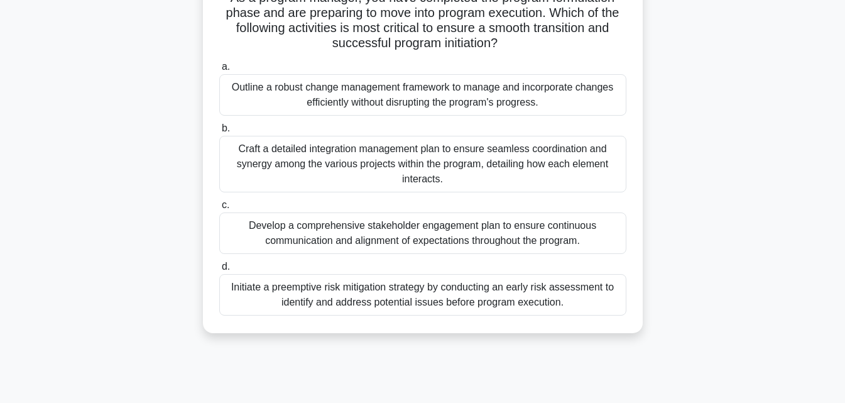
scroll to position [126, 0]
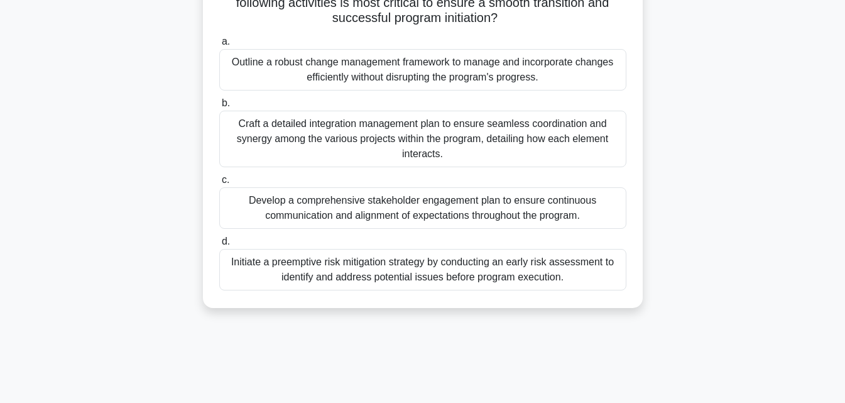
click at [447, 135] on div "Craft a detailed integration management plan to ensure seamless coordination an…" at bounding box center [422, 139] width 407 height 57
click at [219, 107] on input "b. Craft a detailed integration management plan to ensure seamless coordination…" at bounding box center [219, 103] width 0 height 8
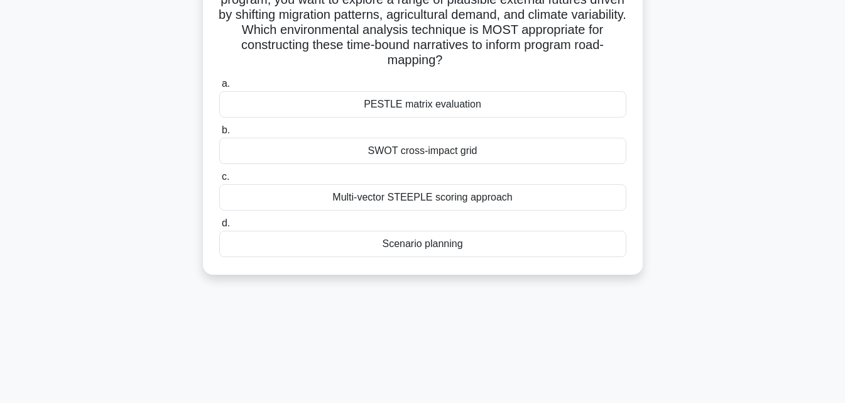
scroll to position [0, 0]
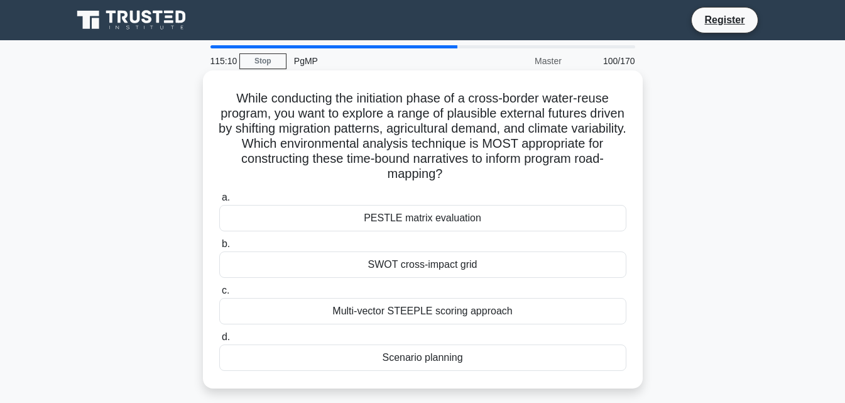
click at [386, 308] on div "Multi-vector STEEPLE scoring approach" at bounding box center [422, 311] width 407 height 26
click at [219, 295] on input "c. Multi-vector STEEPLE scoring approach" at bounding box center [219, 290] width 0 height 8
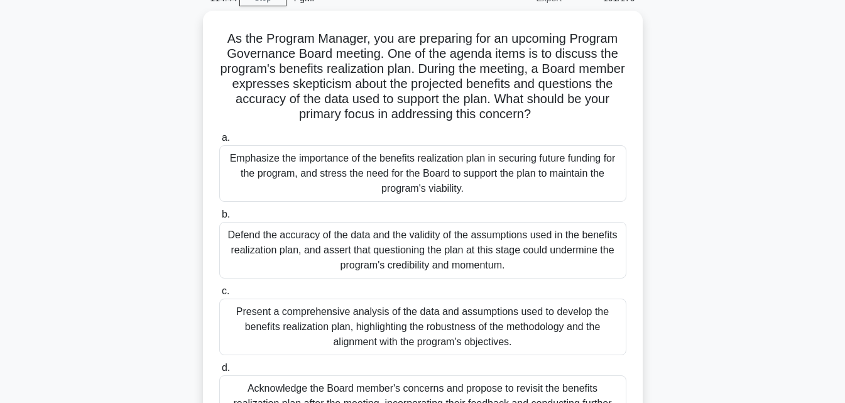
scroll to position [126, 0]
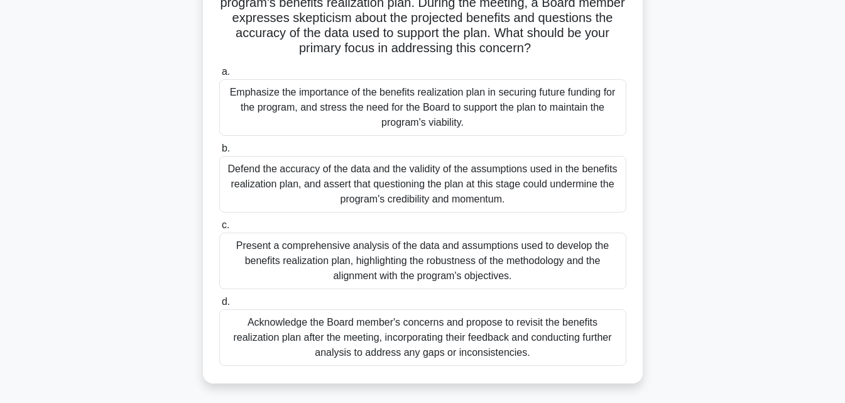
click at [526, 259] on div "Present a comprehensive analysis of the data and assumptions used to develop th…" at bounding box center [422, 260] width 407 height 57
click at [219, 229] on input "c. Present a comprehensive analysis of the data and assumptions used to develop…" at bounding box center [219, 225] width 0 height 8
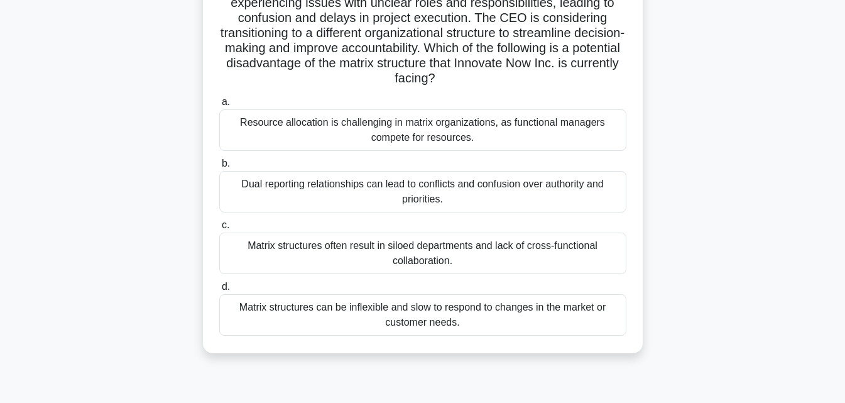
click at [422, 201] on div "Dual reporting relationships can lead to conflicts and confusion over authority…" at bounding box center [422, 191] width 407 height 41
click at [219, 168] on input "b. Dual reporting relationships can lead to conflicts and confusion over author…" at bounding box center [219, 164] width 0 height 8
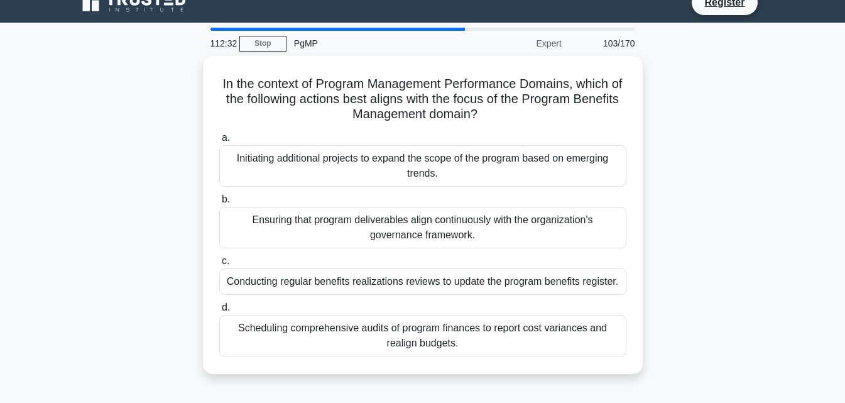
scroll to position [0, 0]
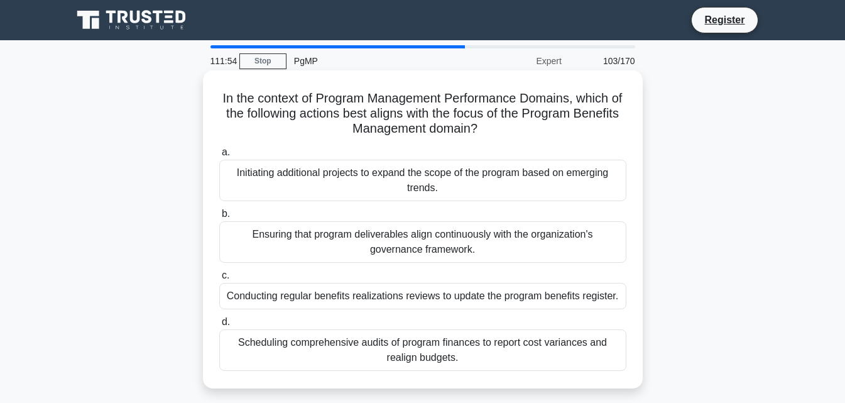
click at [563, 297] on div "Conducting regular benefits realizations reviews to update the program benefits…" at bounding box center [422, 296] width 407 height 26
click at [219, 280] on input "c. Conducting regular benefits realizations reviews to update the program benef…" at bounding box center [219, 275] width 0 height 8
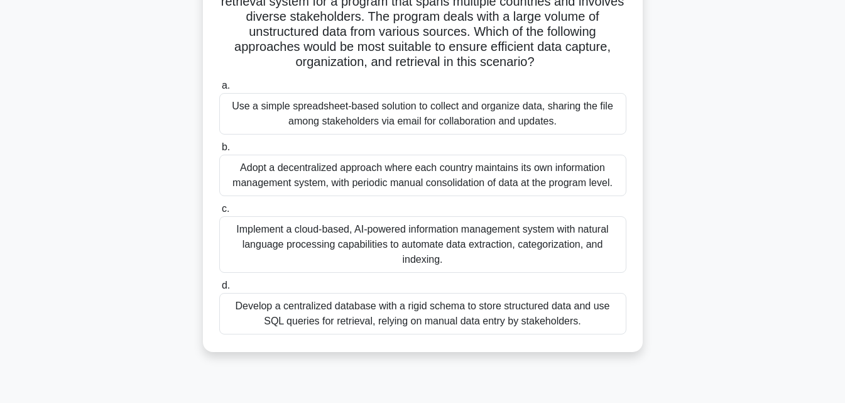
scroll to position [126, 0]
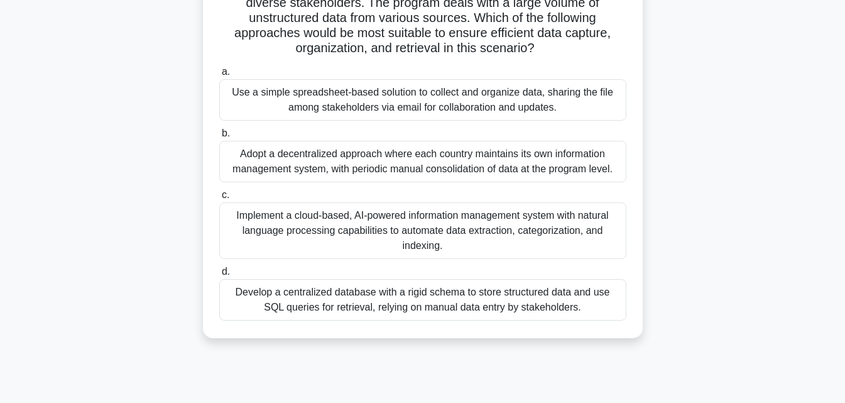
click at [494, 239] on div "Implement a cloud-based, AI-powered information management system with natural …" at bounding box center [422, 230] width 407 height 57
click at [219, 199] on input "c. Implement a cloud-based, AI-powered information management system with natur…" at bounding box center [219, 195] width 0 height 8
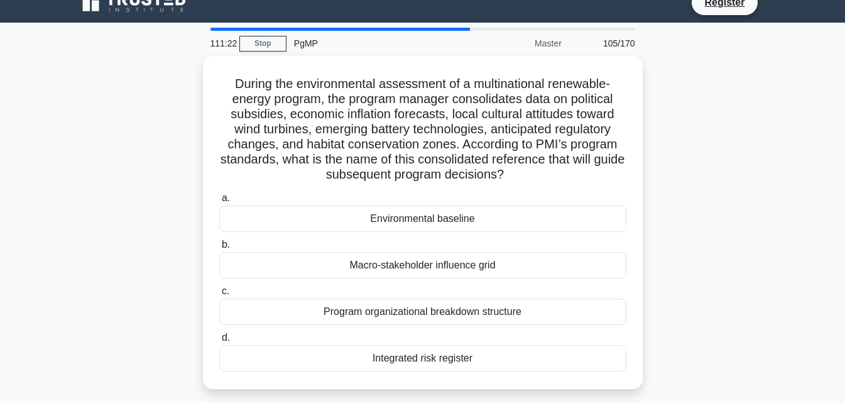
scroll to position [0, 0]
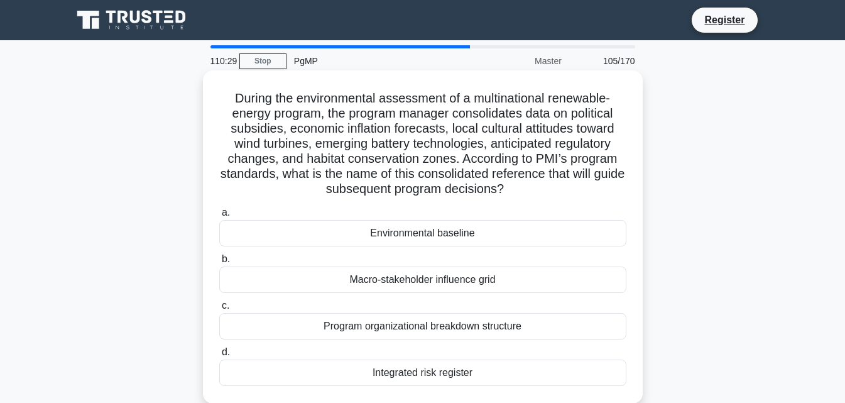
click at [405, 239] on div "Environmental baseline" at bounding box center [422, 233] width 407 height 26
click at [219, 217] on input "a. Environmental baseline" at bounding box center [219, 213] width 0 height 8
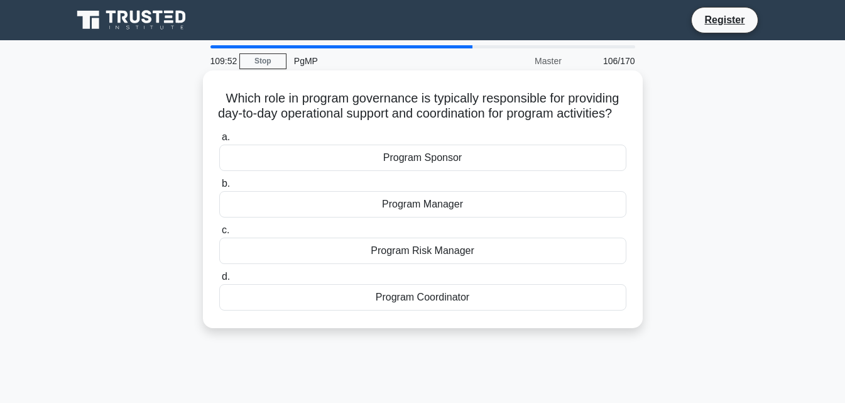
click at [439, 310] on div "Program Coordinator" at bounding box center [422, 297] width 407 height 26
click at [219, 281] on input "d. Program Coordinator" at bounding box center [219, 277] width 0 height 8
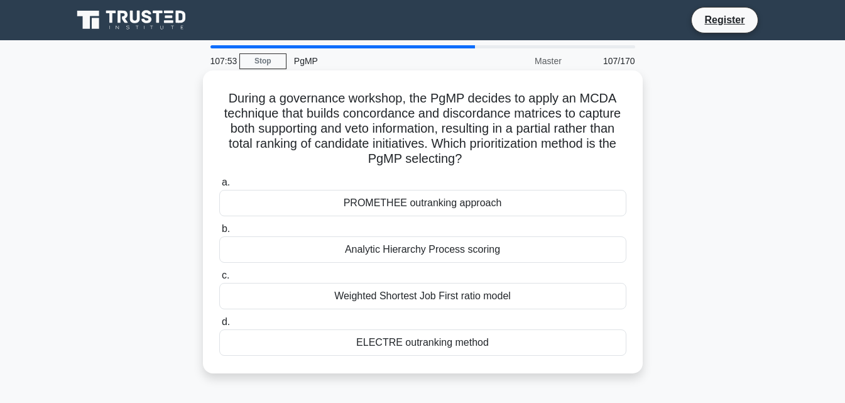
click at [413, 303] on div "Weighted Shortest Job First ratio model" at bounding box center [422, 296] width 407 height 26
click at [219, 280] on input "c. Weighted Shortest Job First ratio model" at bounding box center [219, 275] width 0 height 8
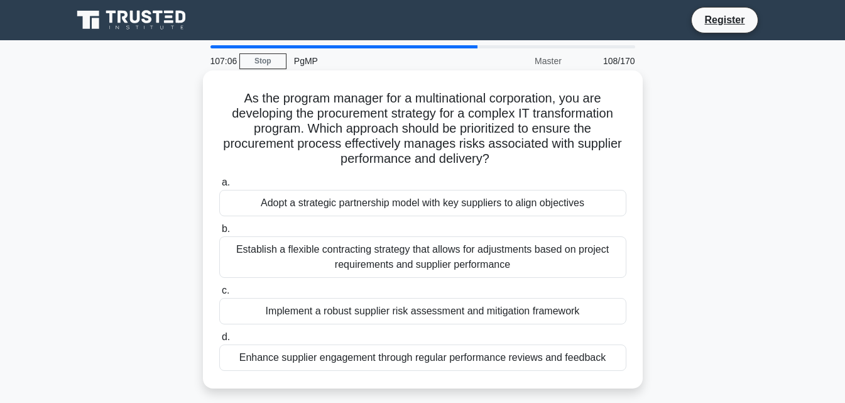
click at [435, 309] on div "Implement a robust supplier risk assessment and mitigation framework" at bounding box center [422, 311] width 407 height 26
click at [219, 295] on input "c. Implement a robust supplier risk assessment and mitigation framework" at bounding box center [219, 290] width 0 height 8
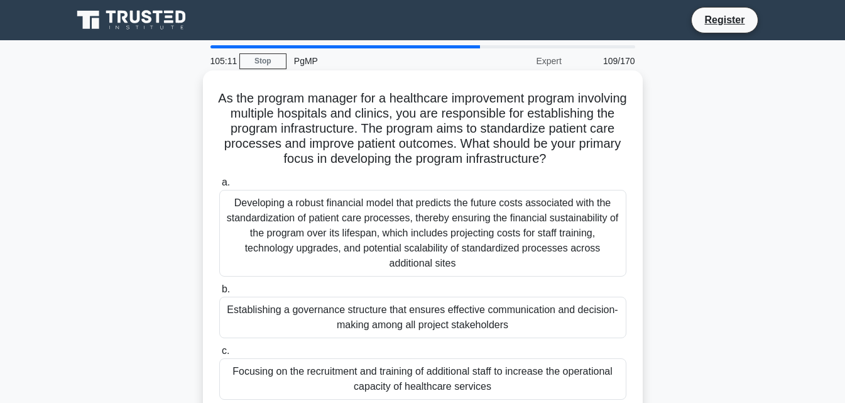
click at [402, 242] on div "Developing a robust financial model that predicts the future costs associated w…" at bounding box center [422, 233] width 407 height 87
click at [219, 187] on input "a. Developing a robust financial model that predicts the future costs associate…" at bounding box center [219, 182] width 0 height 8
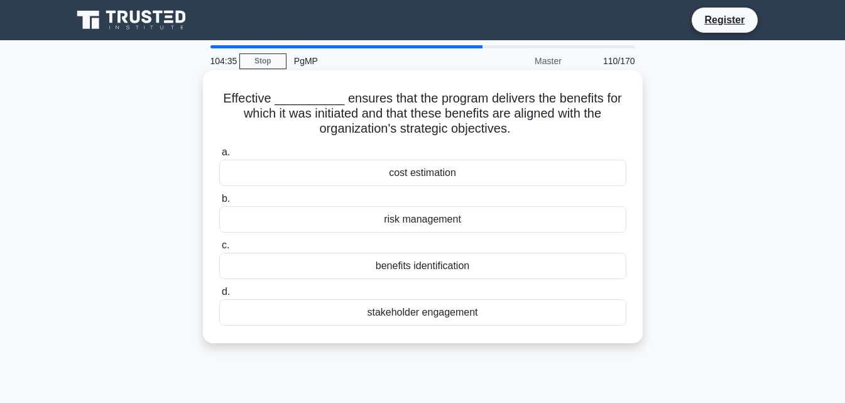
click at [432, 270] on div "benefits identification" at bounding box center [422, 266] width 407 height 26
click at [219, 249] on input "c. benefits identification" at bounding box center [219, 245] width 0 height 8
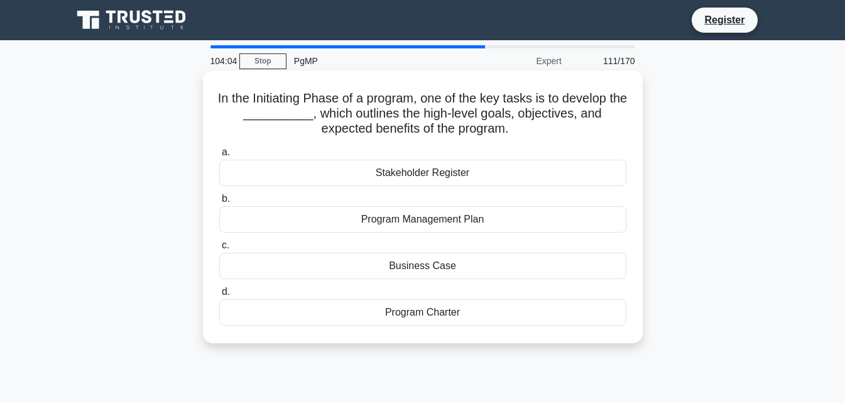
click at [411, 263] on div "Business Case" at bounding box center [422, 266] width 407 height 26
click at [219, 249] on input "c. Business Case" at bounding box center [219, 245] width 0 height 8
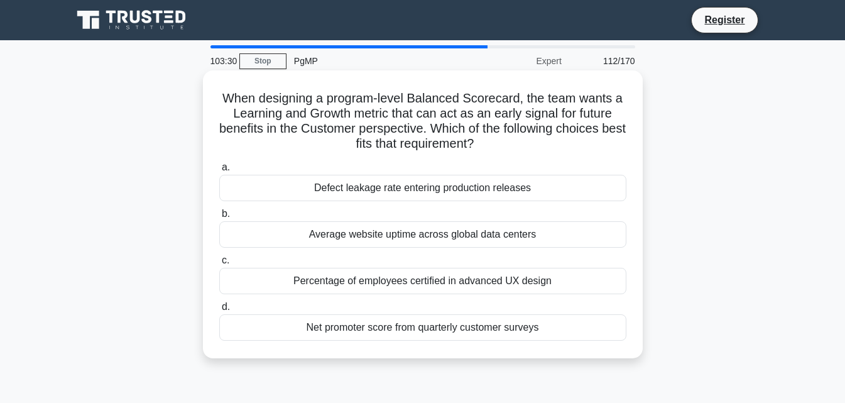
click at [564, 332] on div "Net promoter score from quarterly customer surveys" at bounding box center [422, 327] width 407 height 26
click at [219, 311] on input "d. Net promoter score from quarterly customer surveys" at bounding box center [219, 307] width 0 height 8
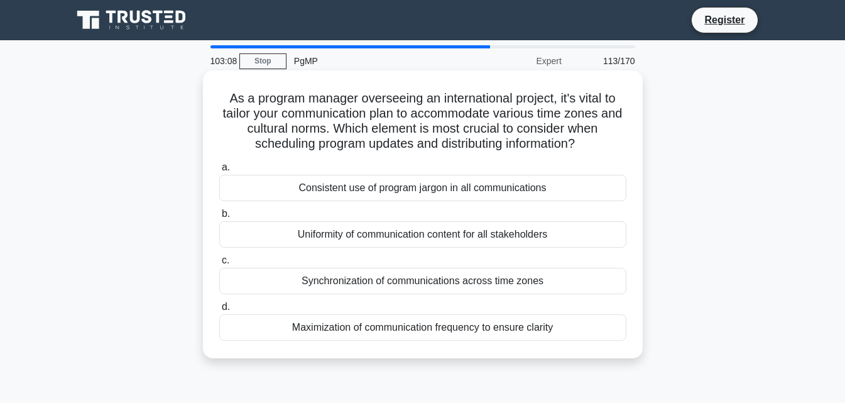
click at [424, 279] on div "Synchronization of communications across time zones" at bounding box center [422, 281] width 407 height 26
click at [219, 264] on input "c. Synchronization of communications across time zones" at bounding box center [219, 260] width 0 height 8
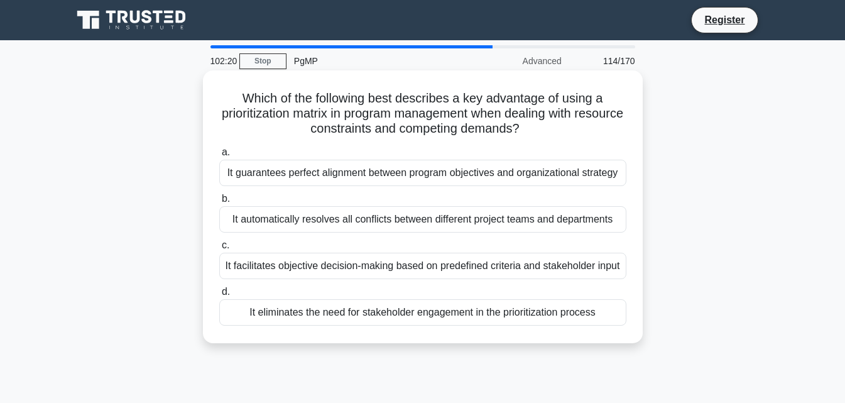
click at [486, 217] on div "It automatically resolves all conflicts between different project teams and dep…" at bounding box center [422, 219] width 407 height 26
click at [219, 203] on input "b. It automatically resolves all conflicts between different project teams and …" at bounding box center [219, 199] width 0 height 8
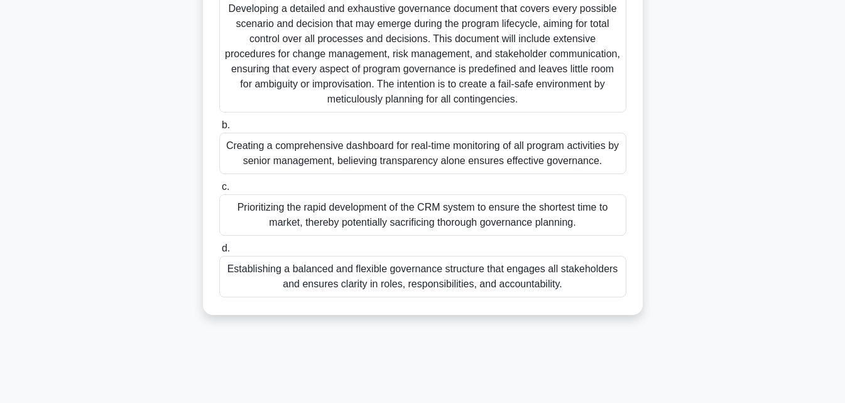
scroll to position [251, 0]
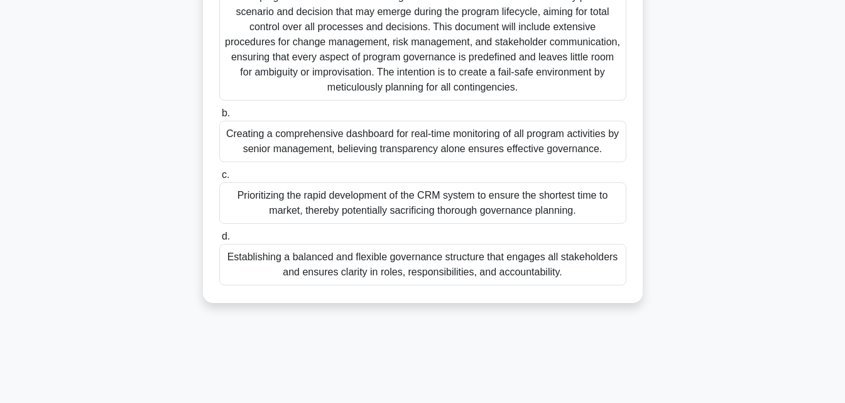
click at [437, 264] on div "Establishing a balanced and flexible governance structure that engages all stak…" at bounding box center [422, 264] width 407 height 41
click at [219, 241] on input "d. Establishing a balanced and flexible governance structure that engages all s…" at bounding box center [219, 236] width 0 height 8
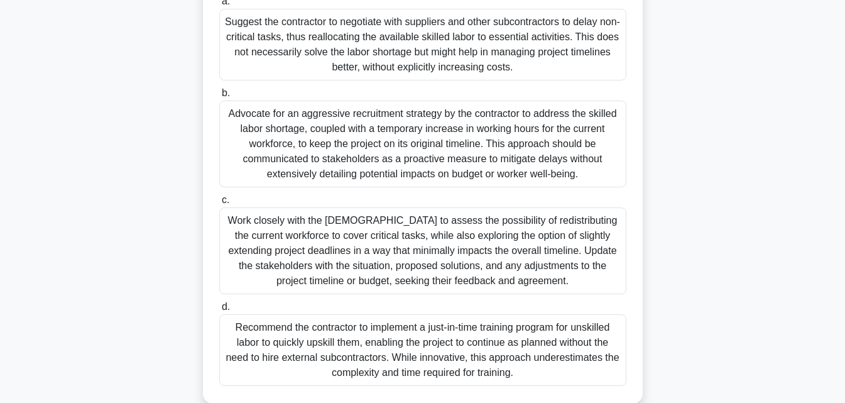
scroll to position [276, 0]
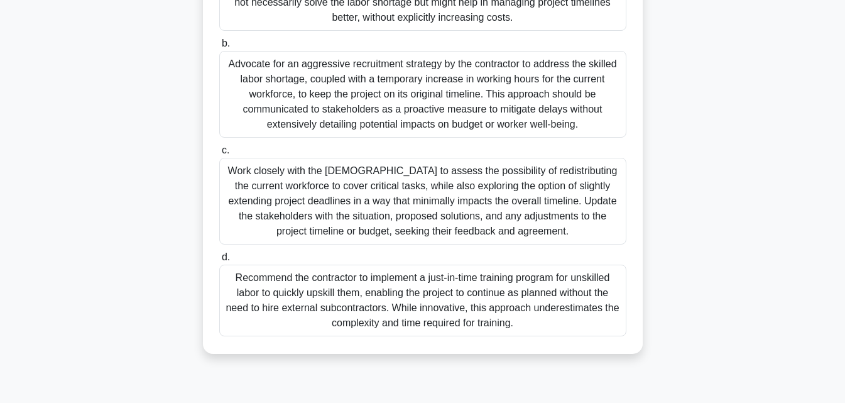
click at [451, 198] on div "Work closely with the contractor to assess the possibility of redistributing th…" at bounding box center [422, 201] width 407 height 87
click at [219, 155] on input "c. Work closely with the contractor to assess the possibility of redistributing…" at bounding box center [219, 150] width 0 height 8
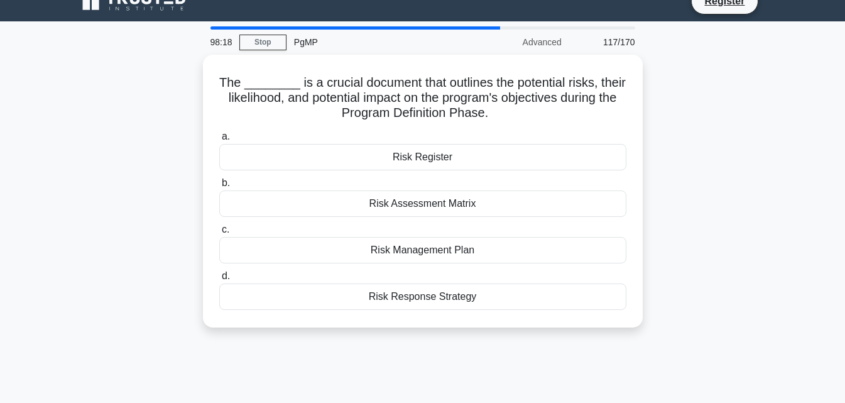
scroll to position [0, 0]
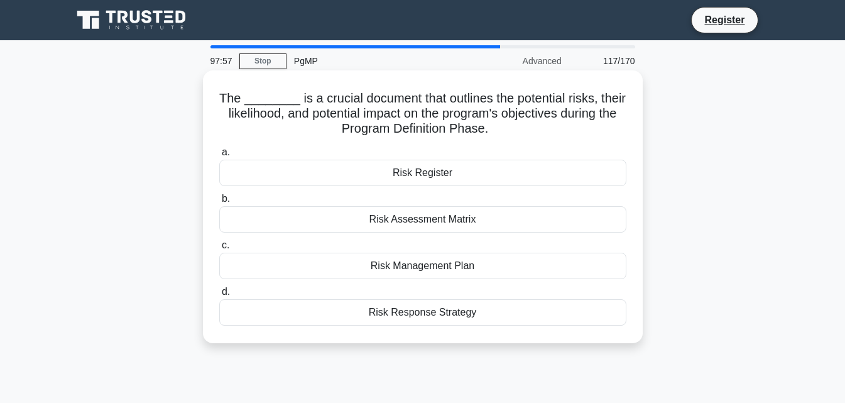
click at [420, 176] on div "Risk Register" at bounding box center [422, 173] width 407 height 26
click at [219, 156] on input "a. Risk Register" at bounding box center [219, 152] width 0 height 8
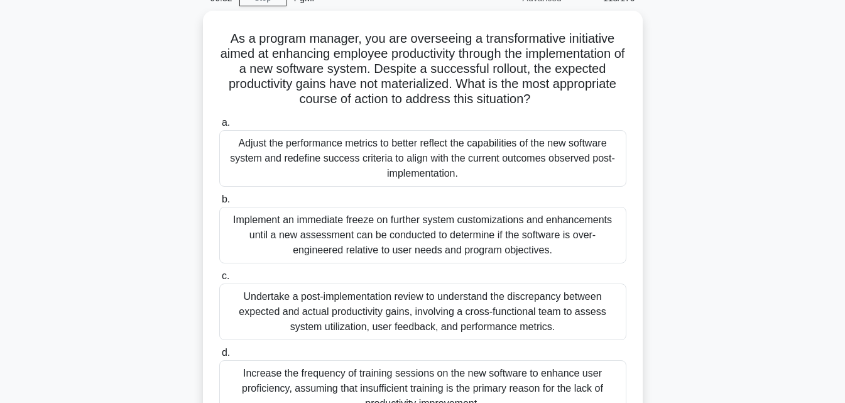
scroll to position [126, 0]
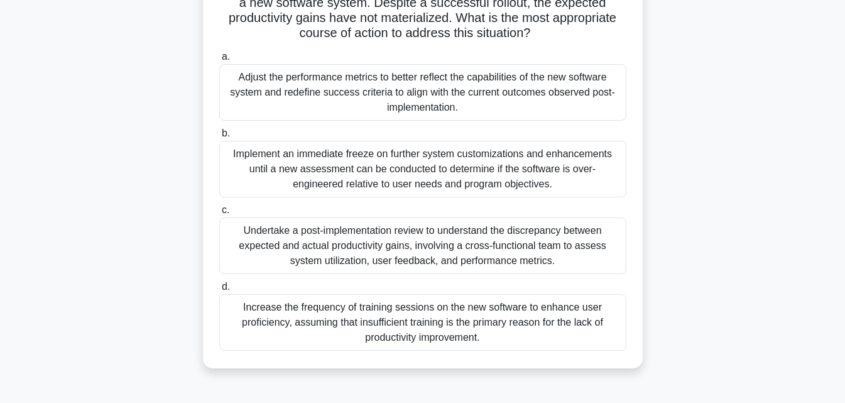
click at [431, 175] on div "Implement an immediate freeze on further system customizations and enhancements…" at bounding box center [422, 169] width 407 height 57
click at [219, 138] on input "b. Implement an immediate freeze on further system customizations and enhanceme…" at bounding box center [219, 133] width 0 height 8
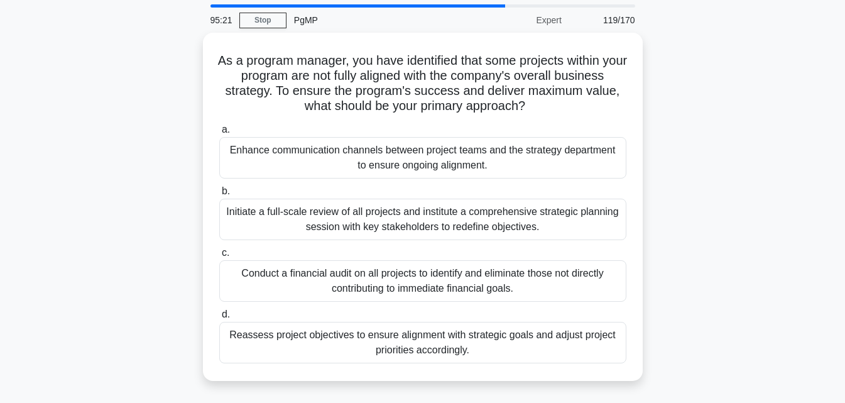
scroll to position [63, 0]
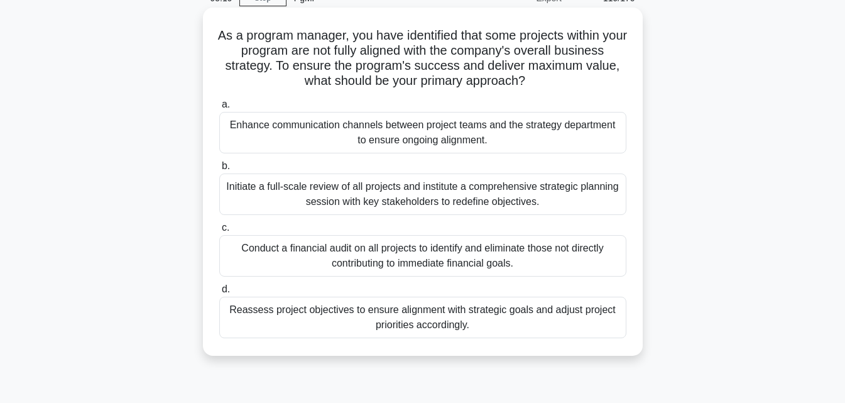
click at [576, 321] on div "Reassess project objectives to ensure alignment with strategic goals and adjust…" at bounding box center [422, 317] width 407 height 41
click at [219, 293] on input "d. Reassess project objectives to ensure alignment with strategic goals and adj…" at bounding box center [219, 289] width 0 height 8
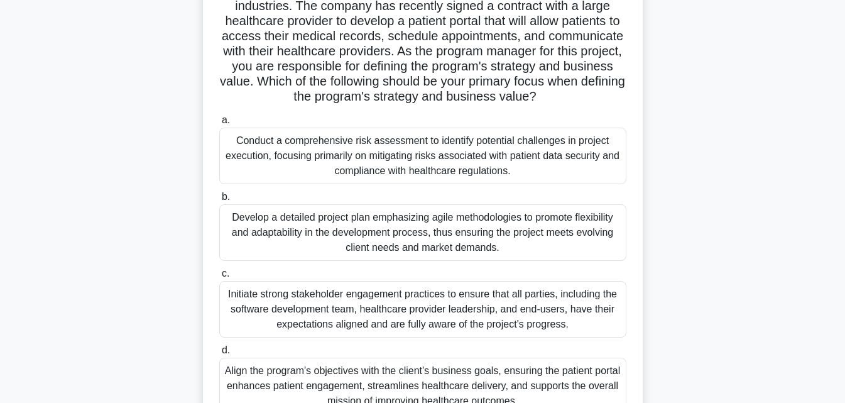
scroll to position [188, 0]
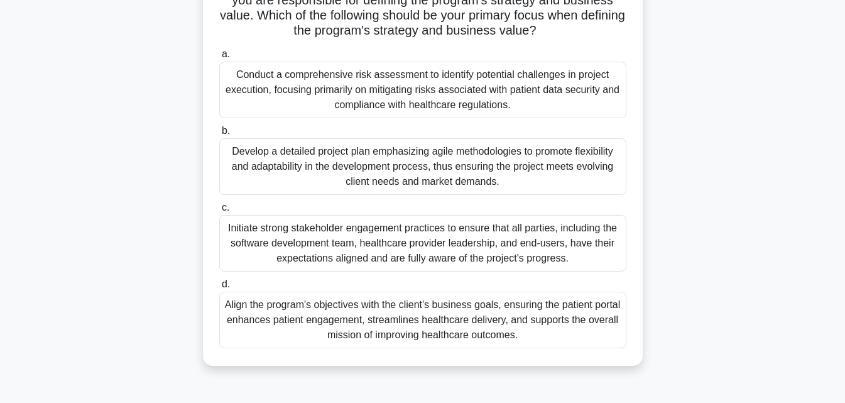
click at [498, 323] on div "Align the program's objectives with the client's business goals, ensuring the p…" at bounding box center [422, 320] width 407 height 57
click at [219, 288] on input "d. Align the program's objectives with the client's business goals, ensuring th…" at bounding box center [219, 284] width 0 height 8
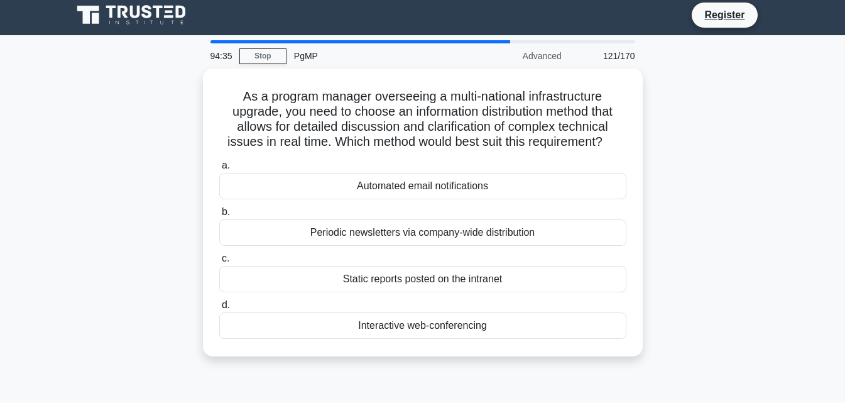
scroll to position [0, 0]
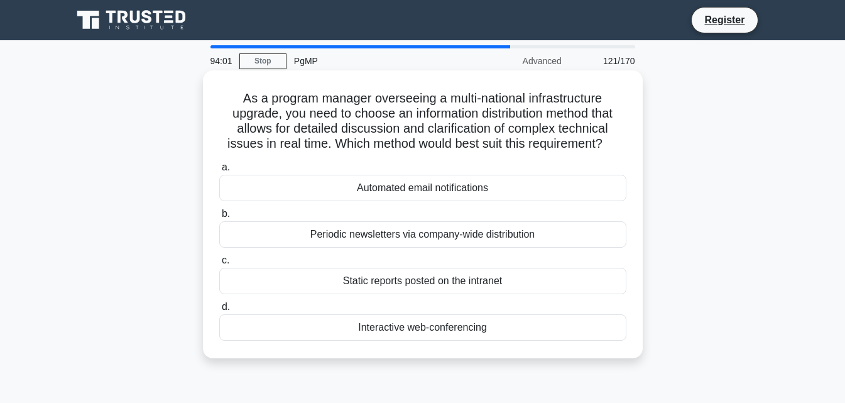
click at [470, 327] on div "Interactive web-conferencing" at bounding box center [422, 327] width 407 height 26
click at [219, 311] on input "d. Interactive web-conferencing" at bounding box center [219, 307] width 0 height 8
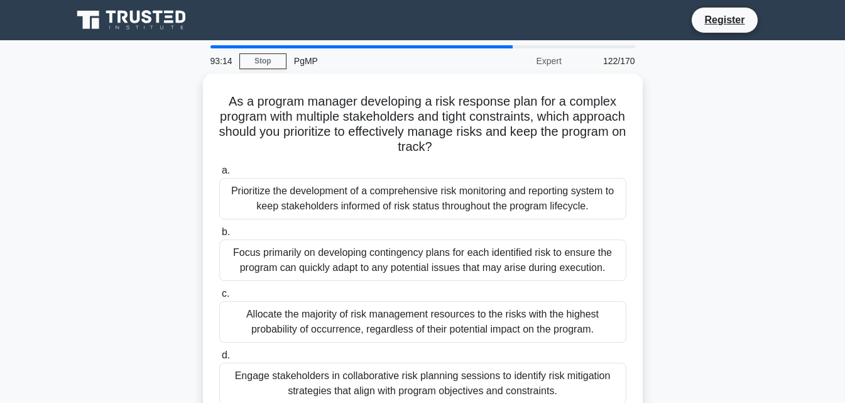
scroll to position [63, 0]
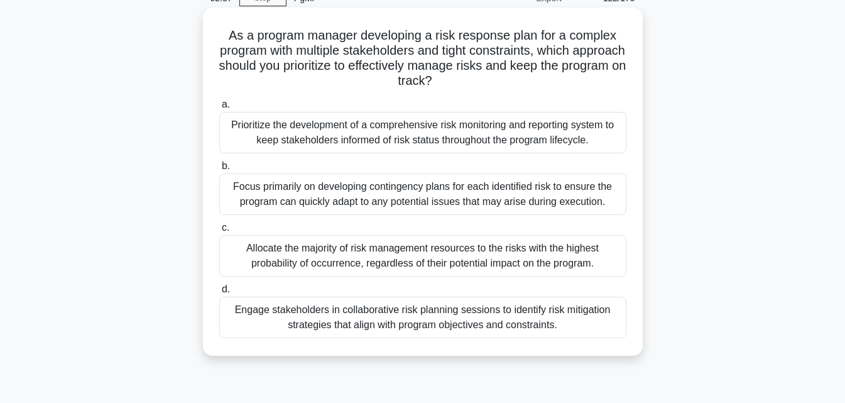
click at [460, 327] on div "Engage stakeholders in collaborative risk planning sessions to identify risk mi…" at bounding box center [422, 317] width 407 height 41
click at [219, 293] on input "d. Engage stakeholders in collaborative risk planning sessions to identify risk…" at bounding box center [219, 289] width 0 height 8
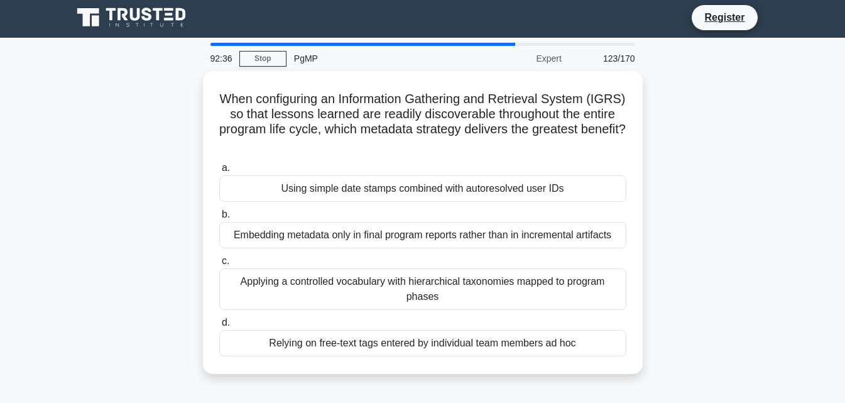
scroll to position [0, 0]
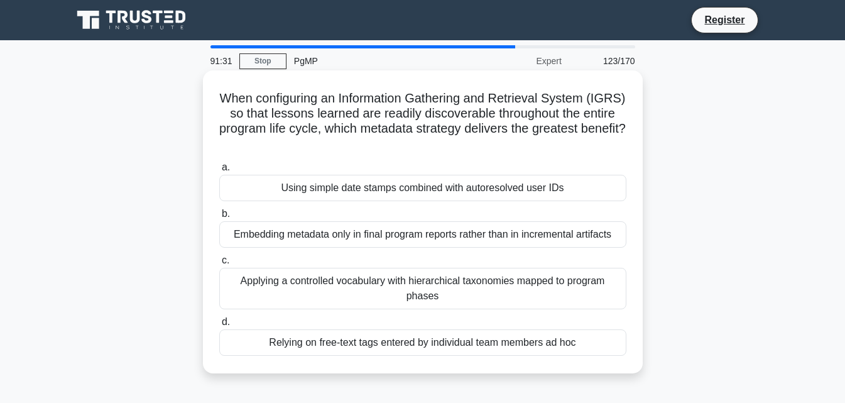
click at [547, 285] on div "Applying a controlled vocabulary with hierarchical taxonomies mapped to program…" at bounding box center [422, 288] width 407 height 41
click at [219, 264] on input "c. Applying a controlled vocabulary with hierarchical taxonomies mapped to prog…" at bounding box center [219, 260] width 0 height 8
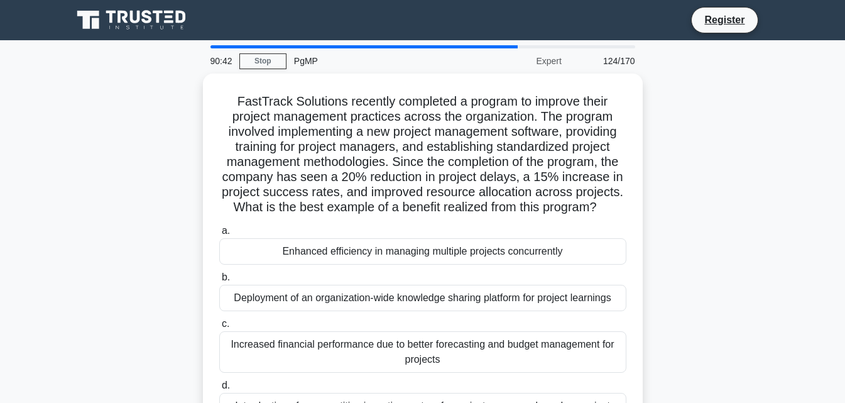
scroll to position [63, 0]
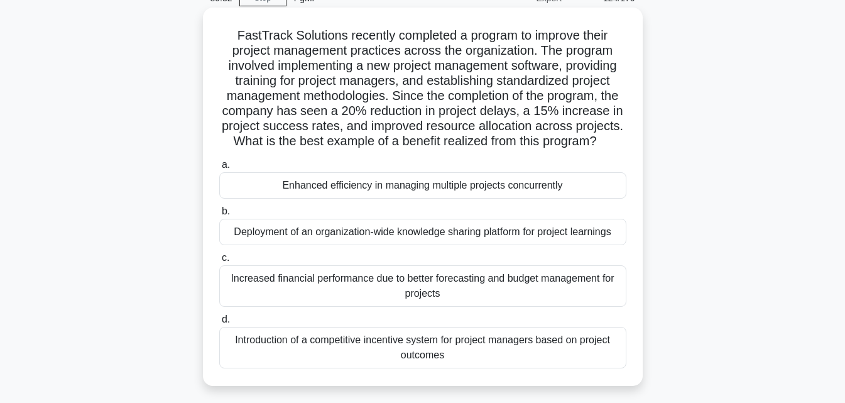
click at [425, 185] on div "Enhanced efficiency in managing multiple projects concurrently" at bounding box center [422, 185] width 407 height 26
click at [219, 169] on input "a. Enhanced efficiency in managing multiple projects concurrently" at bounding box center [219, 165] width 0 height 8
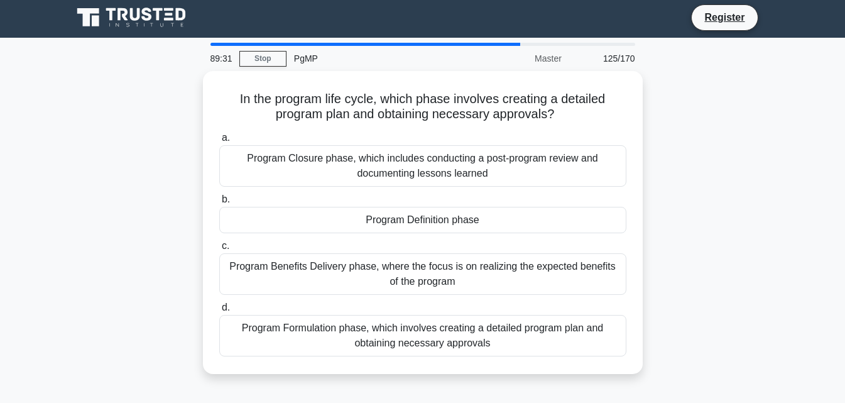
scroll to position [0, 0]
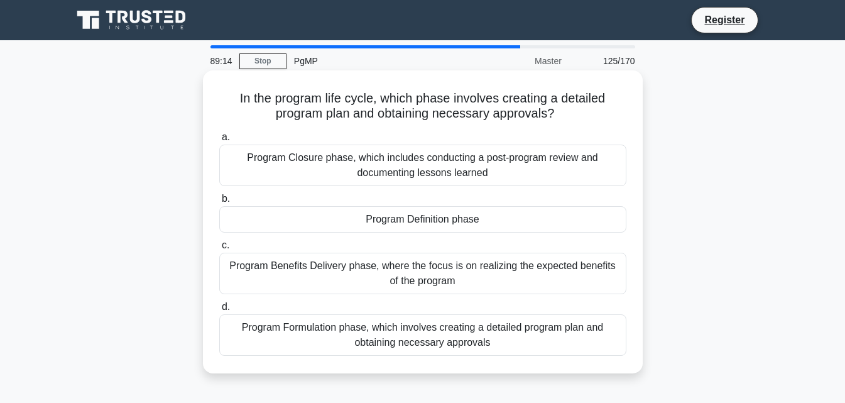
click at [422, 227] on div "Program Definition phase" at bounding box center [422, 219] width 407 height 26
click at [219, 203] on input "b. Program Definition phase" at bounding box center [219, 199] width 0 height 8
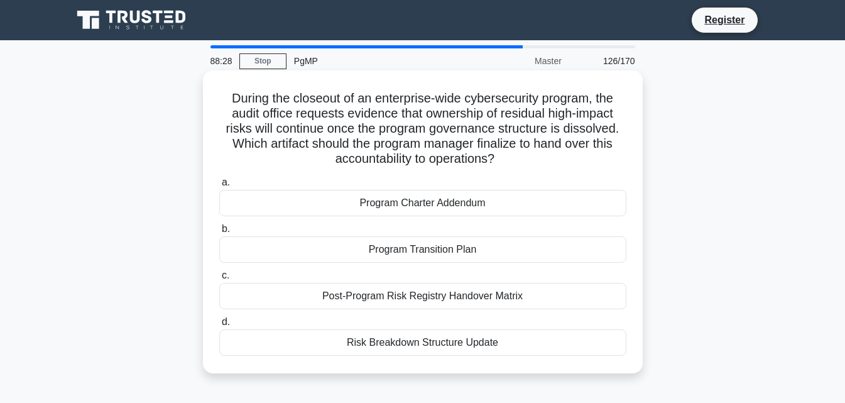
click at [428, 245] on div "Program Transition Plan" at bounding box center [422, 249] width 407 height 26
click at [219, 233] on input "b. Program Transition Plan" at bounding box center [219, 229] width 0 height 8
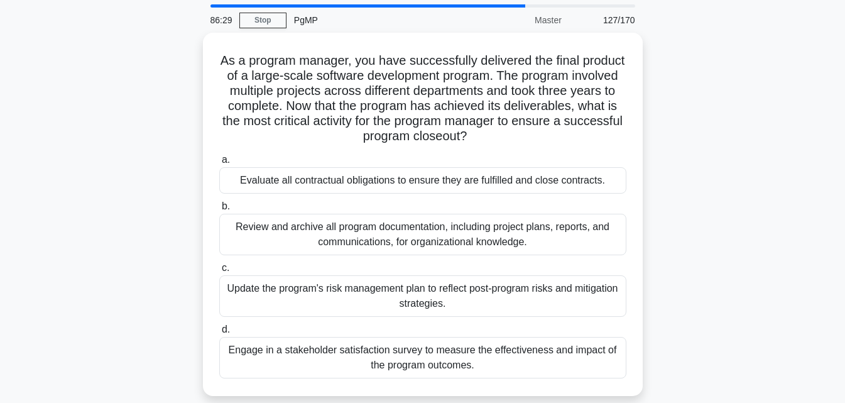
scroll to position [63, 0]
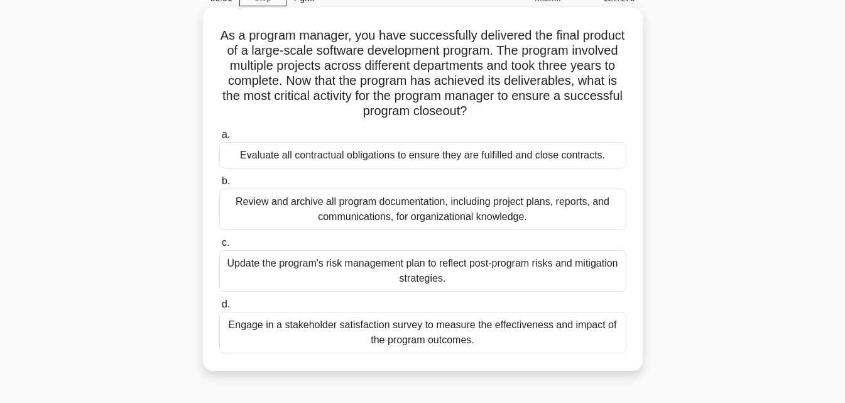
click at [473, 272] on div "Update the program's risk management plan to reflect post-program risks and mit…" at bounding box center [422, 270] width 407 height 41
click at [219, 247] on input "c. Update the program's risk management plan to reflect post-program risks and …" at bounding box center [219, 243] width 0 height 8
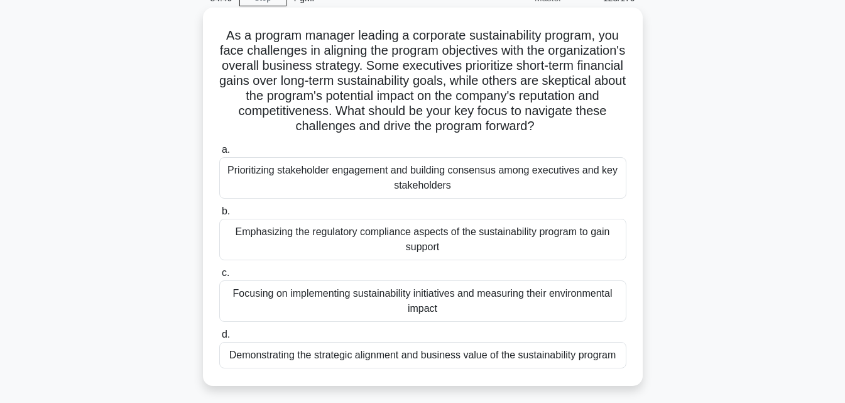
click at [449, 181] on div "Prioritizing stakeholder engagement and building consensus among executives and…" at bounding box center [422, 177] width 407 height 41
click at [219, 154] on input "a. Prioritizing stakeholder engagement and building consensus among executives …" at bounding box center [219, 150] width 0 height 8
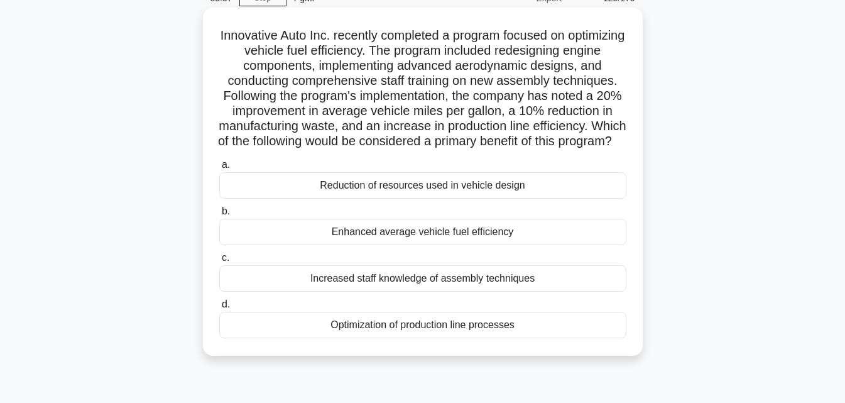
click at [542, 338] on div "Optimization of production line processes" at bounding box center [422, 325] width 407 height 26
click at [219, 308] on input "d. Optimization of production line processes" at bounding box center [219, 304] width 0 height 8
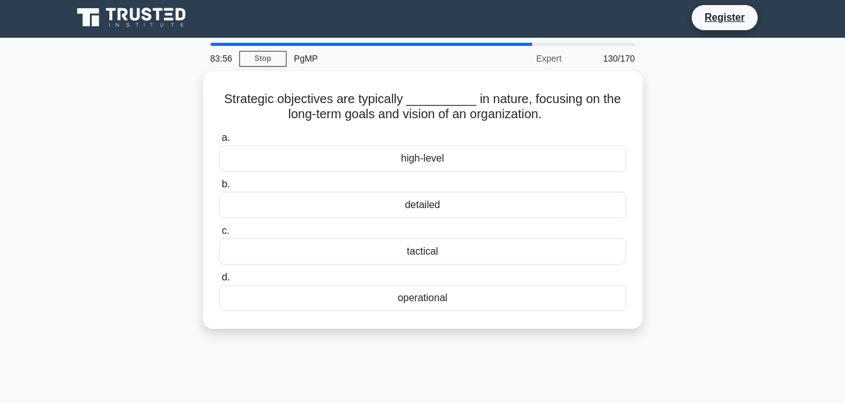
scroll to position [0, 0]
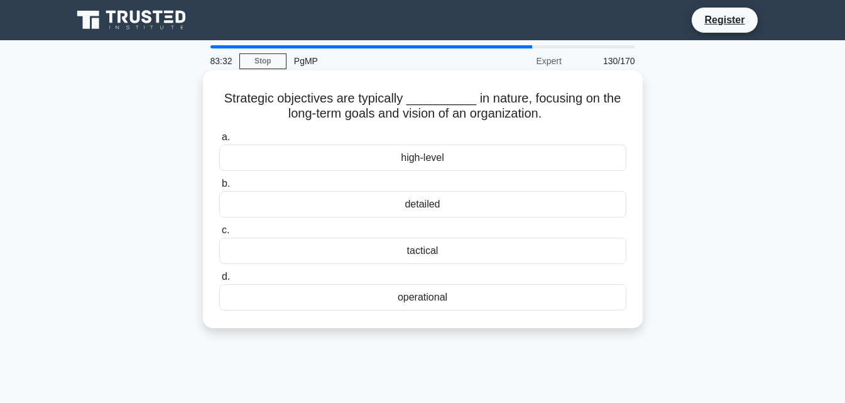
click at [450, 165] on div "high-level" at bounding box center [422, 157] width 407 height 26
click at [219, 141] on input "a. high-level" at bounding box center [219, 137] width 0 height 8
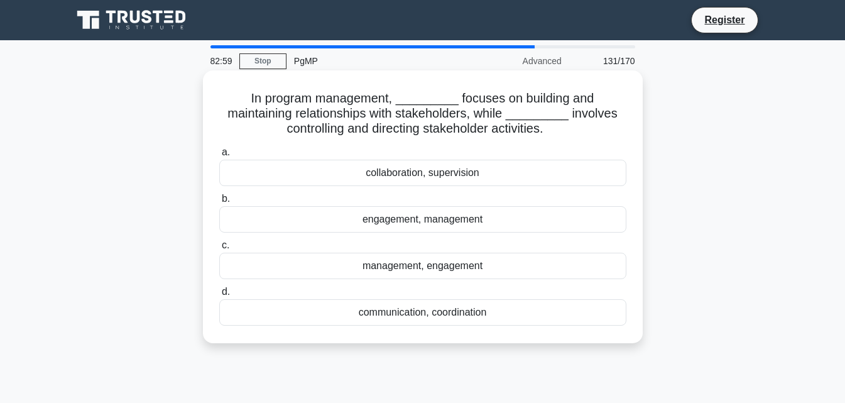
click at [437, 215] on div "engagement, management" at bounding box center [422, 219] width 407 height 26
click at [219, 203] on input "b. engagement, management" at bounding box center [219, 199] width 0 height 8
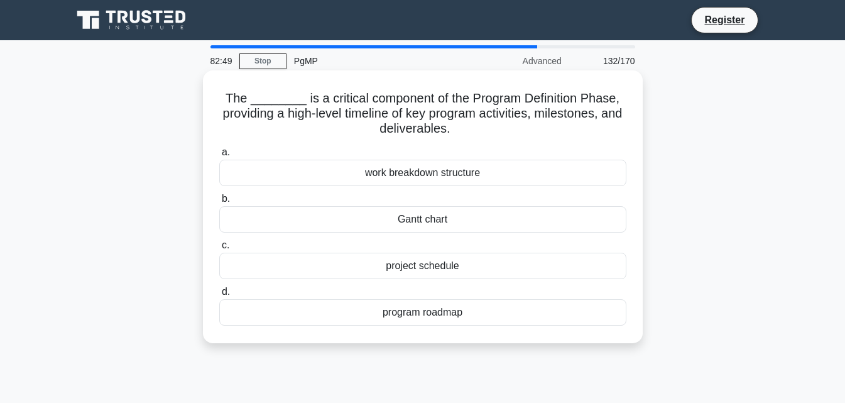
click at [480, 319] on div "program roadmap" at bounding box center [422, 312] width 407 height 26
click at [219, 296] on input "d. program roadmap" at bounding box center [219, 292] width 0 height 8
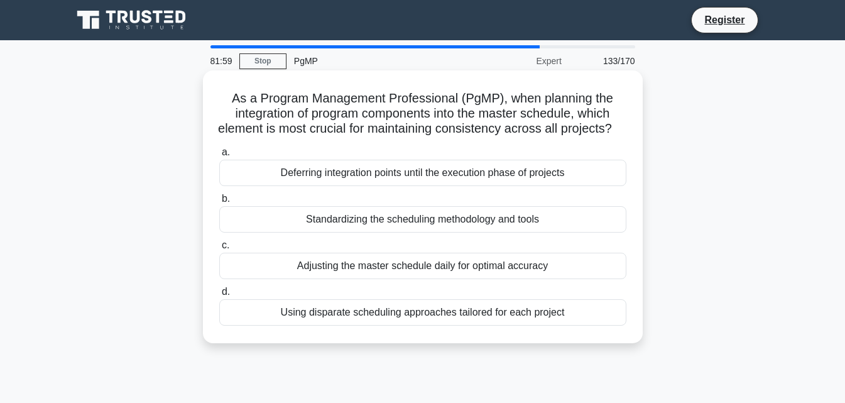
click at [509, 232] on div "Standardizing the scheduling methodology and tools" at bounding box center [422, 219] width 407 height 26
click at [219, 203] on input "b. Standardizing the scheduling methodology and tools" at bounding box center [219, 199] width 0 height 8
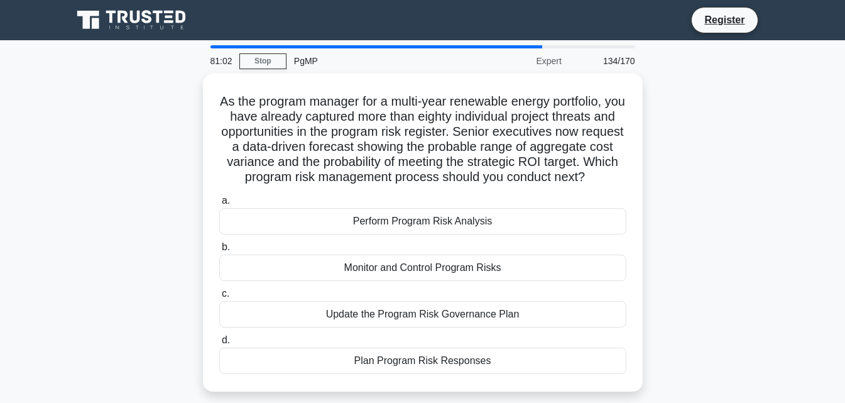
scroll to position [63, 0]
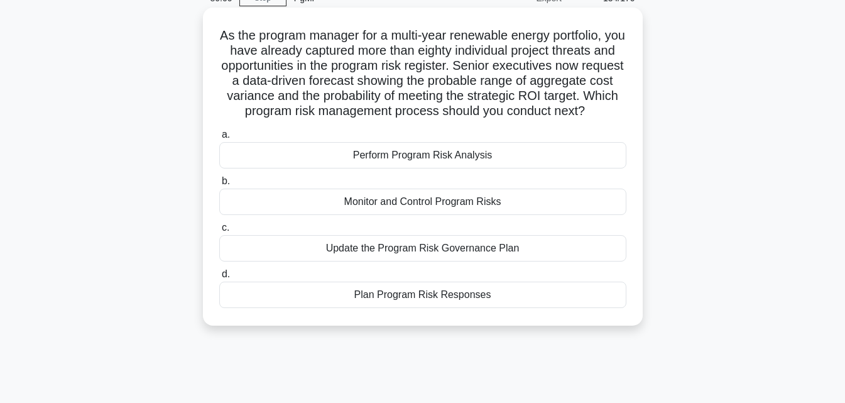
click at [444, 308] on div "Plan Program Risk Responses" at bounding box center [422, 294] width 407 height 26
click at [219, 278] on input "d. Plan Program Risk Responses" at bounding box center [219, 274] width 0 height 8
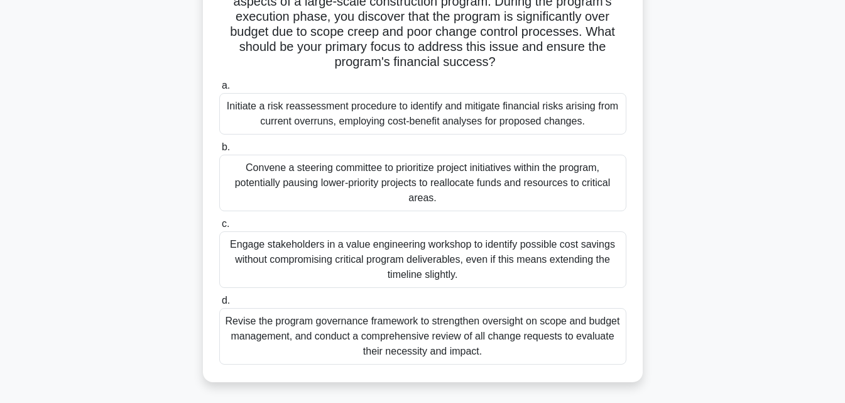
scroll to position [126, 0]
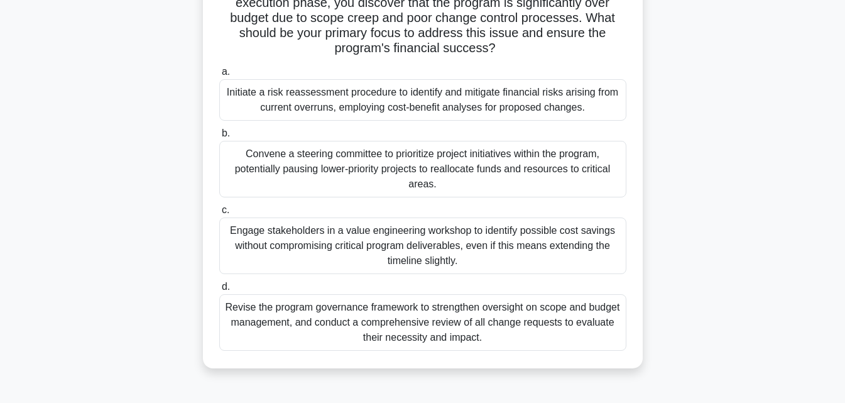
click at [569, 321] on div "Revise the program governance framework to strengthen oversight on scope and bu…" at bounding box center [422, 322] width 407 height 57
click at [219, 291] on input "d. Revise the program governance framework to strengthen oversight on scope and…" at bounding box center [219, 287] width 0 height 8
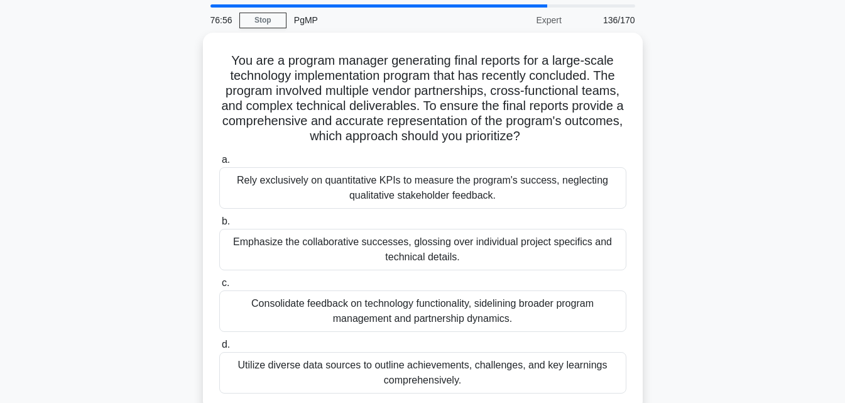
scroll to position [63, 0]
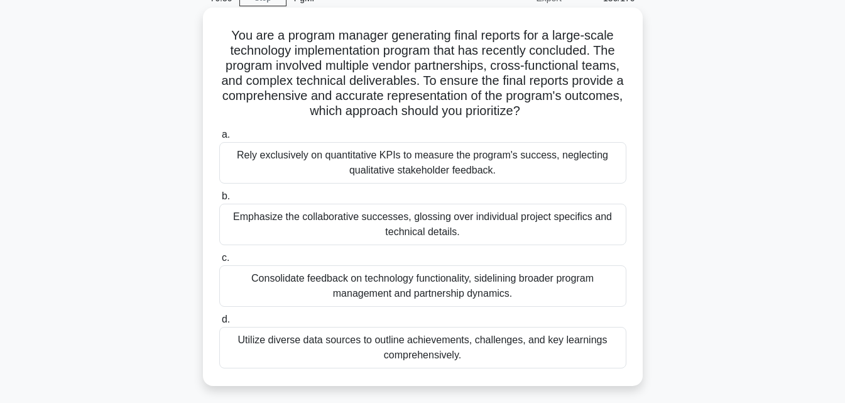
click at [590, 349] on div "Utilize diverse data sources to outline achievements, challenges, and key learn…" at bounding box center [422, 347] width 407 height 41
click at [219, 324] on input "d. Utilize diverse data sources to outline achievements, challenges, and key le…" at bounding box center [219, 319] width 0 height 8
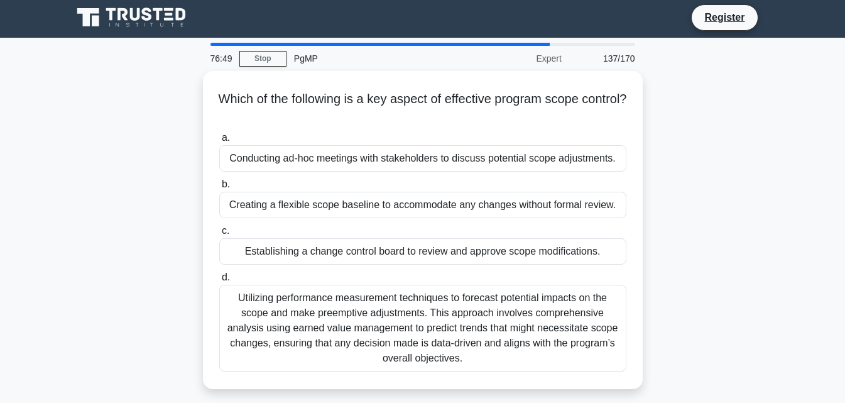
scroll to position [0, 0]
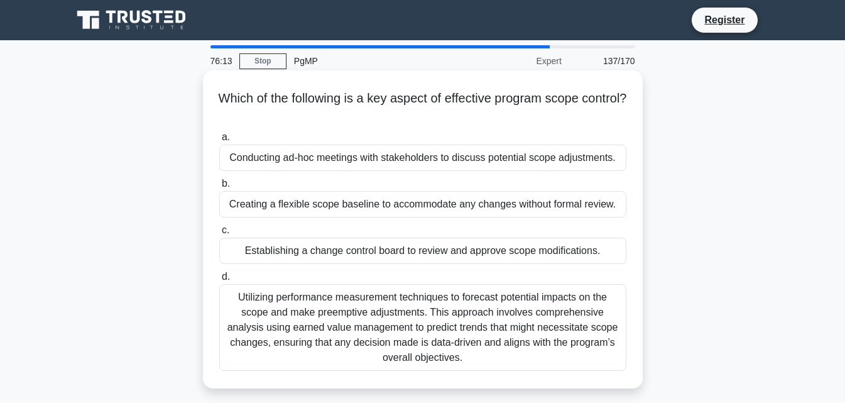
click at [487, 332] on div "Utilizing performance measurement techniques to forecast potential impacts on t…" at bounding box center [422, 327] width 407 height 87
click at [219, 281] on input "d. Utilizing performance measurement techniques to forecast potential impacts o…" at bounding box center [219, 277] width 0 height 8
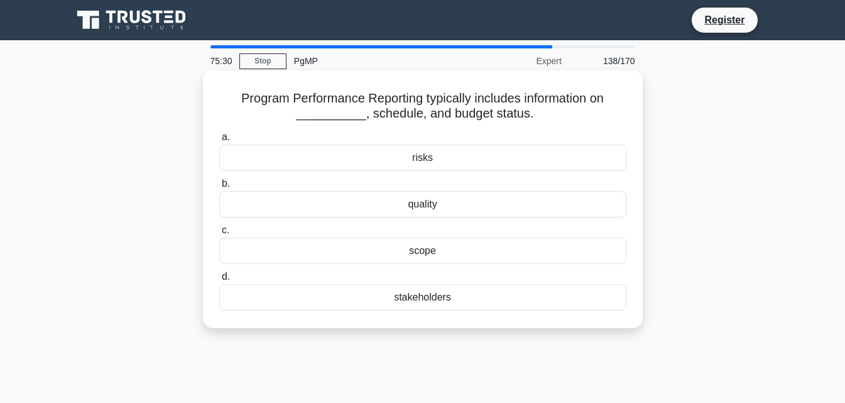
click at [443, 155] on div "risks" at bounding box center [422, 157] width 407 height 26
click at [219, 141] on input "a. risks" at bounding box center [219, 137] width 0 height 8
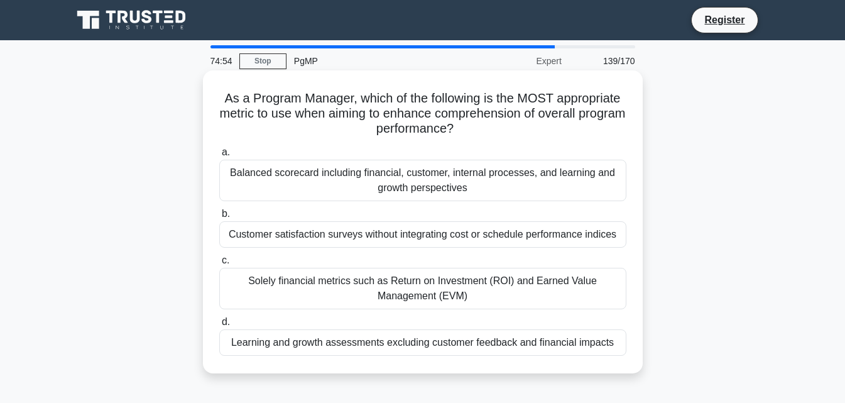
click at [443, 166] on div "Balanced scorecard including financial, customer, internal processes, and learn…" at bounding box center [422, 180] width 407 height 41
click at [219, 156] on input "a. Balanced scorecard including financial, customer, internal processes, and le…" at bounding box center [219, 152] width 0 height 8
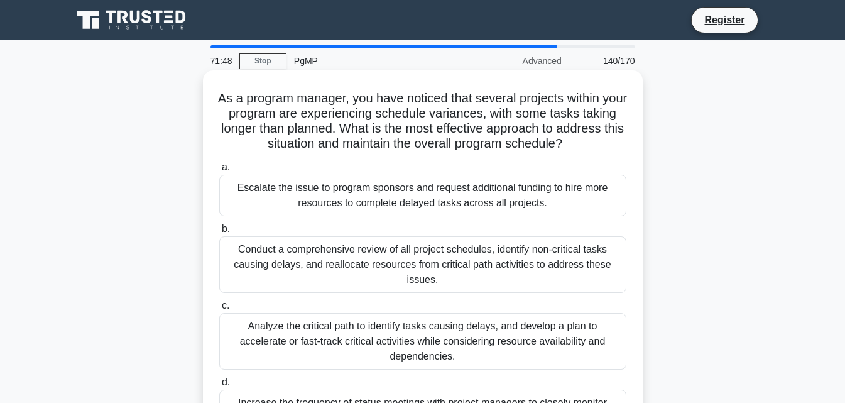
scroll to position [63, 0]
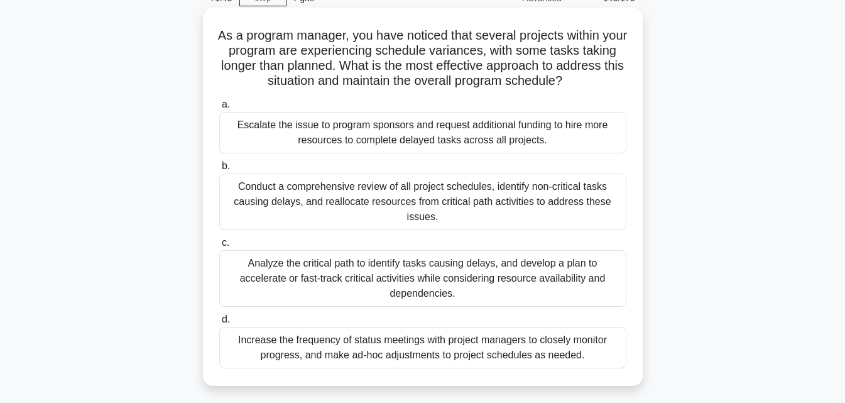
click at [411, 275] on div "Analyze the critical path to identify tasks causing delays, and develop a plan …" at bounding box center [422, 278] width 407 height 57
click at [219, 247] on input "c. Analyze the critical path to identify tasks causing delays, and develop a pl…" at bounding box center [219, 243] width 0 height 8
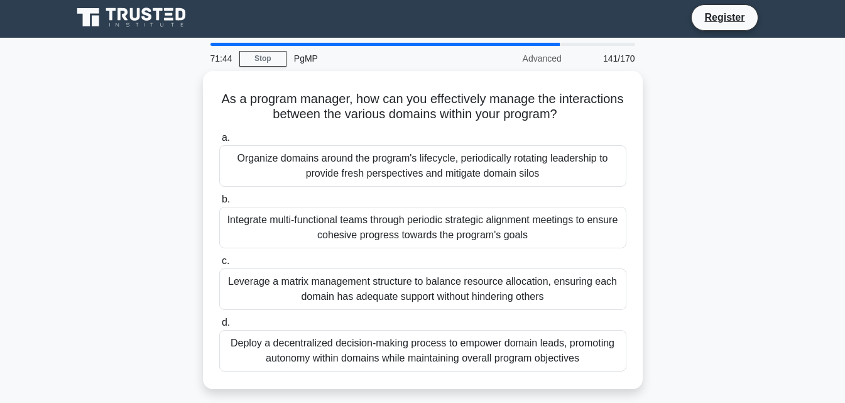
scroll to position [0, 0]
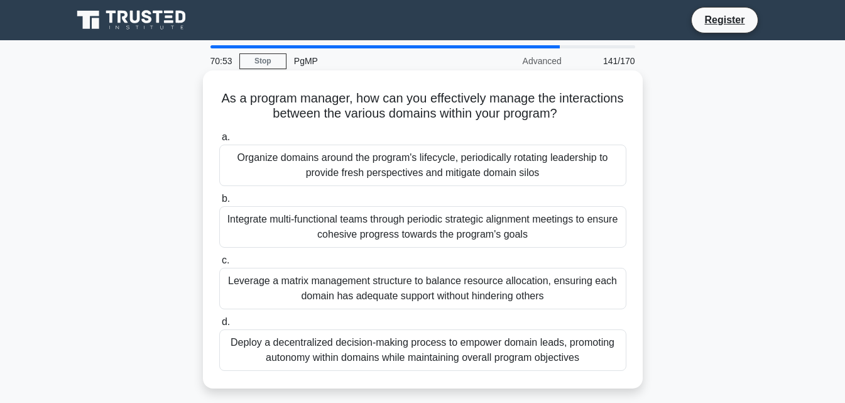
click at [486, 236] on div "Integrate multi-functional teams through periodic strategic alignment meetings …" at bounding box center [422, 226] width 407 height 41
click at [219, 203] on input "b. Integrate multi-functional teams through periodic strategic alignment meetin…" at bounding box center [219, 199] width 0 height 8
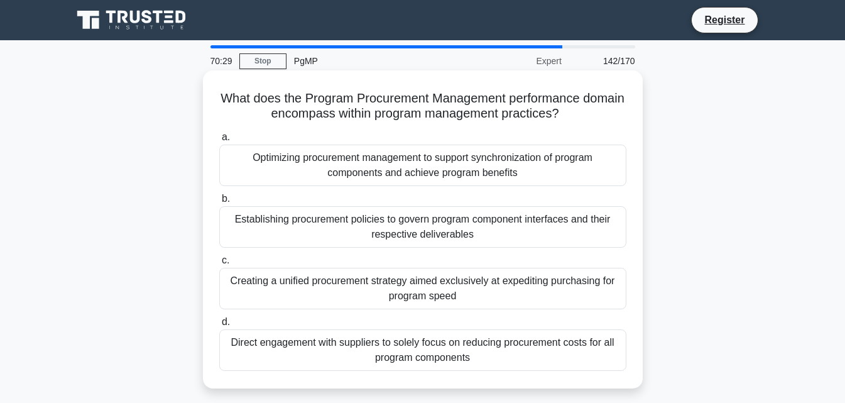
click at [499, 175] on div "Optimizing procurement management to support synchronization of program compone…" at bounding box center [422, 164] width 407 height 41
click at [219, 141] on input "a. Optimizing procurement management to support synchronization of program comp…" at bounding box center [219, 137] width 0 height 8
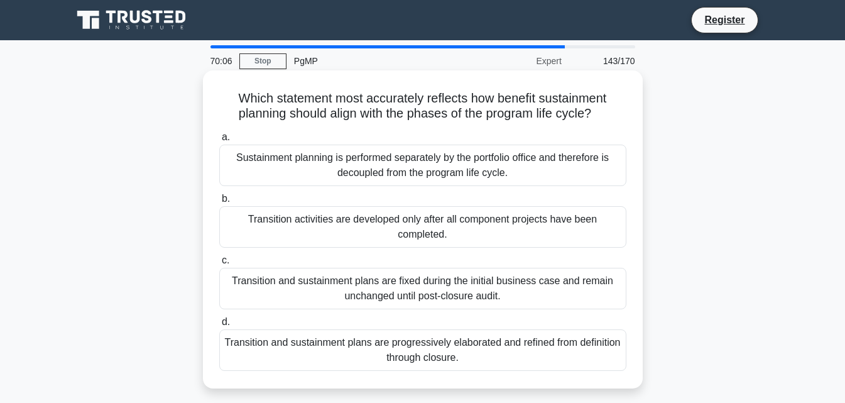
click at [488, 346] on div "Transition and sustainment plans are progressively elaborated and refined from …" at bounding box center [422, 349] width 407 height 41
click at [219, 326] on input "d. Transition and sustainment plans are progressively elaborated and refined fr…" at bounding box center [219, 322] width 0 height 8
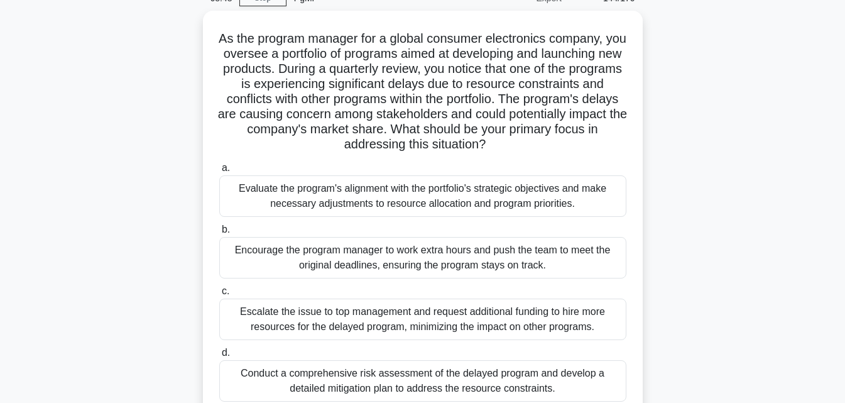
scroll to position [126, 0]
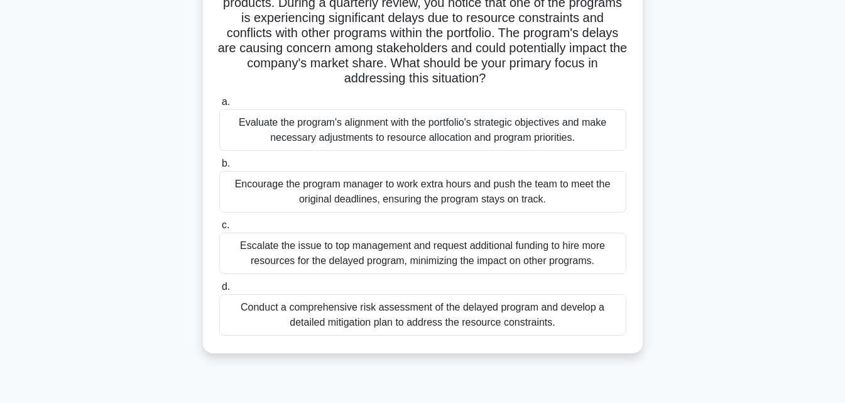
click at [565, 315] on div "Conduct a comprehensive risk assessment of the delayed program and develop a de…" at bounding box center [422, 314] width 407 height 41
click at [219, 291] on input "d. Conduct a comprehensive risk assessment of the delayed program and develop a…" at bounding box center [219, 287] width 0 height 8
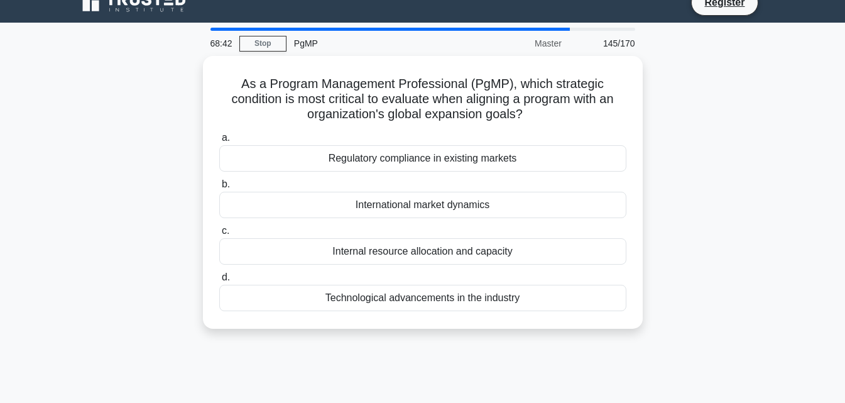
scroll to position [0, 0]
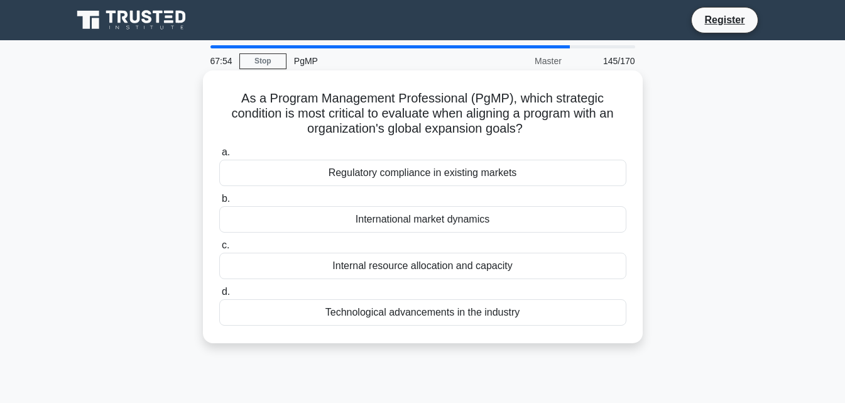
click at [433, 178] on div "Regulatory compliance in existing markets" at bounding box center [422, 173] width 407 height 26
click at [219, 156] on input "a. Regulatory compliance in existing markets" at bounding box center [219, 152] width 0 height 8
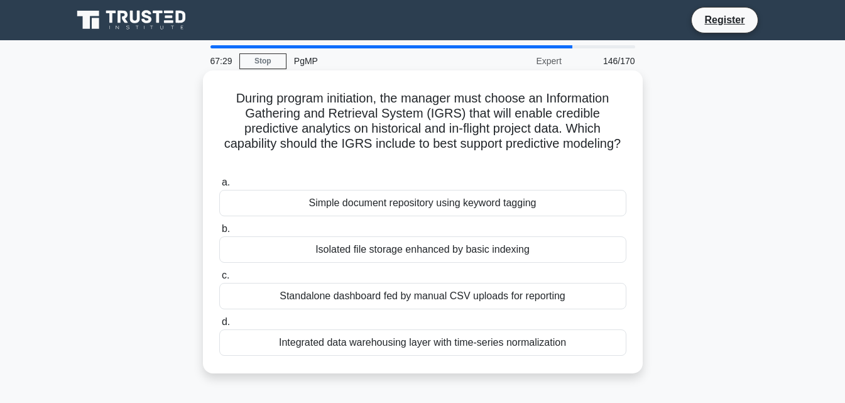
click at [506, 344] on div "Integrated data warehousing layer with time-series normalization" at bounding box center [422, 342] width 407 height 26
click at [219, 326] on input "d. Integrated data warehousing layer with time-series normalization" at bounding box center [219, 322] width 0 height 8
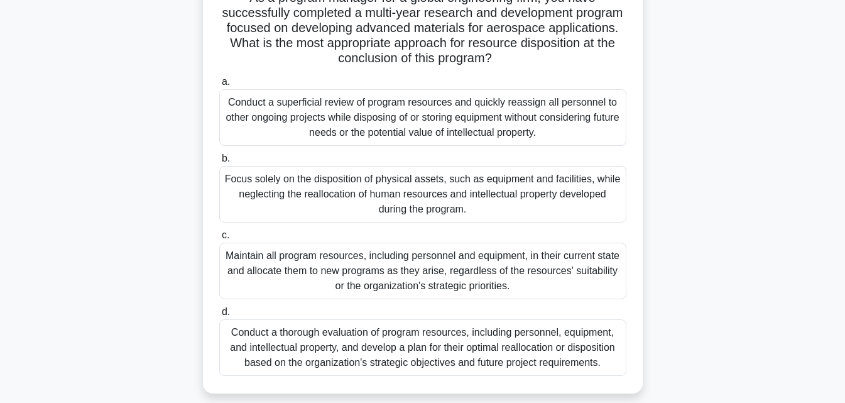
scroll to position [126, 0]
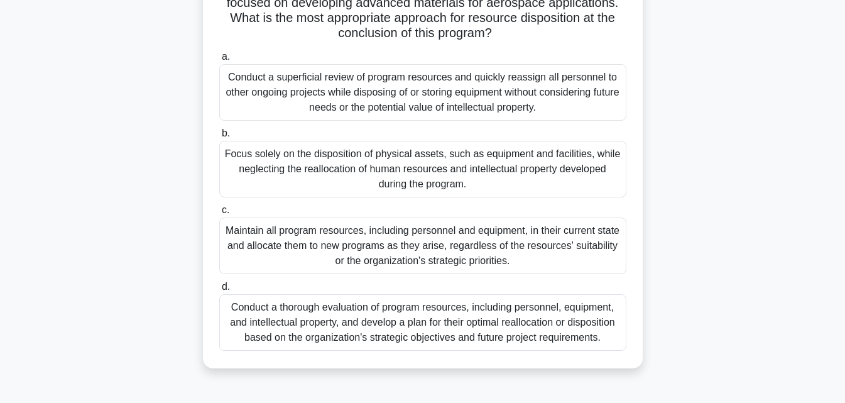
click at [521, 325] on div "Conduct a thorough evaluation of program resources, including personnel, equipm…" at bounding box center [422, 322] width 407 height 57
click at [219, 291] on input "d. Conduct a thorough evaluation of program resources, including personnel, equ…" at bounding box center [219, 287] width 0 height 8
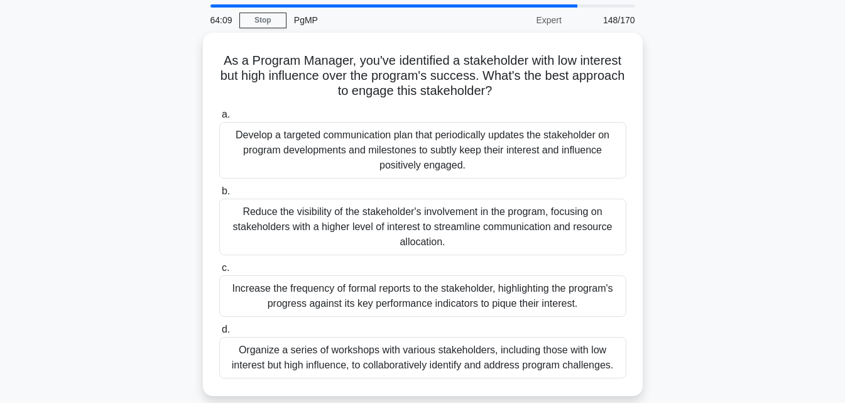
scroll to position [63, 0]
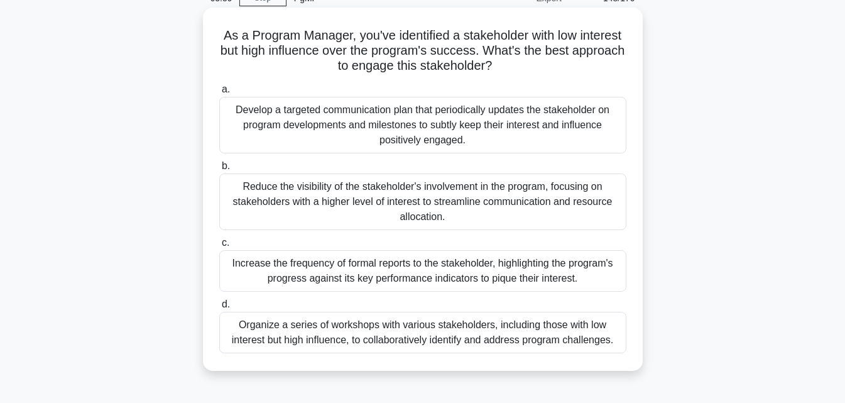
click at [490, 132] on div "Develop a targeted communication plan that periodically updates the stakeholder…" at bounding box center [422, 125] width 407 height 57
click at [219, 94] on input "a. Develop a targeted communication plan that periodically updates the stakehol…" at bounding box center [219, 89] width 0 height 8
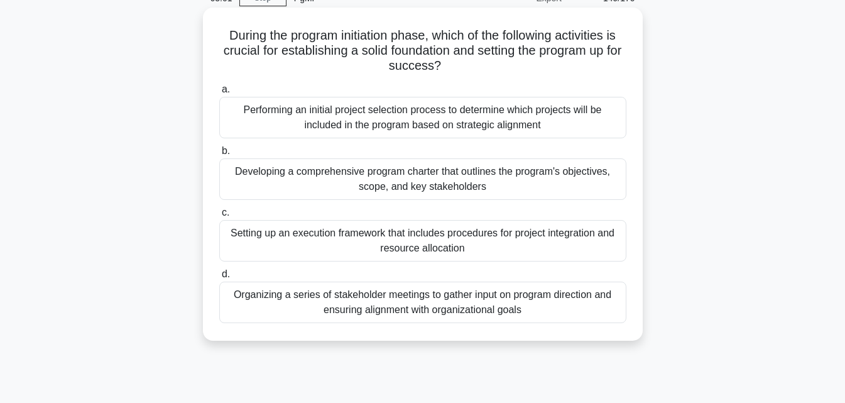
click at [519, 196] on div "Developing a comprehensive program charter that outlines the program's objectiv…" at bounding box center [422, 178] width 407 height 41
click at [219, 155] on input "b. Developing a comprehensive program charter that outlines the program's objec…" at bounding box center [219, 151] width 0 height 8
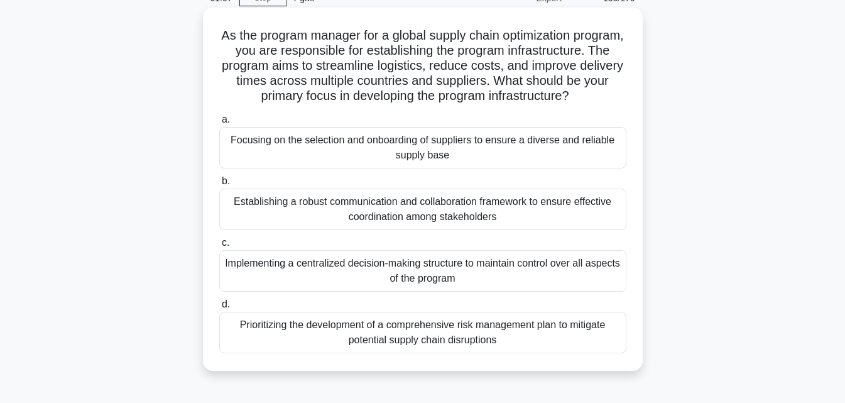
click at [513, 168] on div "Focusing on the selection and onboarding of suppliers to ensure a diverse and r…" at bounding box center [422, 147] width 407 height 41
click at [219, 124] on input "a. Focusing on the selection and onboarding of suppliers to ensure a diverse an…" at bounding box center [219, 120] width 0 height 8
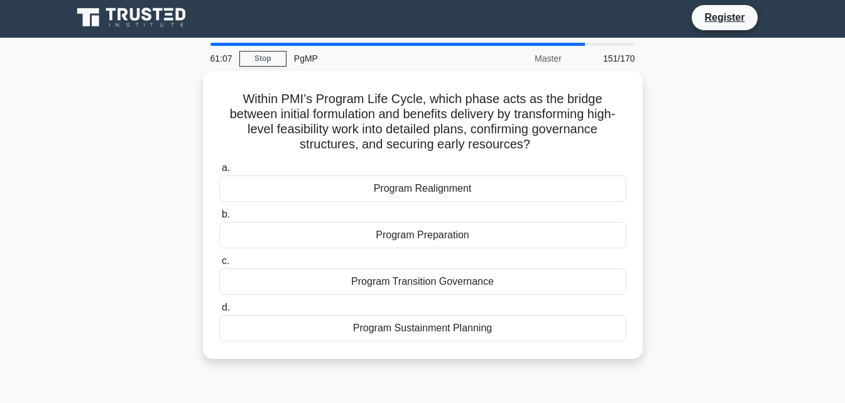
scroll to position [0, 0]
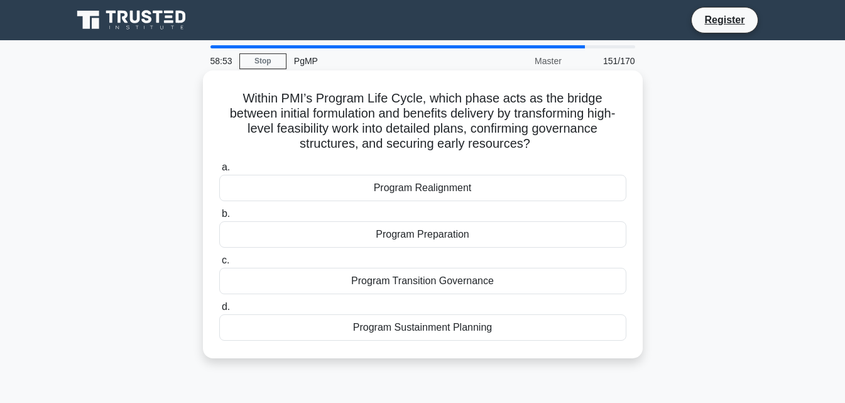
click at [446, 328] on div "Program Sustainment Planning" at bounding box center [422, 327] width 407 height 26
click at [219, 311] on input "d. Program Sustainment Planning" at bounding box center [219, 307] width 0 height 8
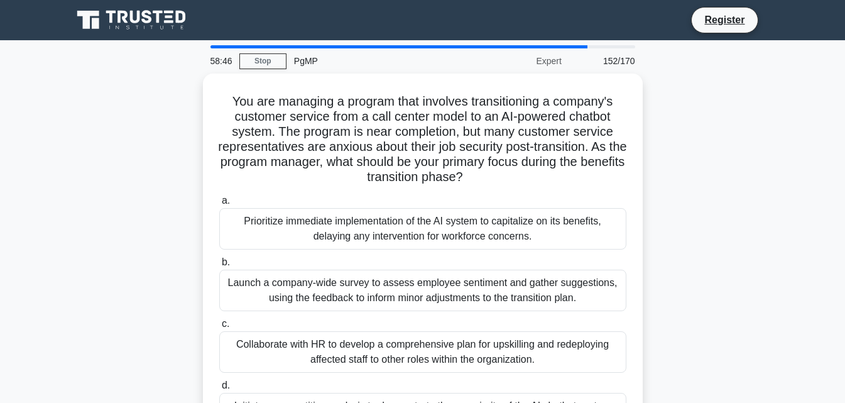
scroll to position [63, 0]
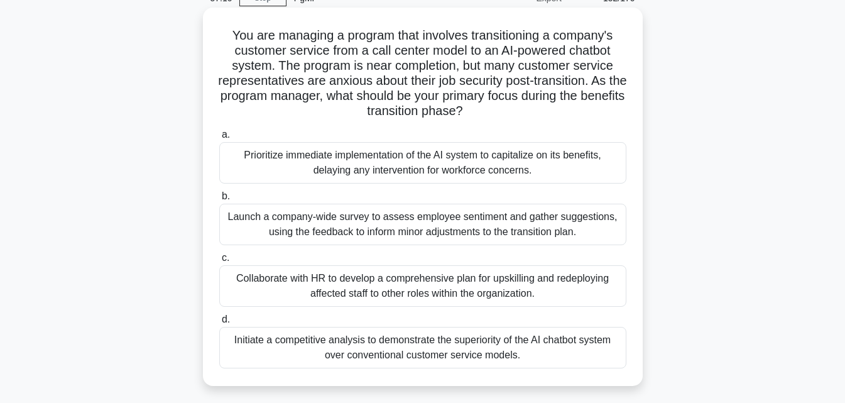
click at [449, 166] on div "Prioritize immediate implementation of the AI system to capitalize on its benef…" at bounding box center [422, 162] width 407 height 41
click at [219, 139] on input "a. Prioritize immediate implementation of the AI system to capitalize on its be…" at bounding box center [219, 135] width 0 height 8
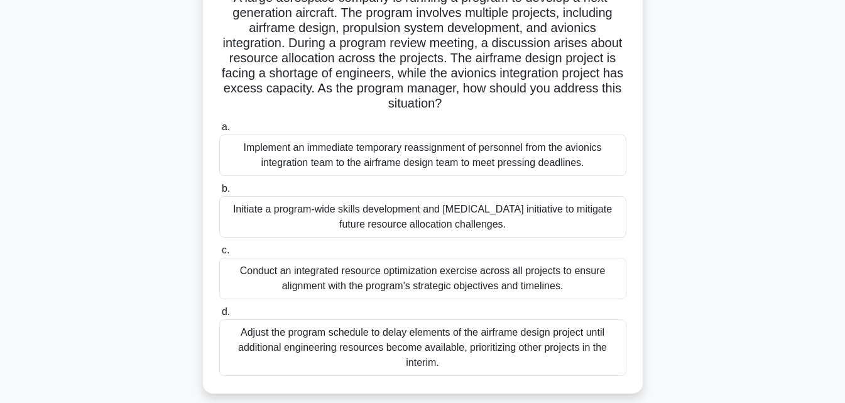
scroll to position [126, 0]
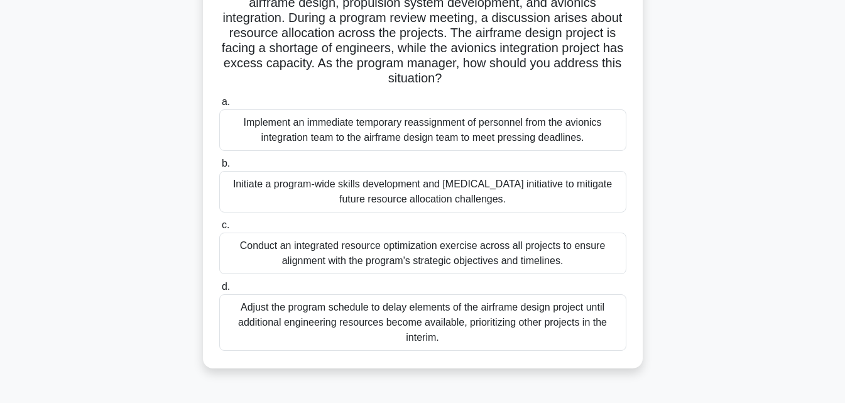
click at [514, 253] on div "Conduct an integrated resource optimization exercise across all projects to ens…" at bounding box center [422, 252] width 407 height 41
click at [219, 229] on input "c. Conduct an integrated resource optimization exercise across all projects to …" at bounding box center [219, 225] width 0 height 8
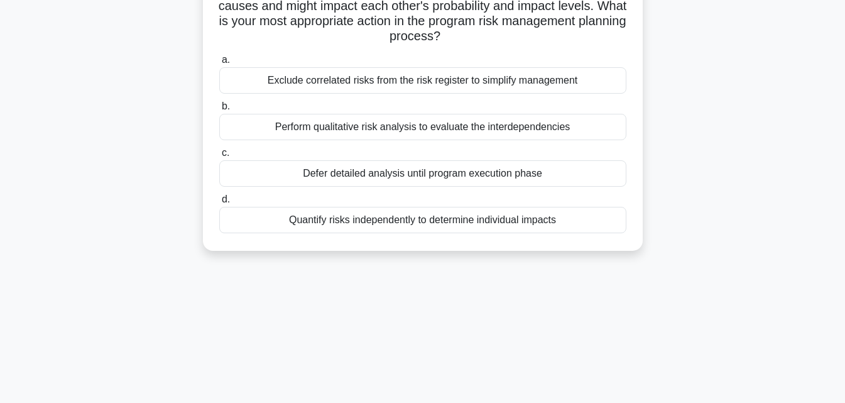
scroll to position [0, 0]
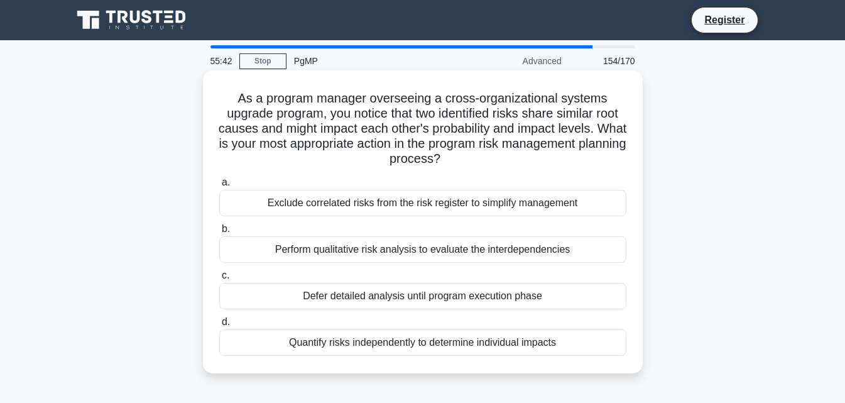
click at [520, 252] on div "Perform qualitative risk analysis to evaluate the interdependencies" at bounding box center [422, 249] width 407 height 26
click at [219, 233] on input "b. Perform qualitative risk analysis to evaluate the interdependencies" at bounding box center [219, 229] width 0 height 8
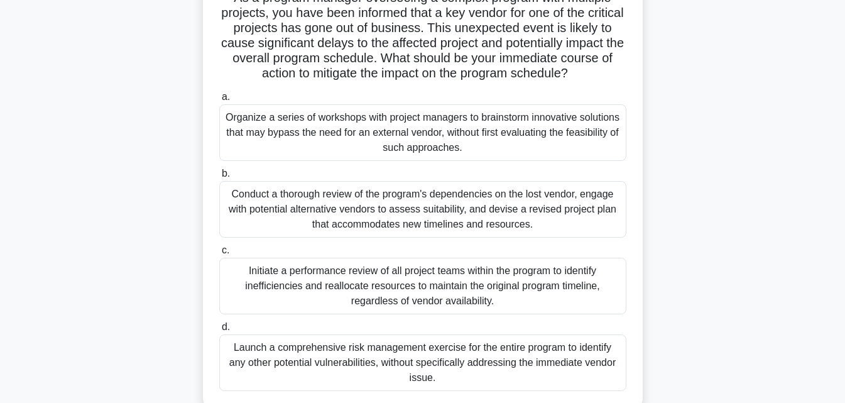
scroll to position [126, 0]
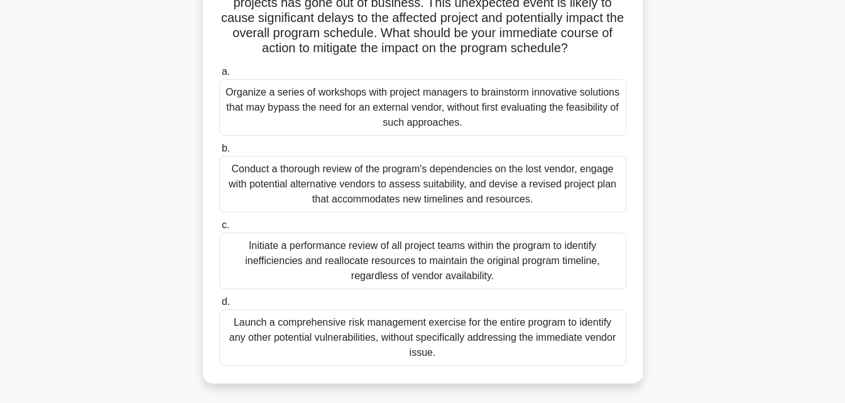
click at [469, 187] on div "Conduct a thorough review of the program's dependencies on the lost vendor, eng…" at bounding box center [422, 184] width 407 height 57
click at [219, 153] on input "b. Conduct a thorough review of the program's dependencies on the lost vendor, …" at bounding box center [219, 148] width 0 height 8
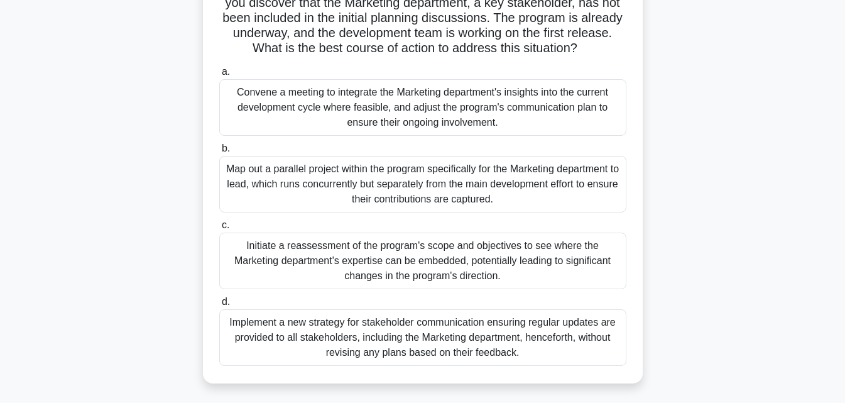
click at [495, 259] on div "Initiate a reassessment of the program's scope and objectives to see where the …" at bounding box center [422, 260] width 407 height 57
click at [219, 229] on input "c. Initiate a reassessment of the program's scope and objectives to see where t…" at bounding box center [219, 225] width 0 height 8
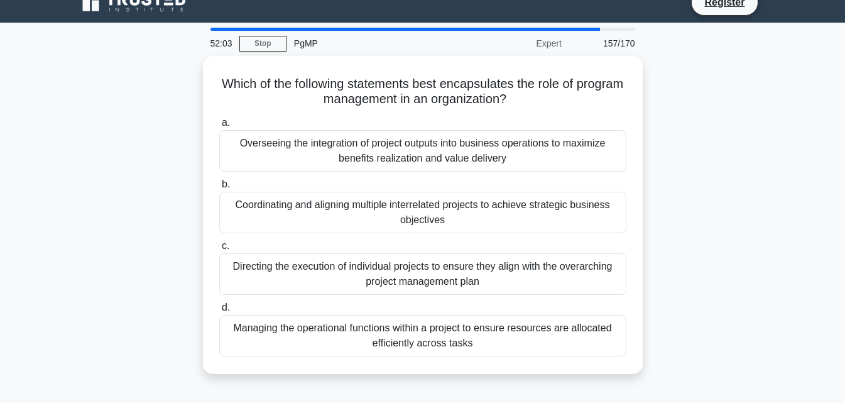
scroll to position [0, 0]
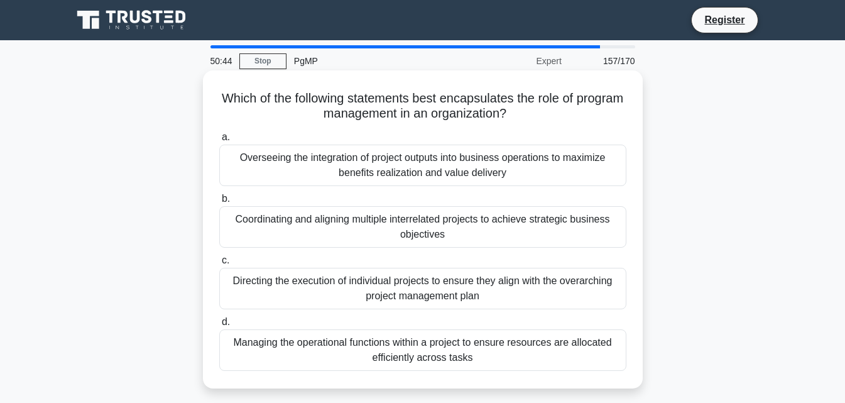
click at [451, 176] on div "Overseeing the integration of project outputs into business operations to maxim…" at bounding box center [422, 164] width 407 height 41
click at [219, 141] on input "a. Overseeing the integration of project outputs into business operations to ma…" at bounding box center [219, 137] width 0 height 8
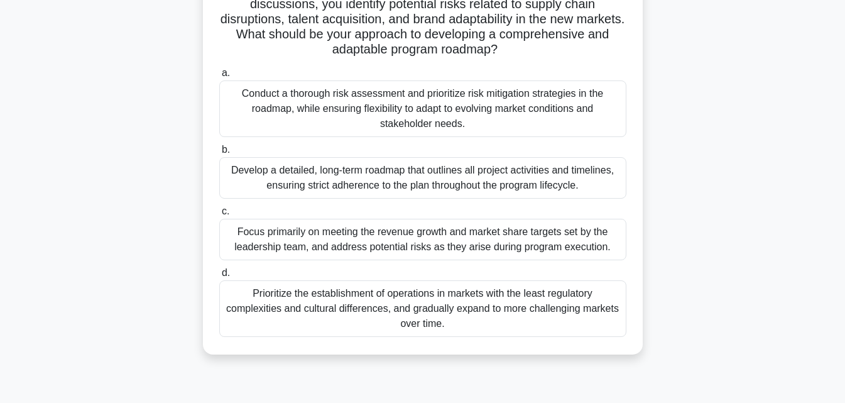
scroll to position [188, 0]
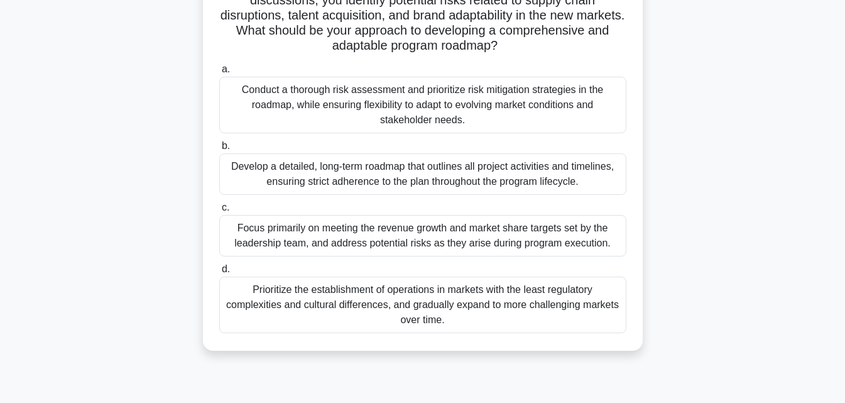
click at [420, 108] on div "Conduct a thorough risk assessment and prioritize risk mitigation strategies in…" at bounding box center [422, 105] width 407 height 57
click at [219, 74] on input "a. Conduct a thorough risk assessment and prioritize risk mitigation strategies…" at bounding box center [219, 69] width 0 height 8
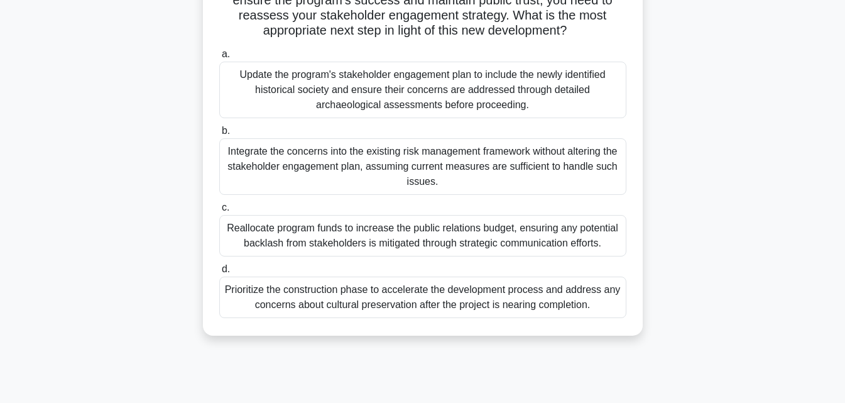
click at [388, 91] on div "Update the program's stakeholder engagement plan to include the newly identifie…" at bounding box center [422, 90] width 407 height 57
click at [219, 58] on input "a. Update the program's stakeholder engagement plan to include the newly identi…" at bounding box center [219, 54] width 0 height 8
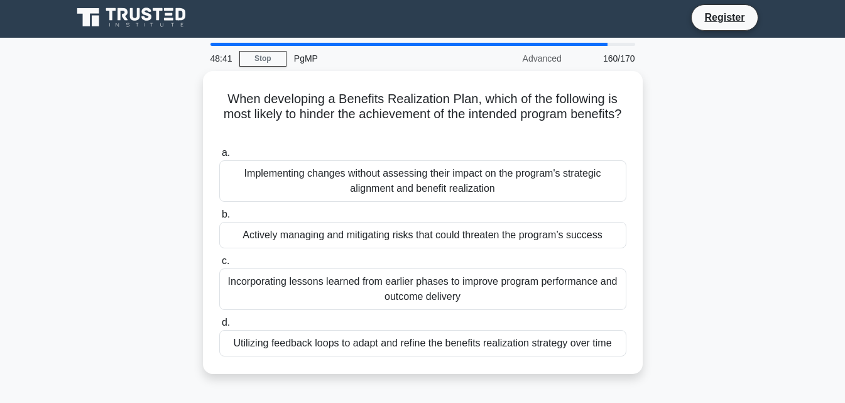
scroll to position [0, 0]
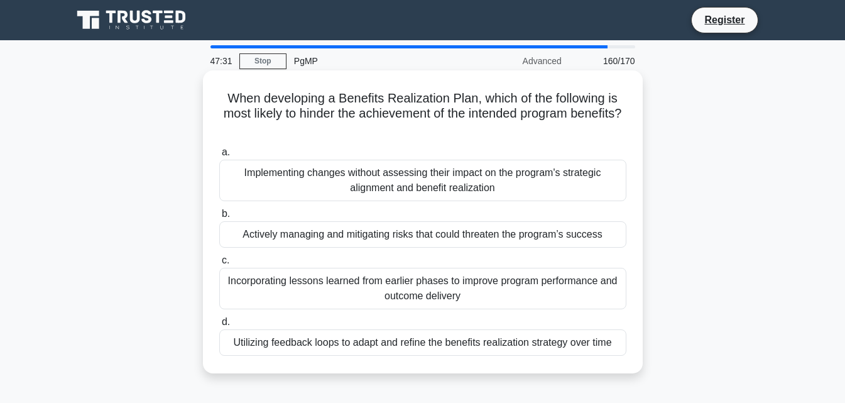
click at [454, 190] on div "Implementing changes without assessing their impact on the program's strategic …" at bounding box center [422, 180] width 407 height 41
click at [219, 156] on input "a. Implementing changes without assessing their impact on the program's strateg…" at bounding box center [219, 152] width 0 height 8
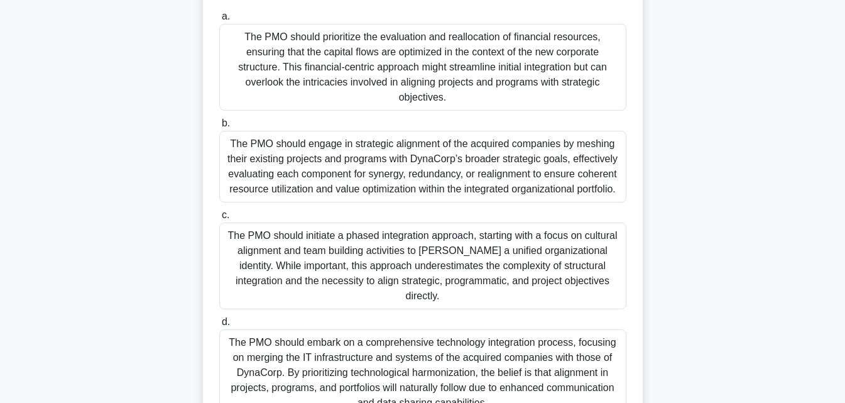
scroll to position [251, 0]
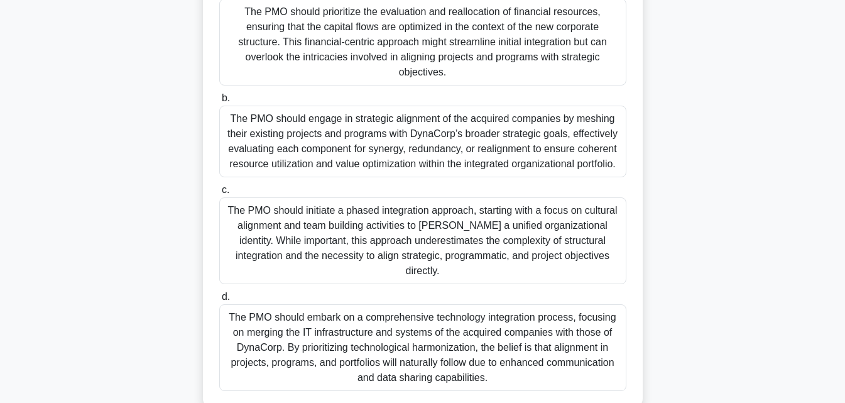
click at [474, 153] on div "The PMO should engage in strategic alignment of the acquired companies by meshi…" at bounding box center [422, 142] width 407 height 72
click at [219, 102] on input "b. The PMO should engage in strategic alignment of the acquired companies by me…" at bounding box center [219, 98] width 0 height 8
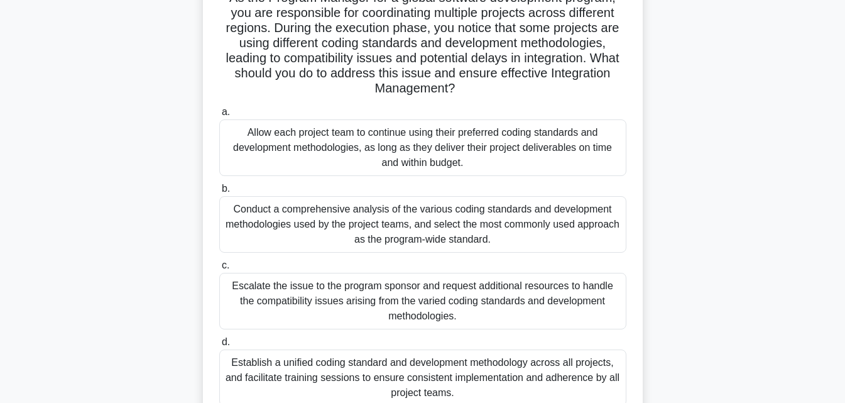
scroll to position [126, 0]
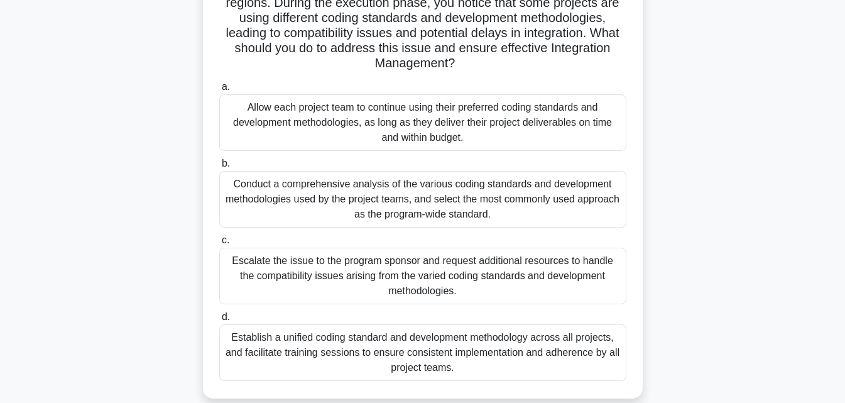
click at [586, 344] on div "Establish a unified coding standard and development methodology across all proj…" at bounding box center [422, 352] width 407 height 57
click at [219, 321] on input "d. Establish a unified coding standard and development methodology across all p…" at bounding box center [219, 317] width 0 height 8
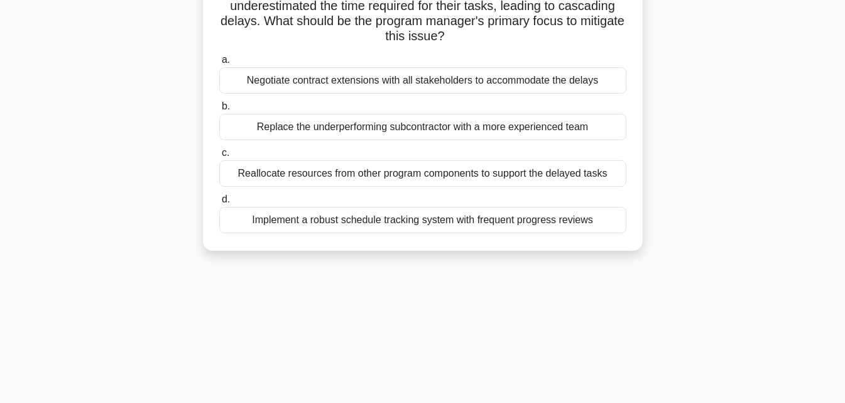
scroll to position [0, 0]
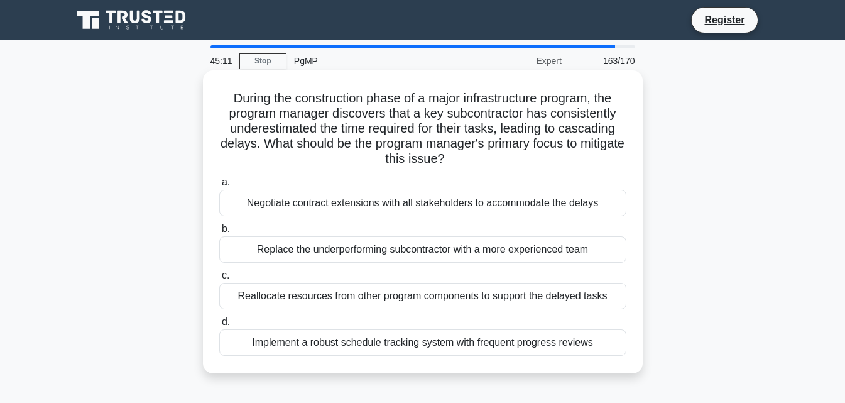
click at [580, 339] on div "Implement a robust schedule tracking system with frequent progress reviews" at bounding box center [422, 342] width 407 height 26
click at [219, 326] on input "d. Implement a robust schedule tracking system with frequent progress reviews" at bounding box center [219, 322] width 0 height 8
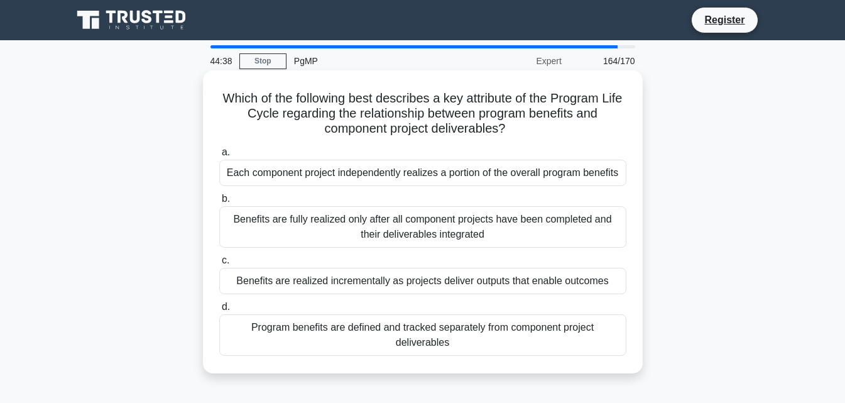
click at [482, 236] on div "Benefits are fully realized only after all component projects have been complet…" at bounding box center [422, 226] width 407 height 41
click at [219, 203] on input "b. Benefits are fully realized only after all component projects have been comp…" at bounding box center [219, 199] width 0 height 8
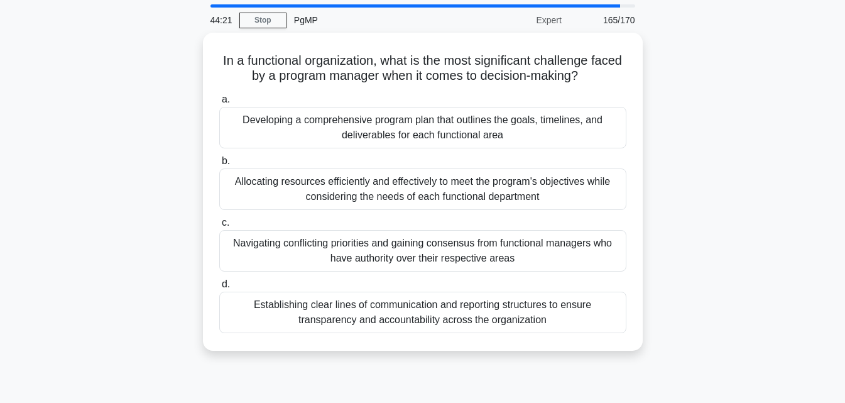
scroll to position [63, 0]
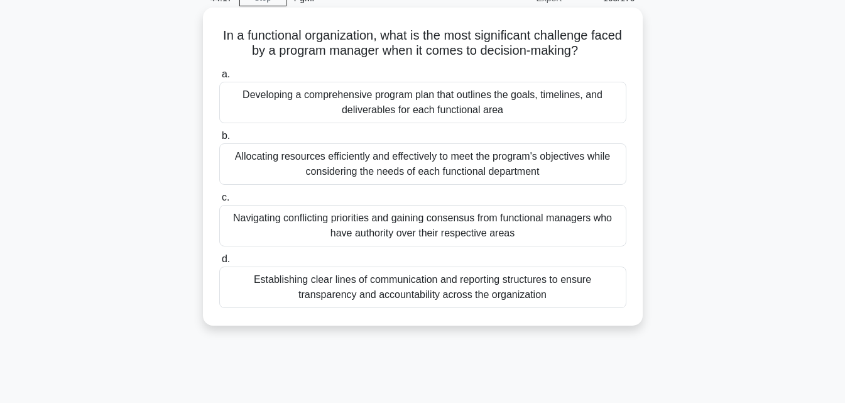
click at [391, 177] on div "Allocating resources efficiently and effectively to meet the program's objectiv…" at bounding box center [422, 163] width 407 height 41
click at [219, 140] on input "b. Allocating resources efficiently and effectively to meet the program's objec…" at bounding box center [219, 136] width 0 height 8
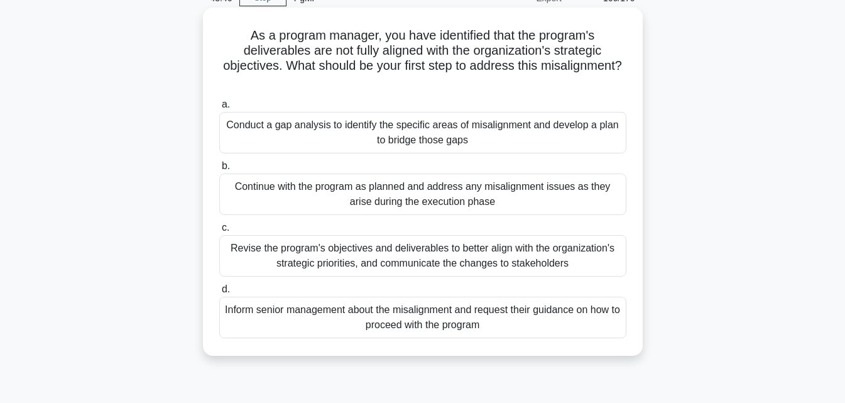
click at [445, 256] on div "Revise the program's objectives and deliverables to better align with the organ…" at bounding box center [422, 255] width 407 height 41
click at [219, 232] on input "c. Revise the program's objectives and deliverables to better align with the or…" at bounding box center [219, 228] width 0 height 8
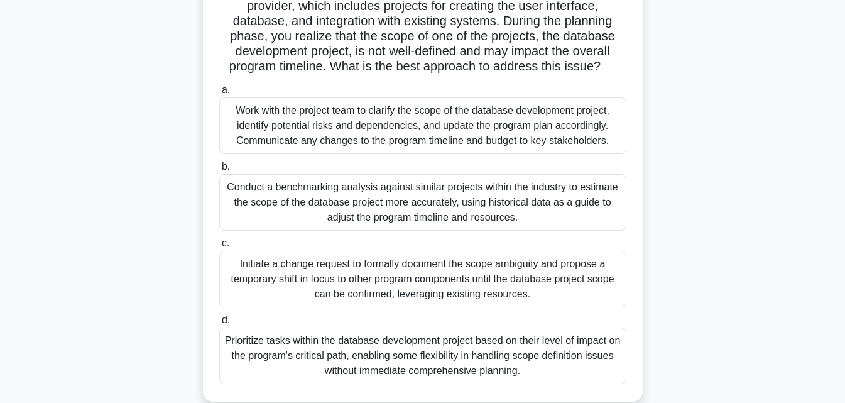
scroll to position [188, 0]
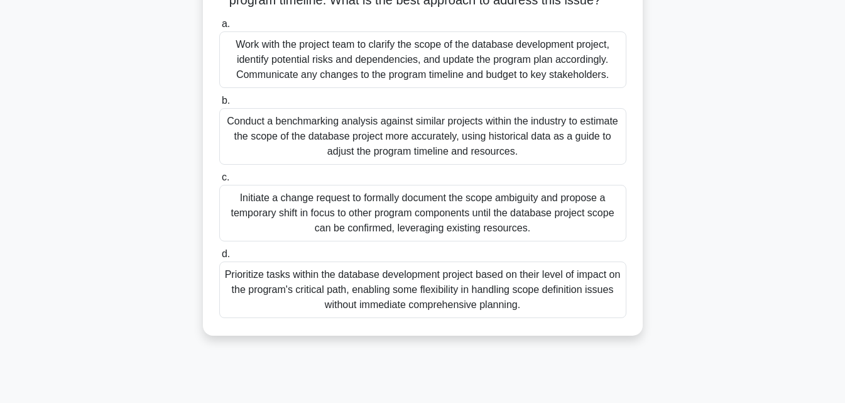
click at [460, 83] on div "Work with the project team to clarify the scope of the database development pro…" at bounding box center [422, 59] width 407 height 57
click at [219, 28] on input "a. Work with the project team to clarify the scope of the database development …" at bounding box center [219, 24] width 0 height 8
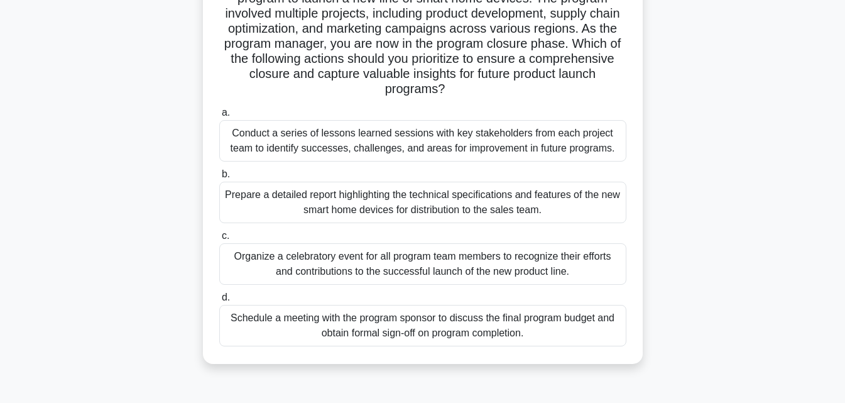
scroll to position [126, 0]
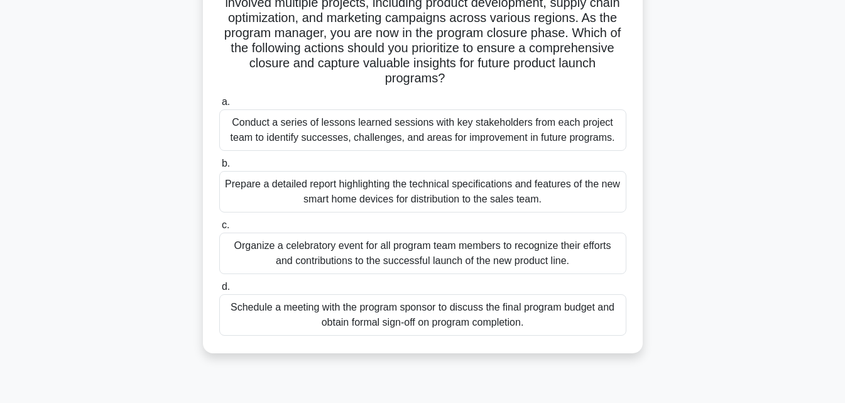
click at [526, 140] on div "Conduct a series of lessons learned sessions with key stakeholders from each pr…" at bounding box center [422, 129] width 407 height 41
click at [219, 106] on input "a. Conduct a series of lessons learned sessions with key stakeholders from each…" at bounding box center [219, 102] width 0 height 8
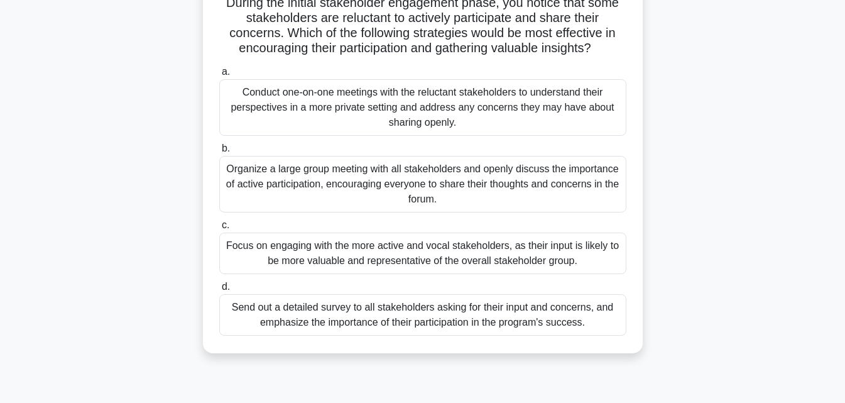
click at [379, 111] on div "Conduct one-on-one meetings with the reluctant stakeholders to understand their…" at bounding box center [422, 107] width 407 height 57
click at [219, 76] on input "a. Conduct one-on-one meetings with the reluctant stakeholders to understand th…" at bounding box center [219, 72] width 0 height 8
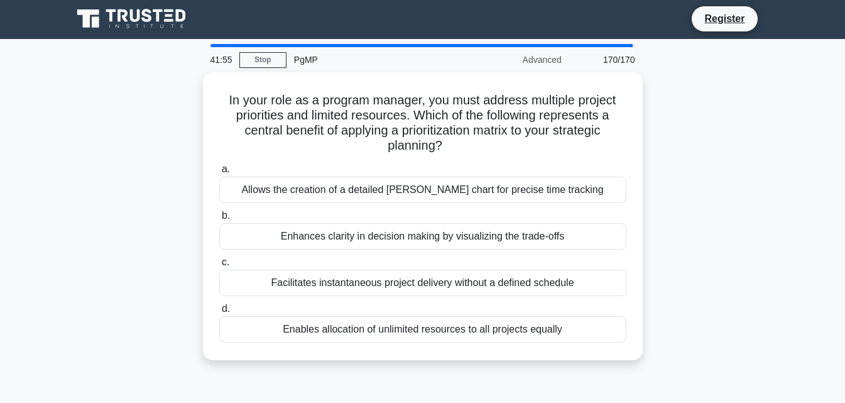
scroll to position [0, 0]
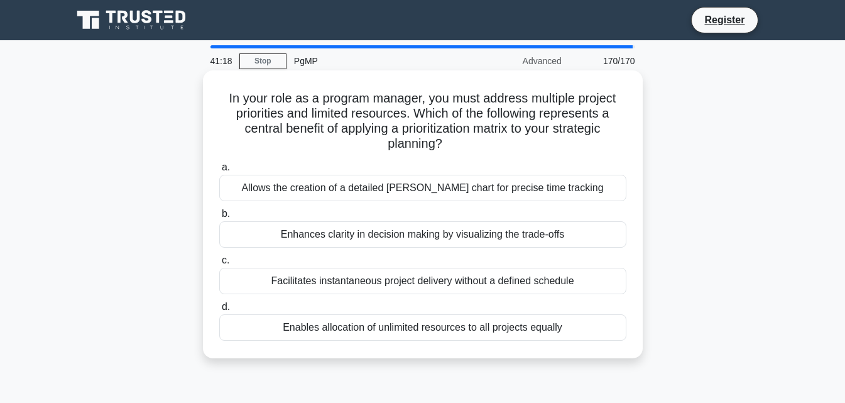
drag, startPoint x: 227, startPoint y: 99, endPoint x: 464, endPoint y: 152, distance: 242.8
click at [464, 152] on h5 "In your role as a program manager, you must address multiple project priorities…" at bounding box center [423, 121] width 410 height 62
copy h5 "n your role as a program manager, you must address multiple project priorities …"
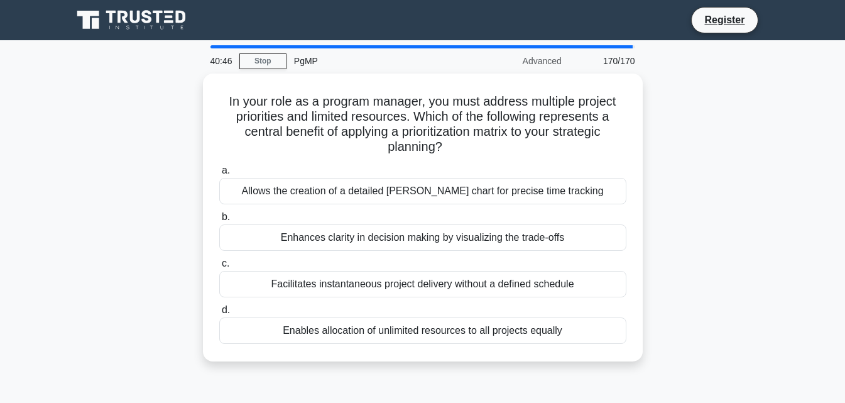
click at [748, 214] on div "In your role as a program manager, you must address multiple project priorities…" at bounding box center [423, 225] width 716 height 303
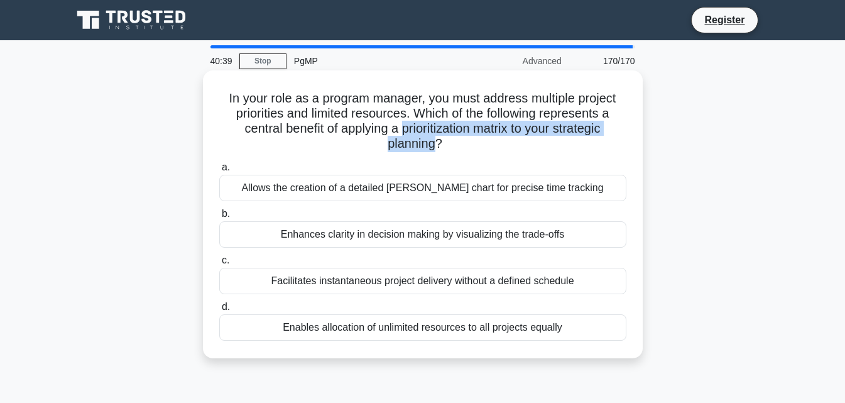
drag, startPoint x: 398, startPoint y: 131, endPoint x: 437, endPoint y: 149, distance: 42.2
click at [437, 149] on h5 "In your role as a program manager, you must address multiple project priorities…" at bounding box center [423, 121] width 410 height 62
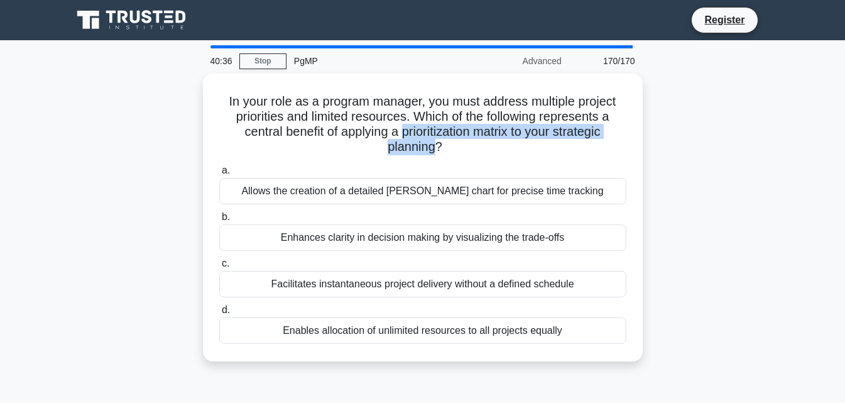
copy h5 "prioritization matrix to your strategic planning"
click at [653, 244] on div "In your role as a program manager, you must address multiple project priorities…" at bounding box center [423, 225] width 716 height 303
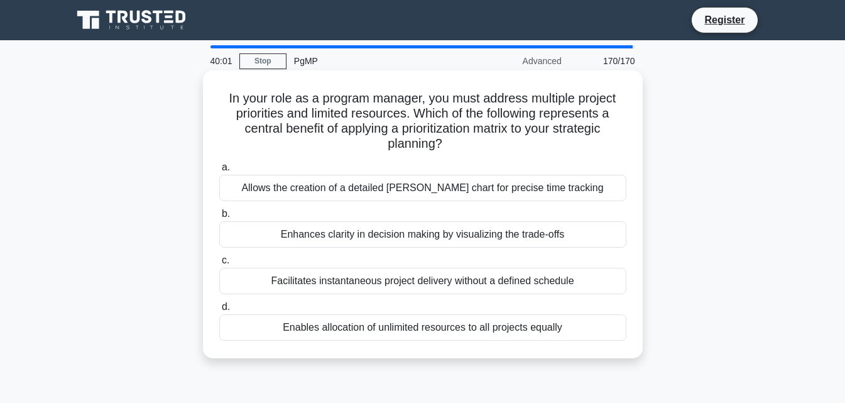
click at [498, 199] on div "Allows the creation of a detailed Gantt chart for precise time tracking" at bounding box center [422, 188] width 407 height 26
click at [219, 172] on input "a. Allows the creation of a detailed Gantt chart for precise time tracking" at bounding box center [219, 167] width 0 height 8
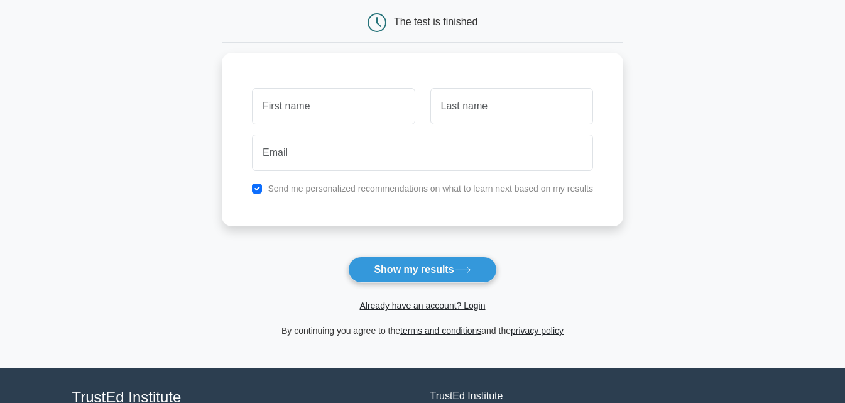
scroll to position [126, 0]
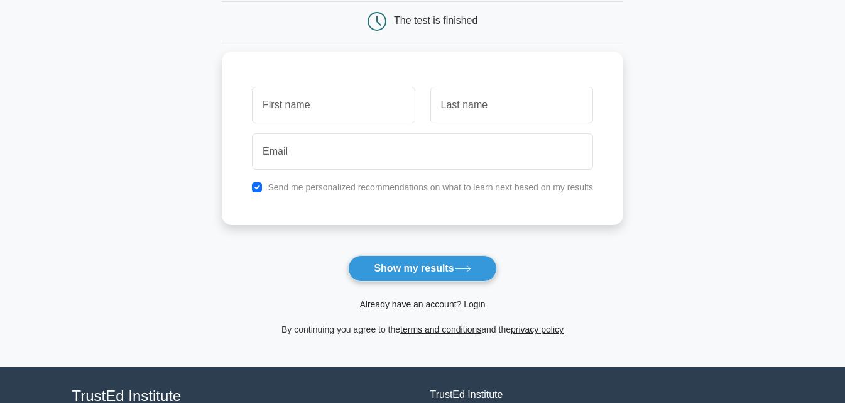
click at [455, 306] on link "Already have an account? Login" at bounding box center [422, 304] width 126 height 10
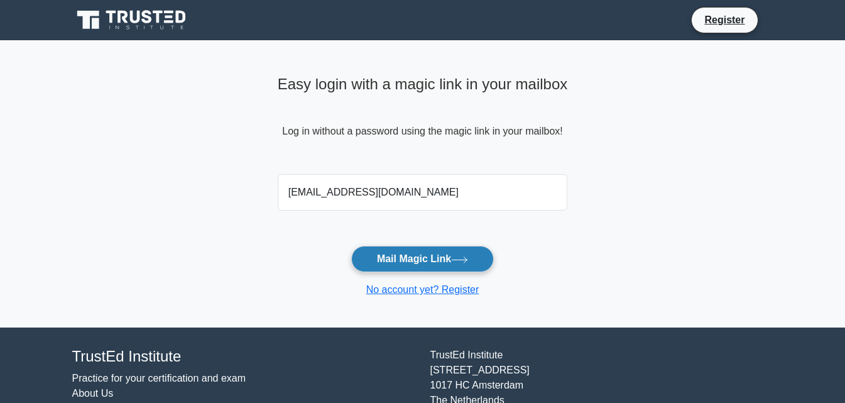
type input "[EMAIL_ADDRESS][DOMAIN_NAME]"
click at [430, 262] on button "Mail Magic Link" at bounding box center [422, 259] width 143 height 26
